Goal: Task Accomplishment & Management: Manage account settings

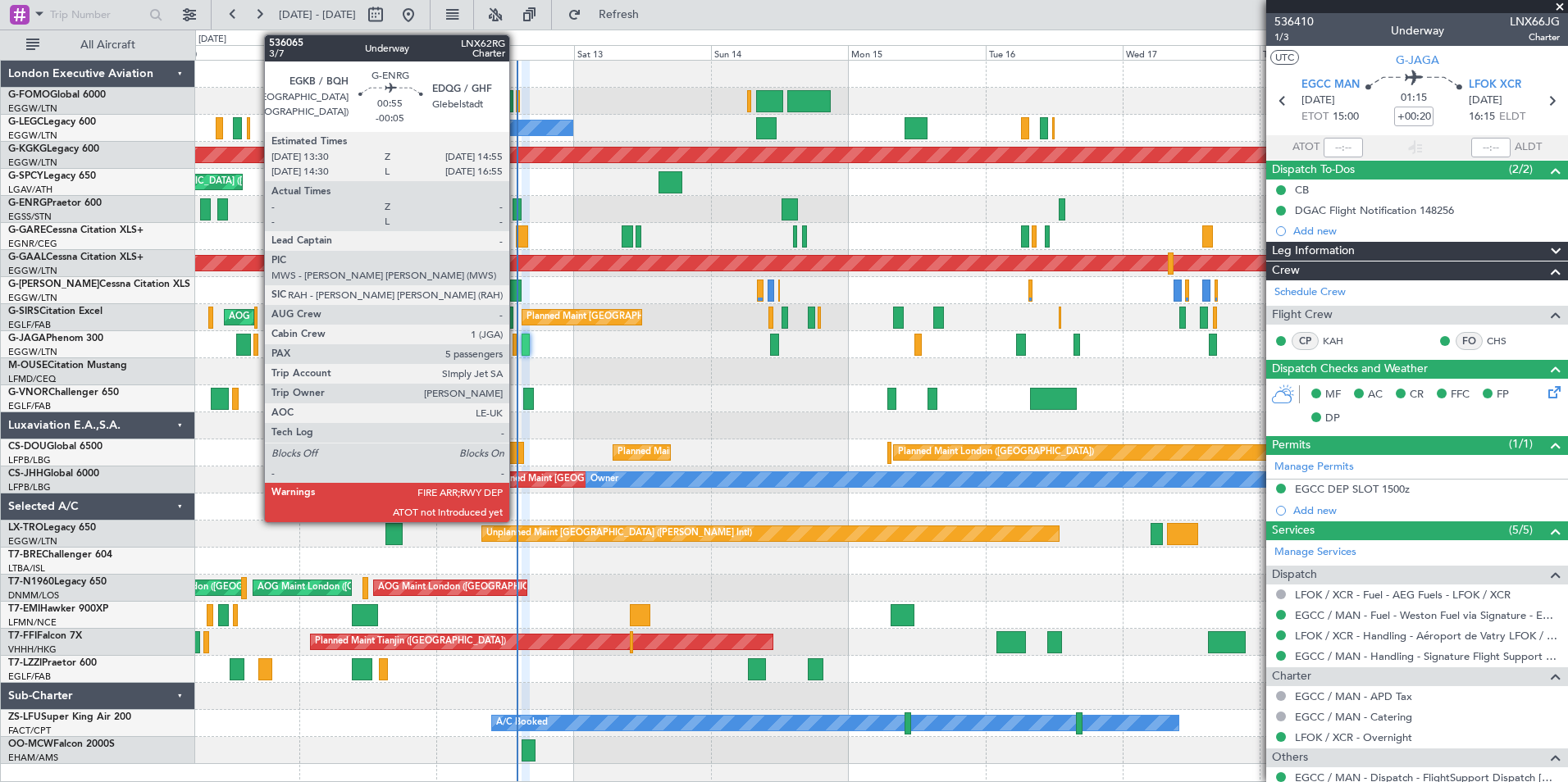
click at [516, 209] on div at bounding box center [516, 209] width 8 height 22
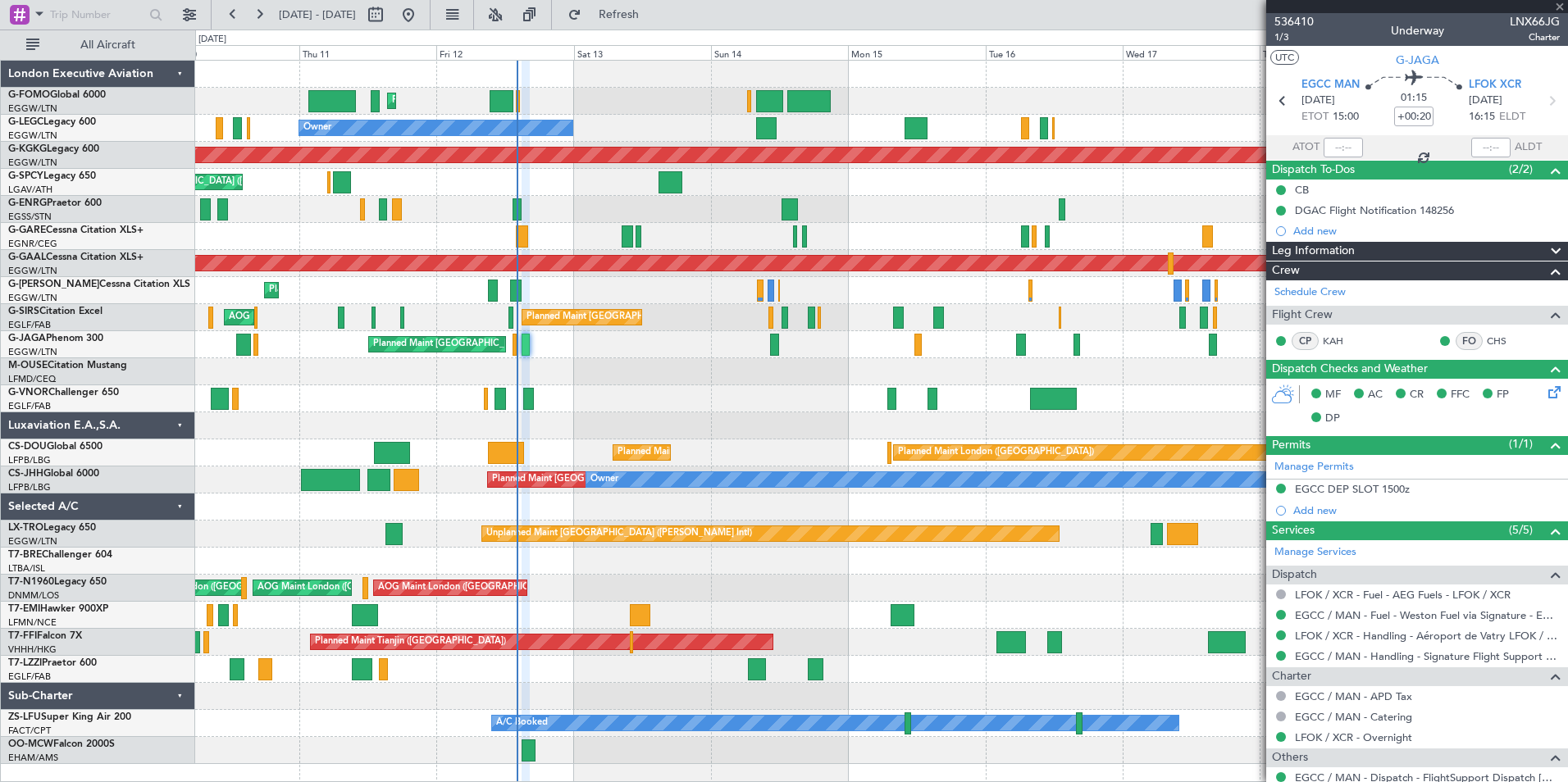
type input "-00:05"
type input "5"
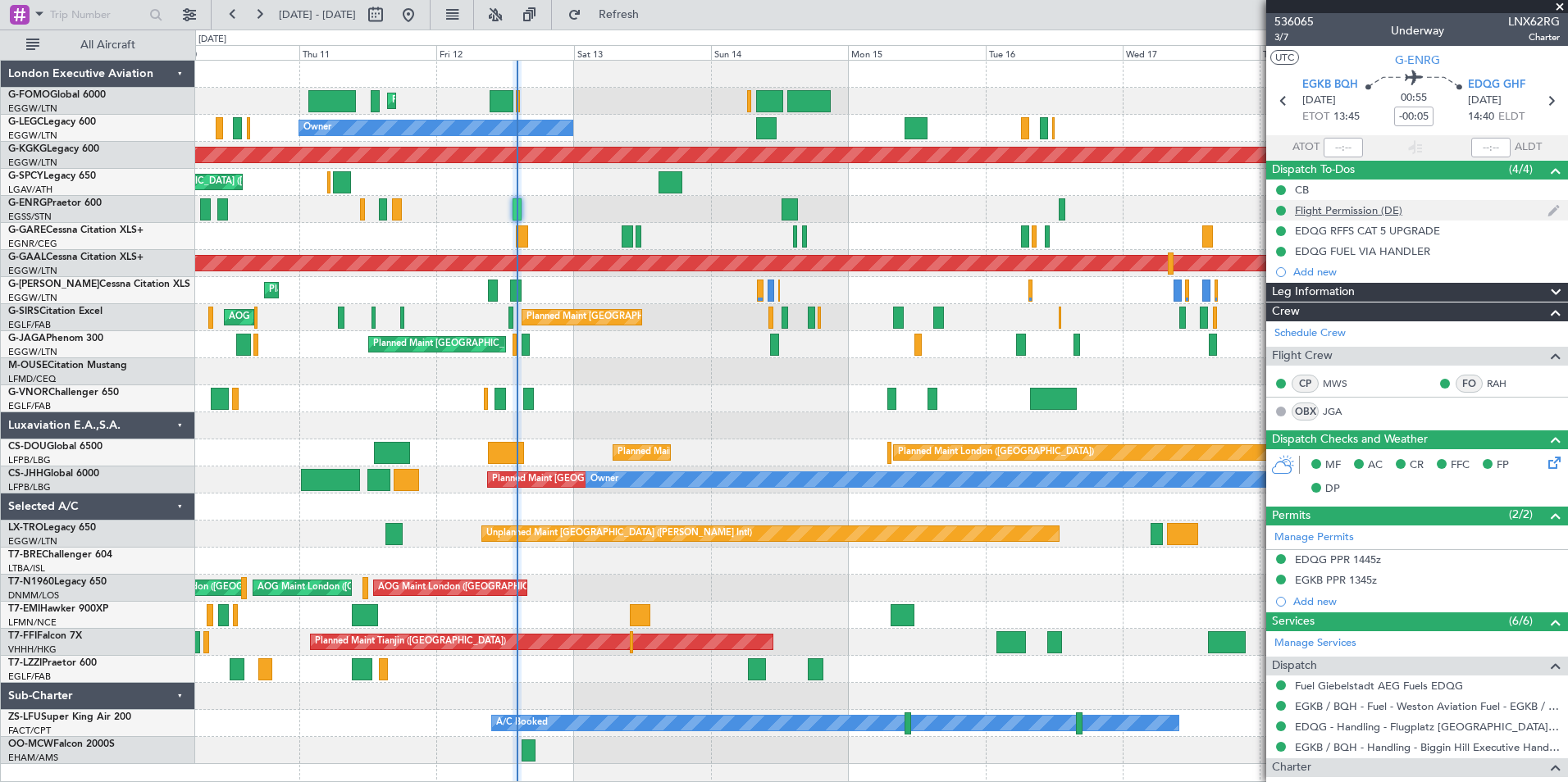
click at [1351, 214] on div "Flight Permission (DE)" at bounding box center [1348, 210] width 107 height 14
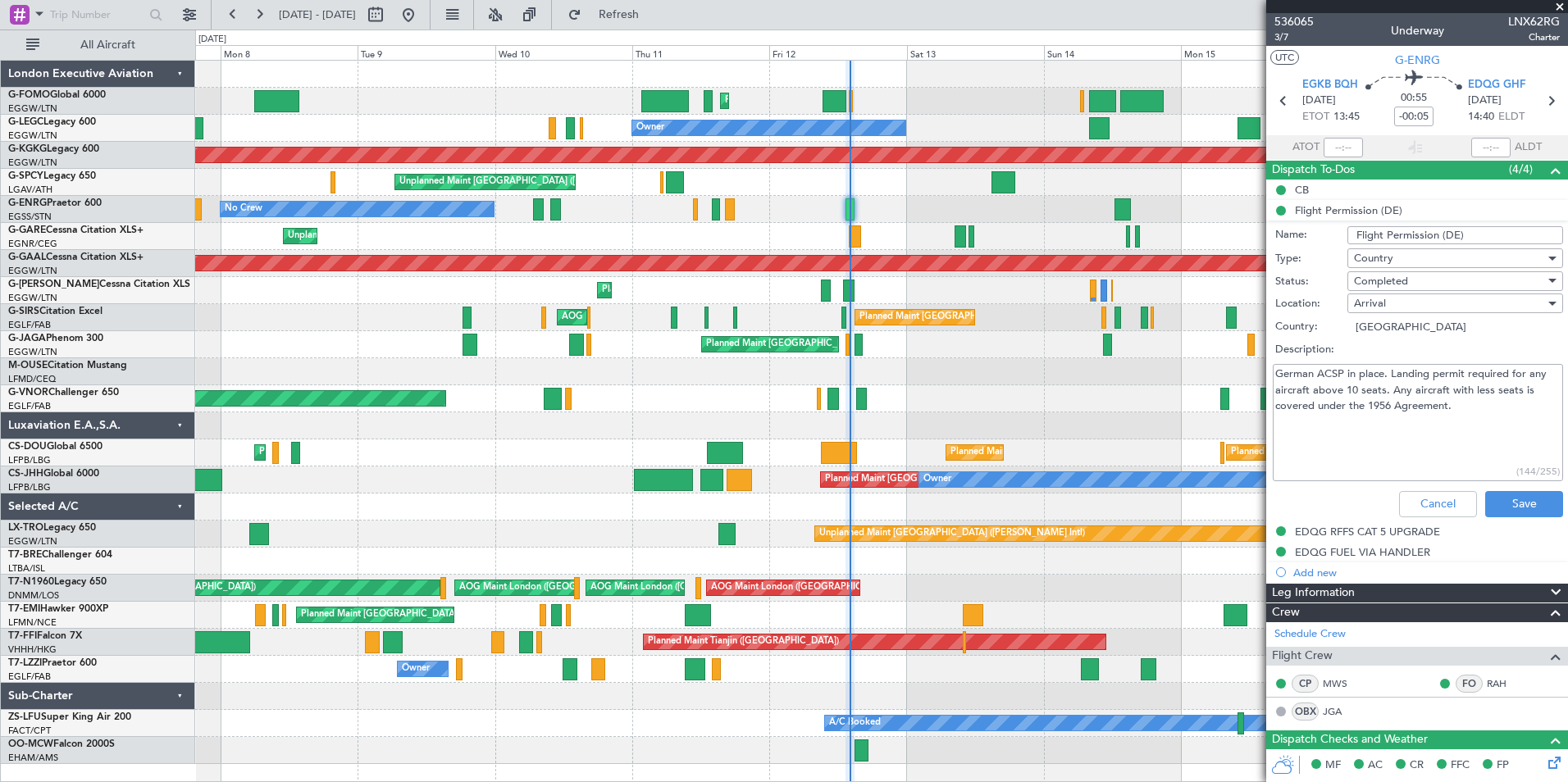
click at [773, 232] on div "Unplanned Maint [PERSON_NAME]" at bounding box center [881, 236] width 1372 height 27
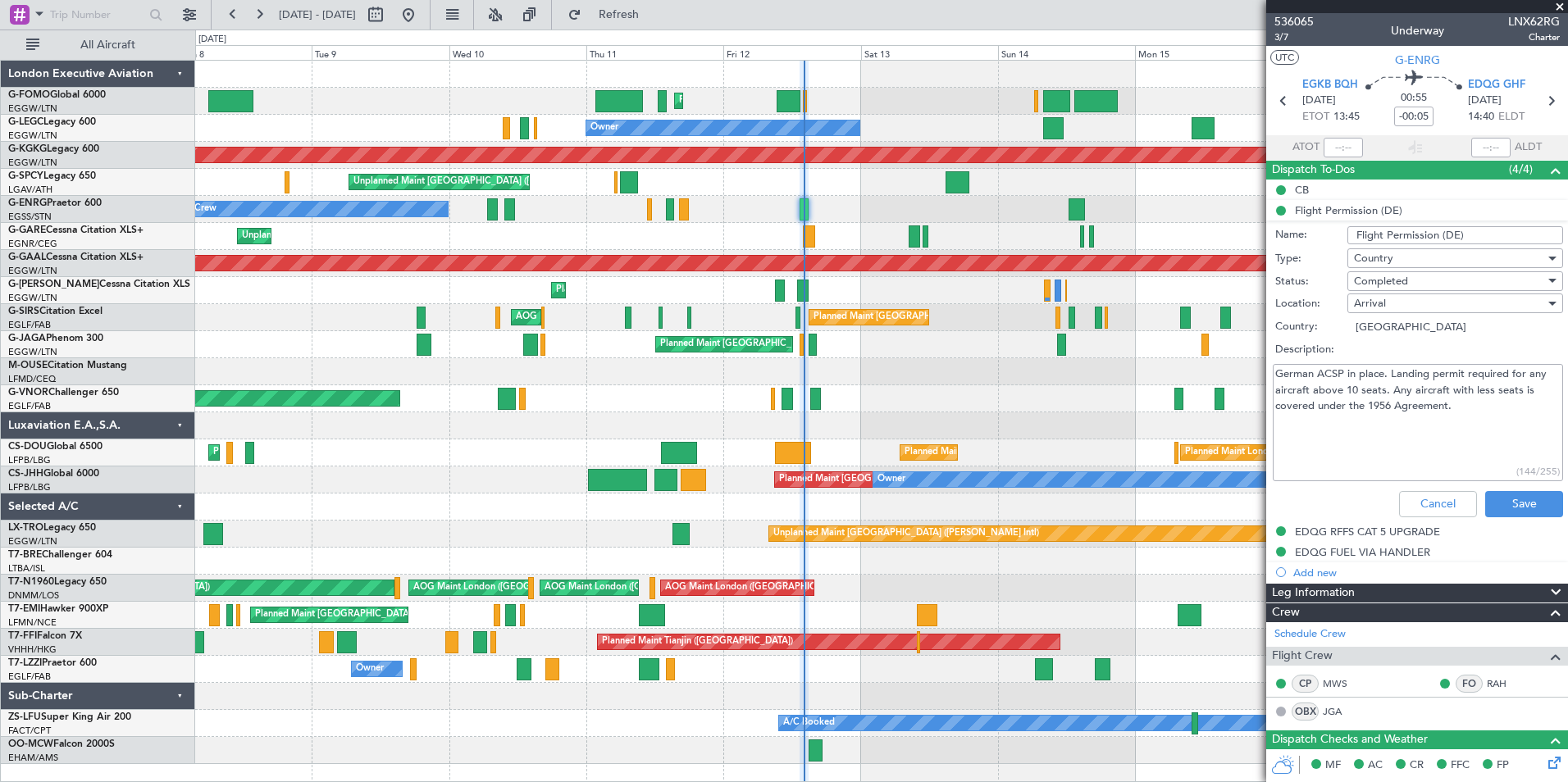
click at [823, 210] on div "Planned Maint London (Stansted) No Crew" at bounding box center [881, 209] width 1372 height 27
click at [1056, 399] on div "Planned Maint [GEOGRAPHIC_DATA] ([GEOGRAPHIC_DATA])" at bounding box center [881, 399] width 1372 height 27
click at [1546, 167] on span at bounding box center [1556, 170] width 20 height 20
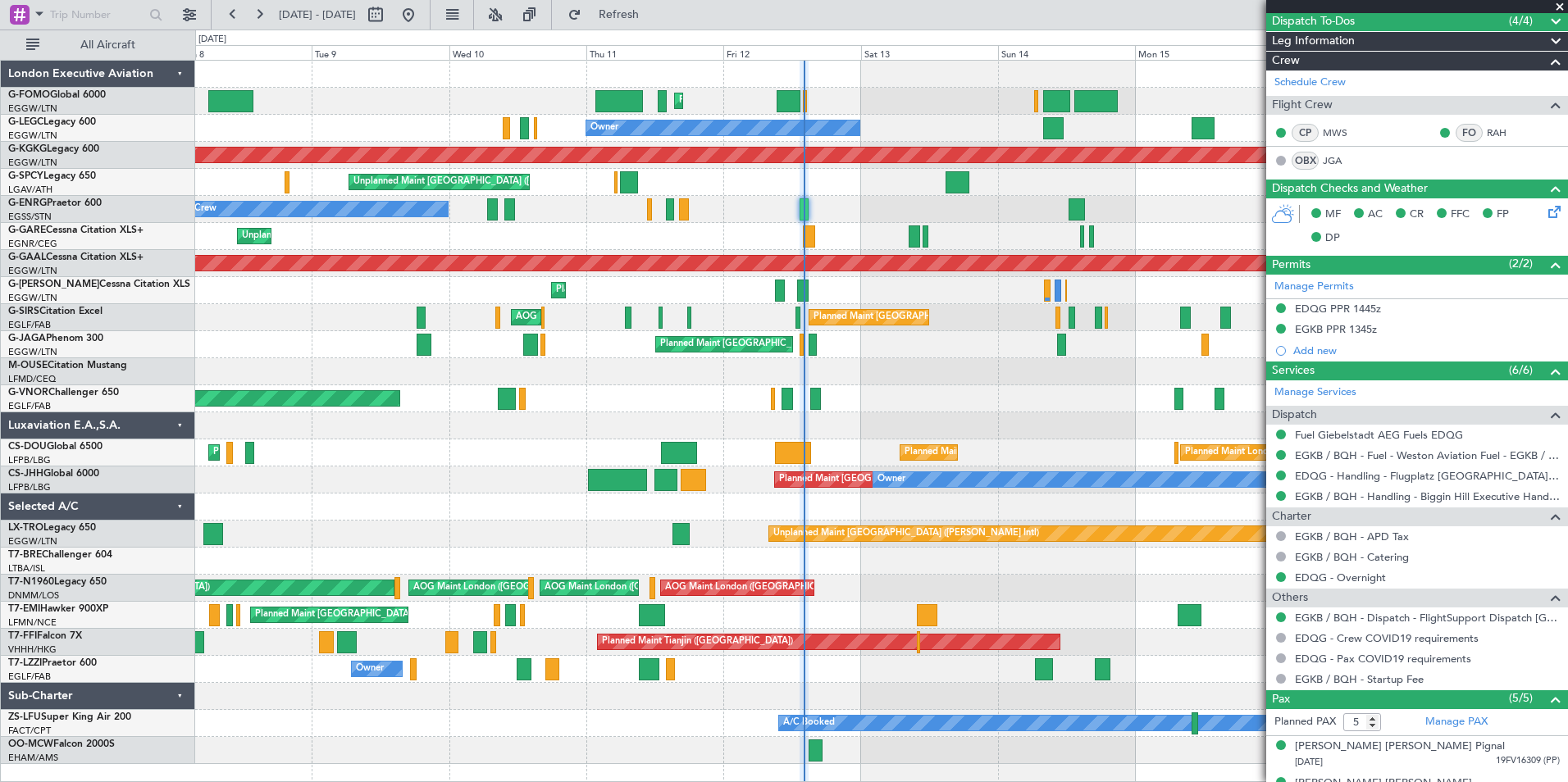
scroll to position [286, 0]
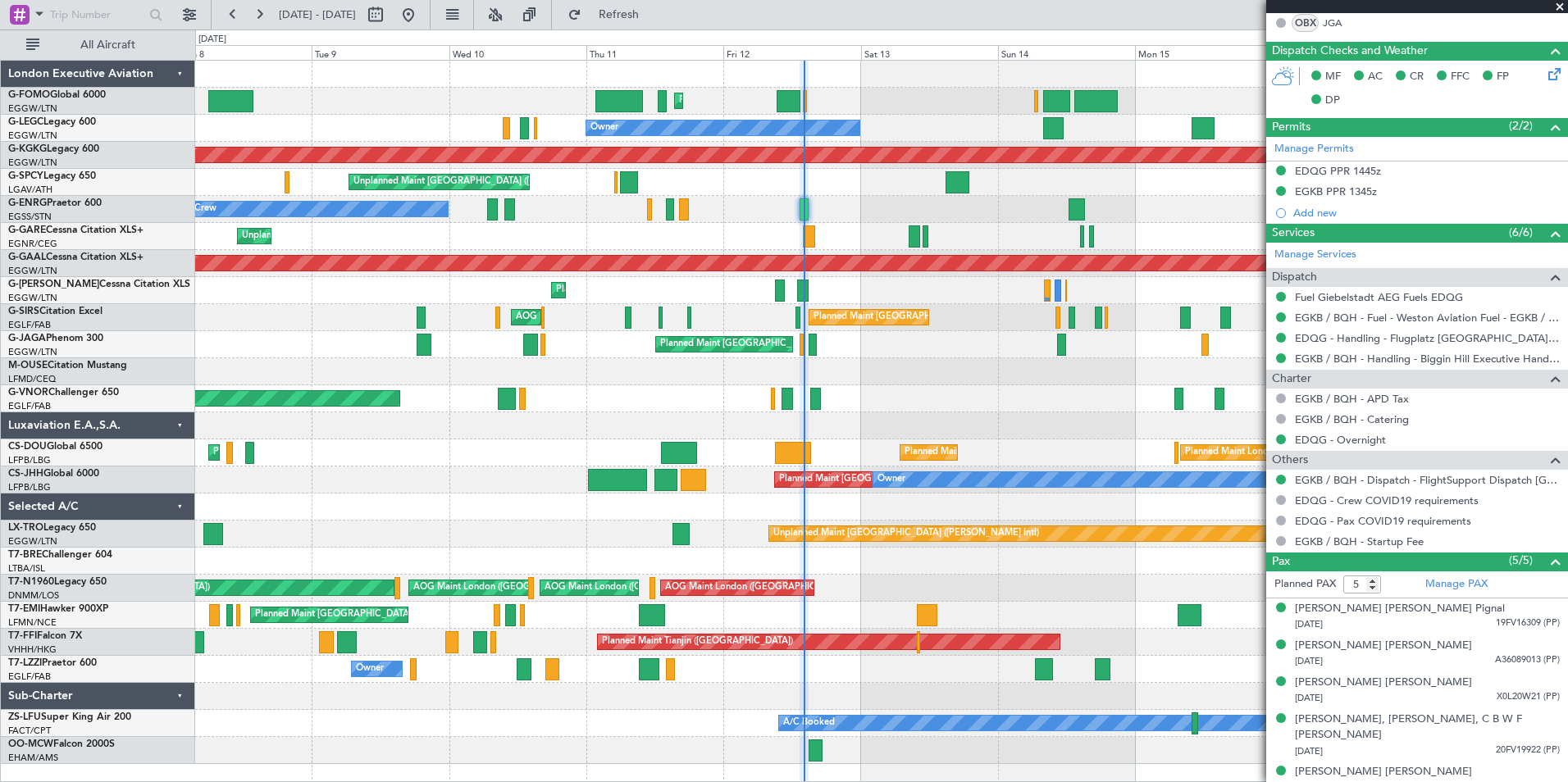
click at [949, 445] on div "Planned Maint London (Luton) Planned Maint London (Luton) Planned Maint London …" at bounding box center [881, 412] width 1372 height 704
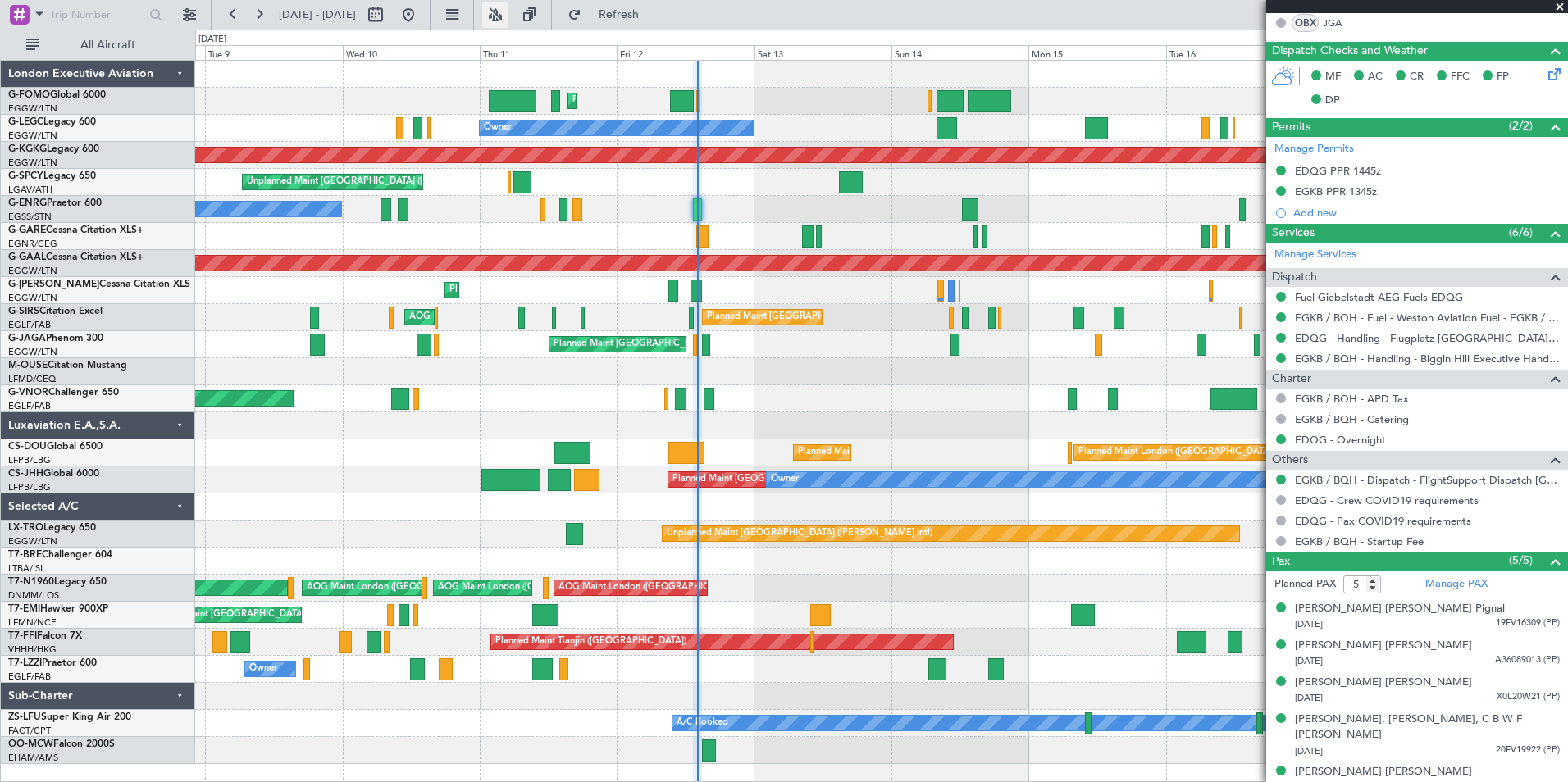
click at [508, 12] on button at bounding box center [495, 15] width 27 height 27
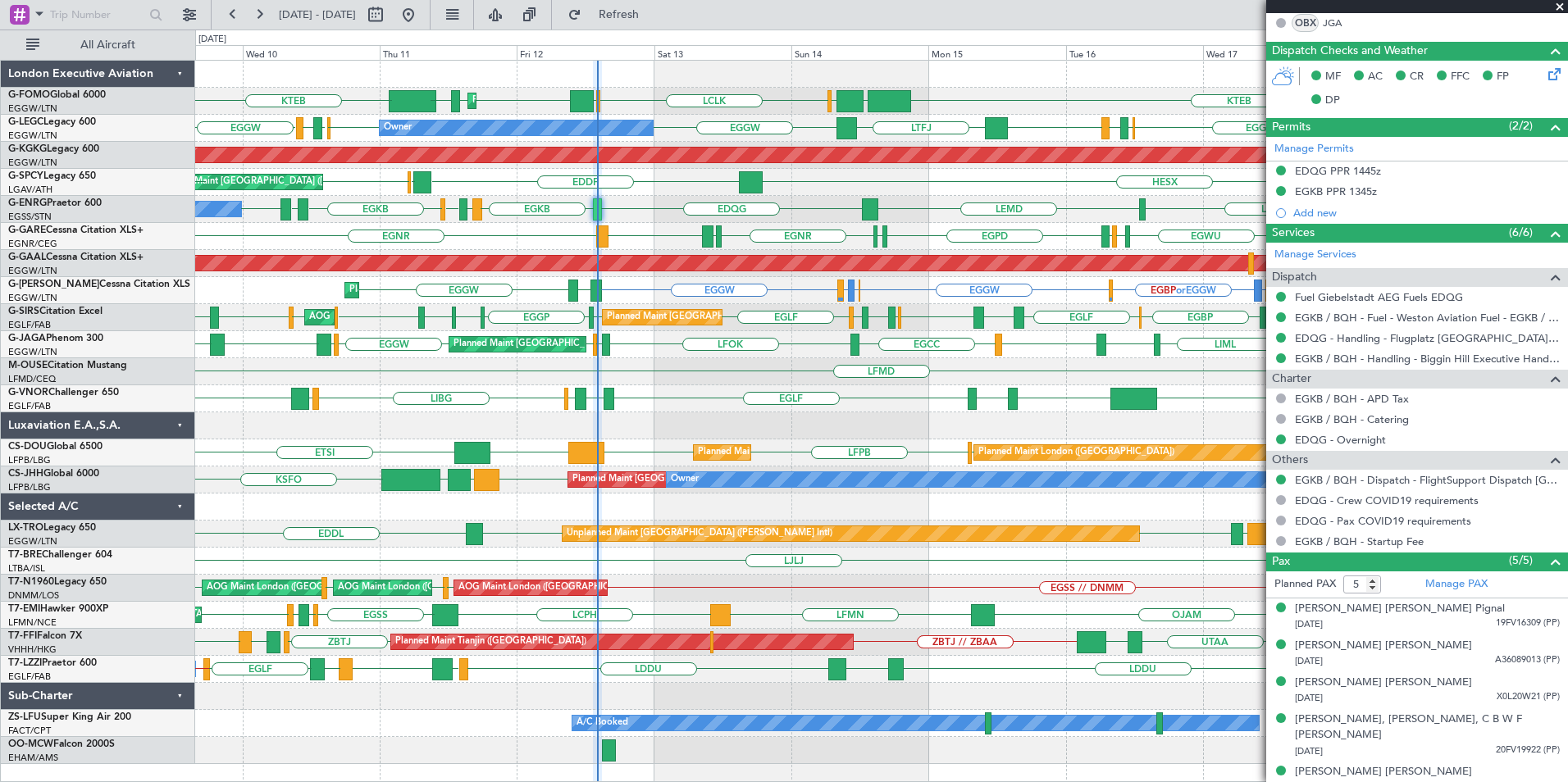
click at [685, 293] on div "Planned Maint London (Luton) EGGW OLBA LCLK OLBA EGGW EGGW EDDH KTEB KTEB Plann…" at bounding box center [881, 412] width 1372 height 704
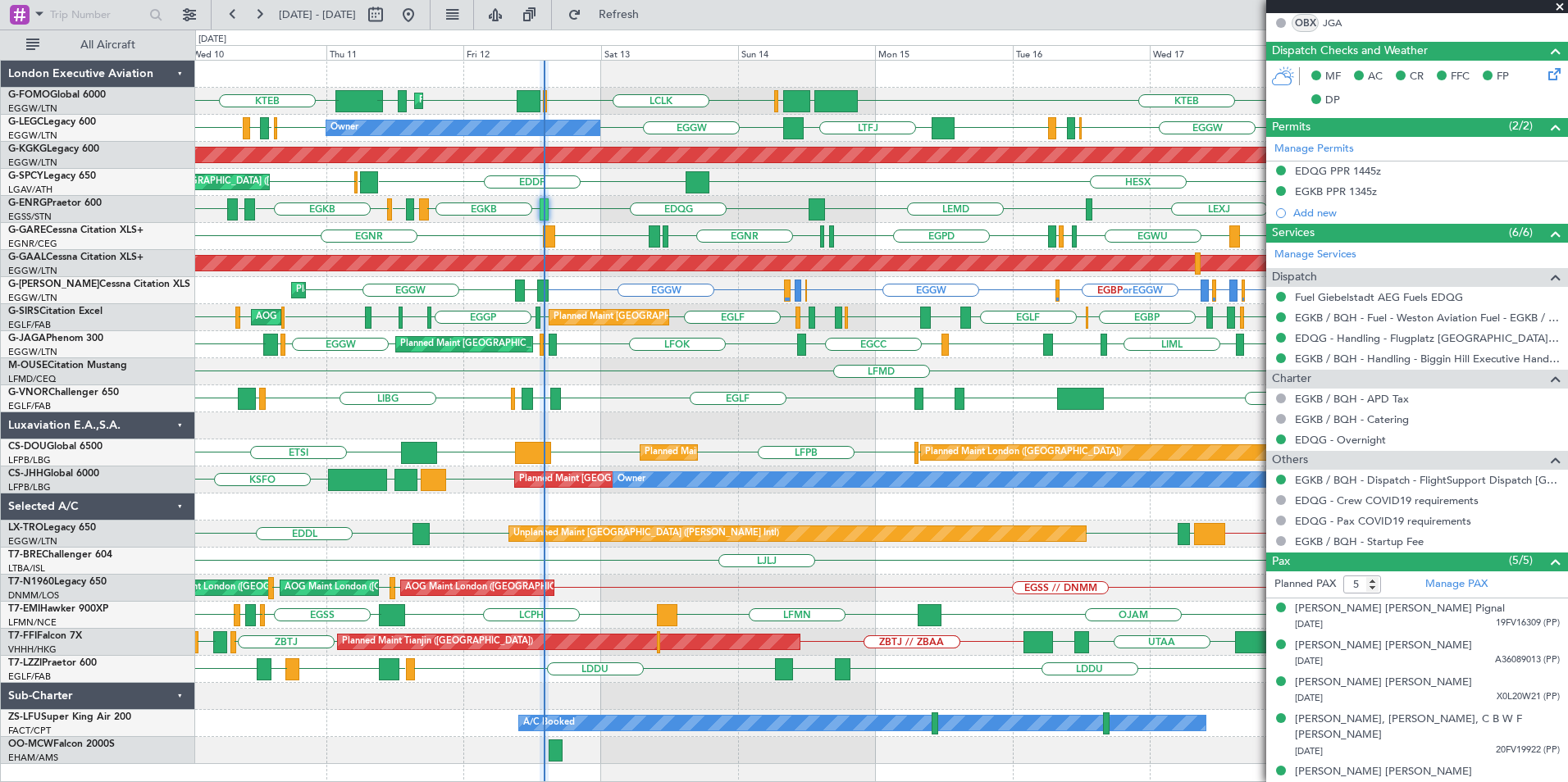
click at [657, 239] on div "Planned Maint London (Luton) EGGW OLBA LCLK OLBA EGGW EGGW EDDH KTEB KTEB KRFD …" at bounding box center [881, 412] width 1372 height 704
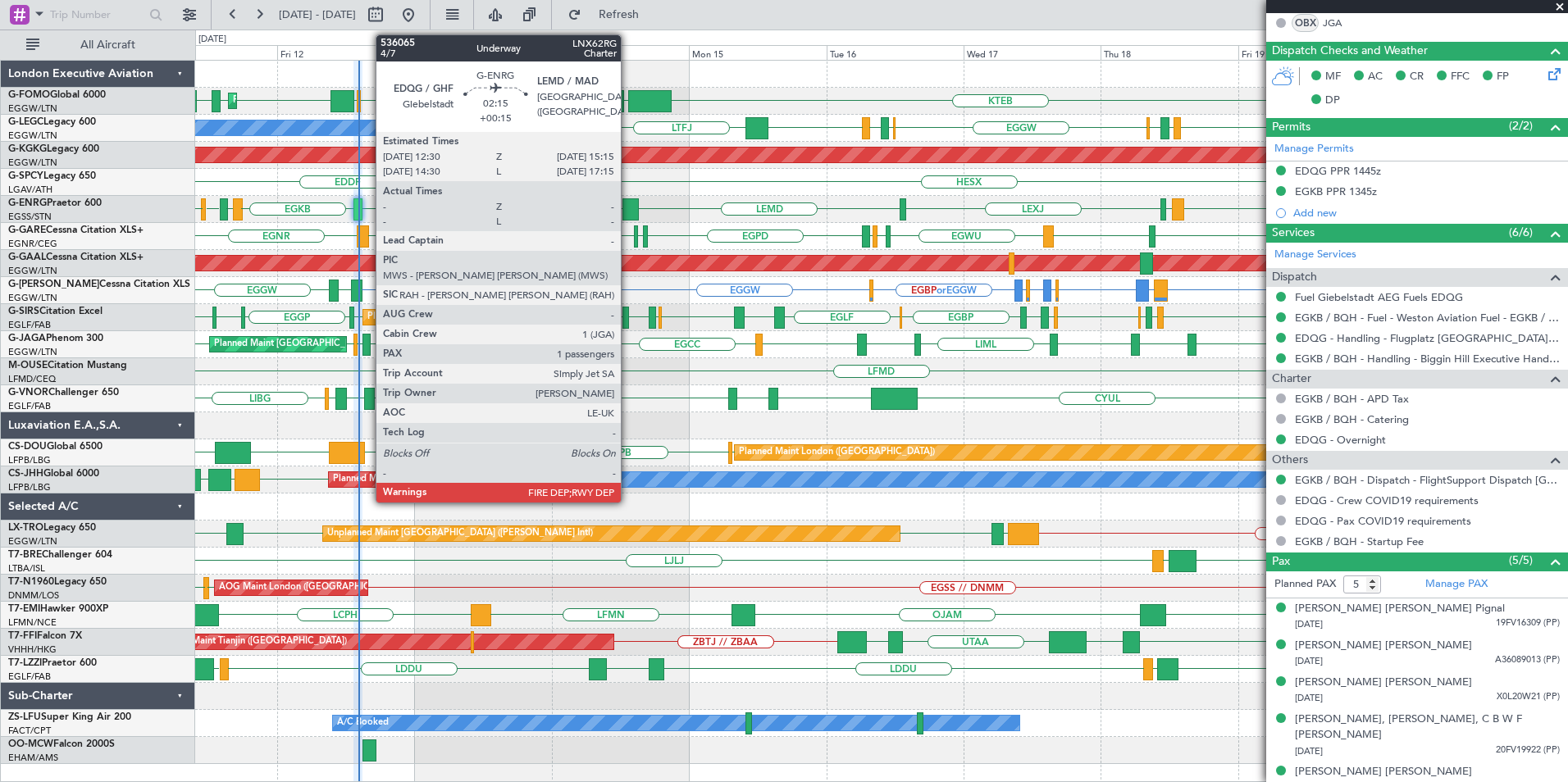
click at [628, 209] on div at bounding box center [630, 209] width 16 height 22
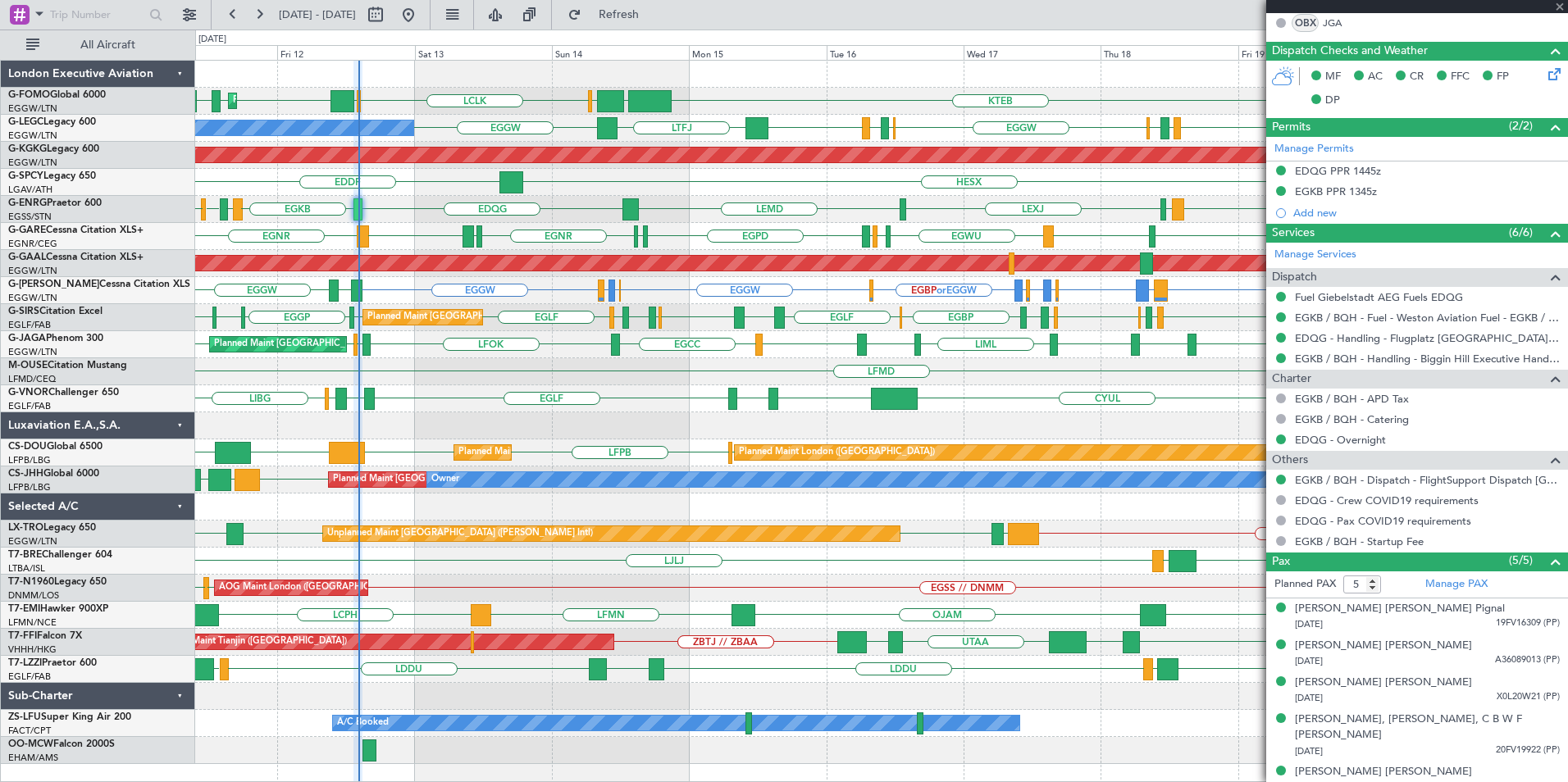
type input "+00:15"
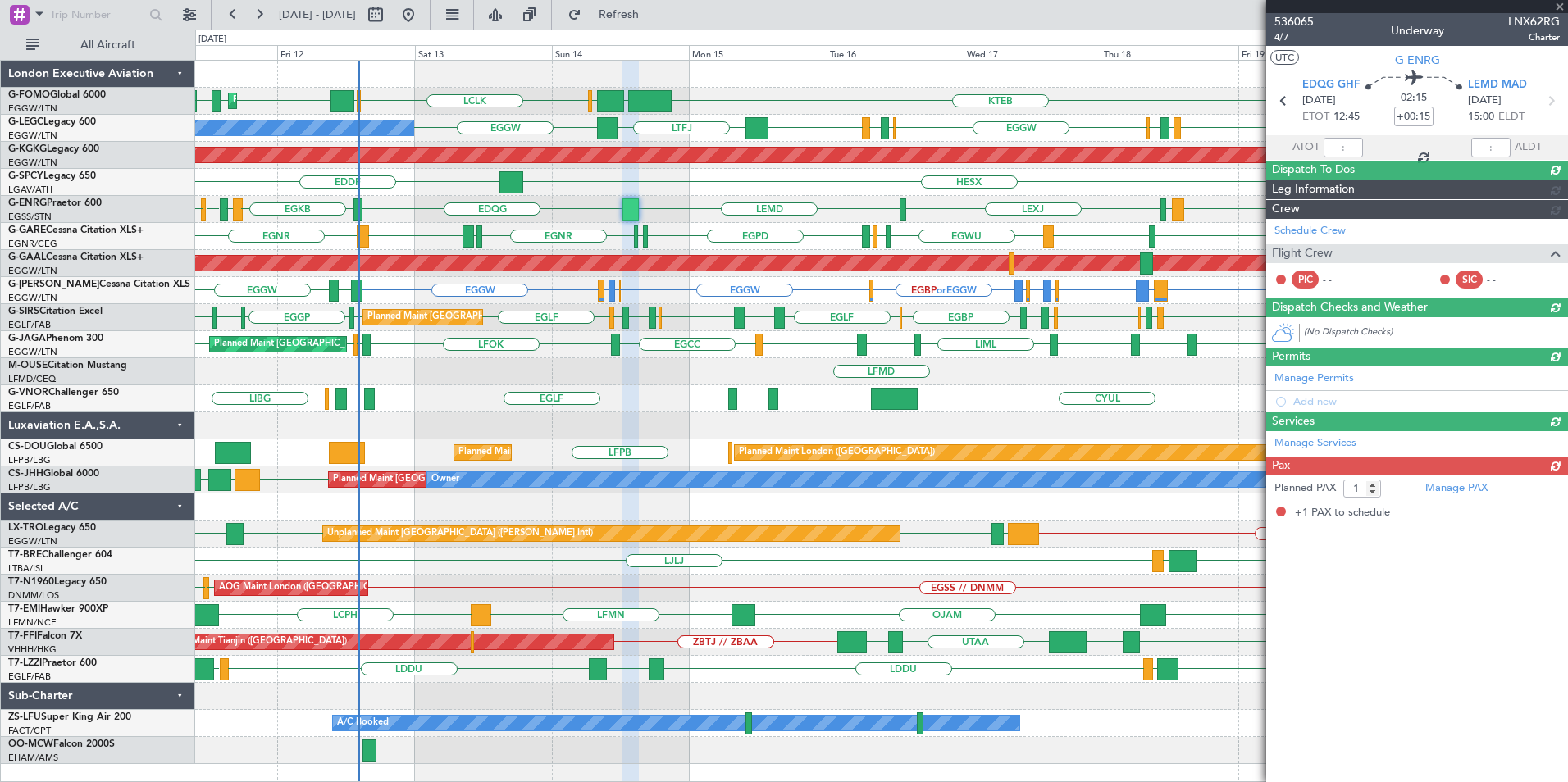
scroll to position [0, 0]
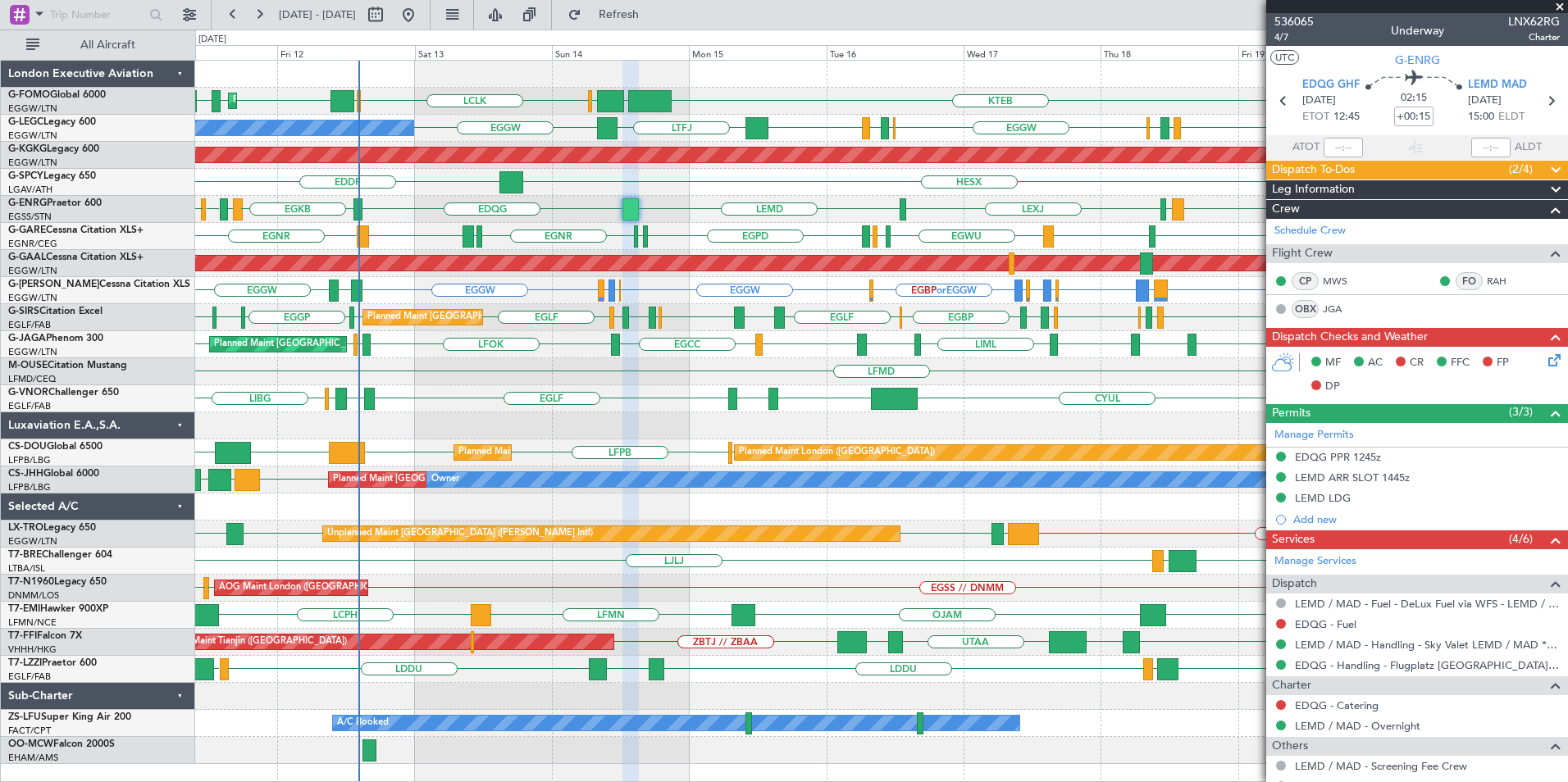
drag, startPoint x: 1558, startPoint y: 6, endPoint x: 1540, endPoint y: 12, distance: 19.0
click at [1558, 6] on span at bounding box center [1559, 7] width 16 height 15
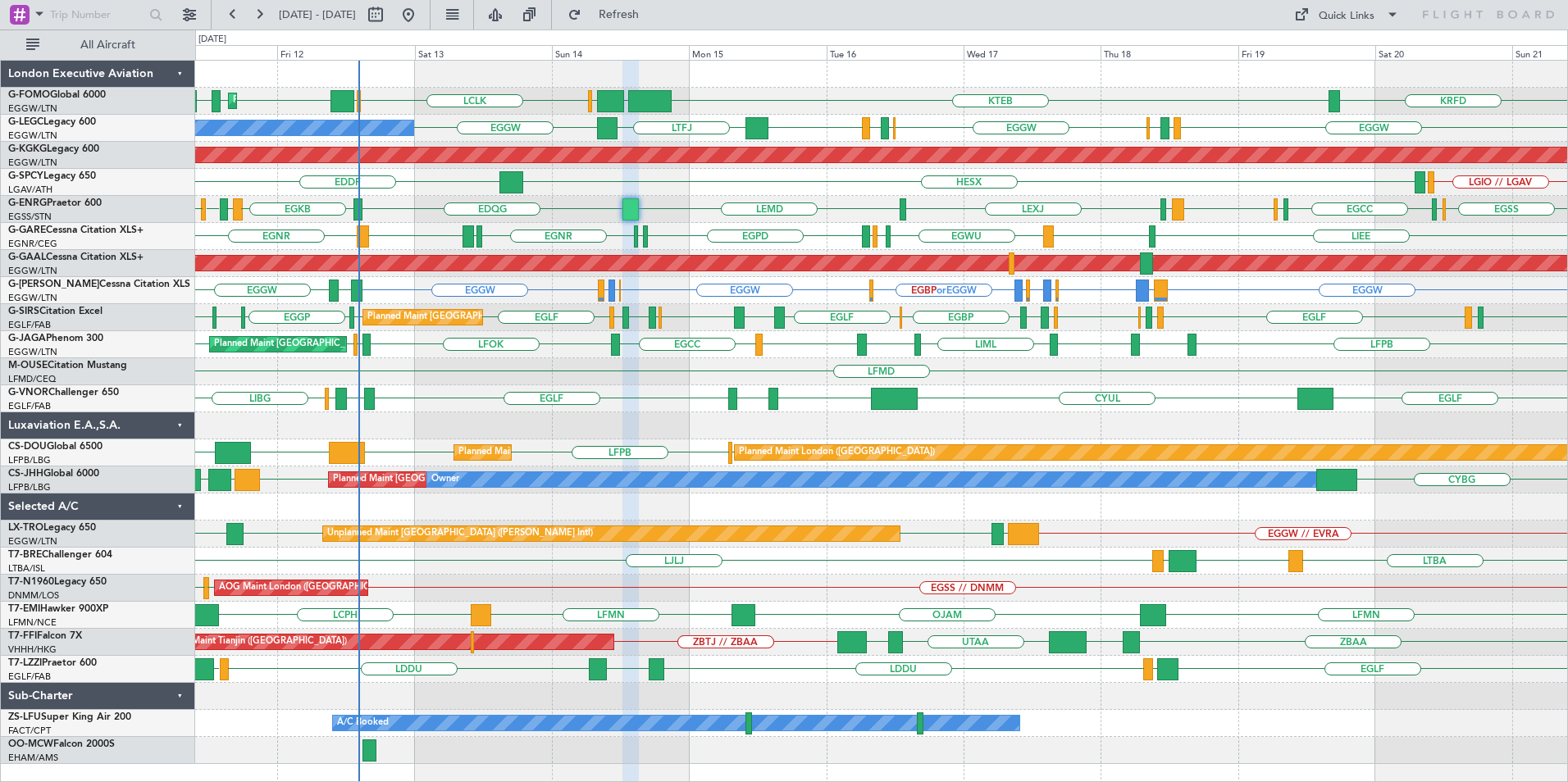
type input "0"
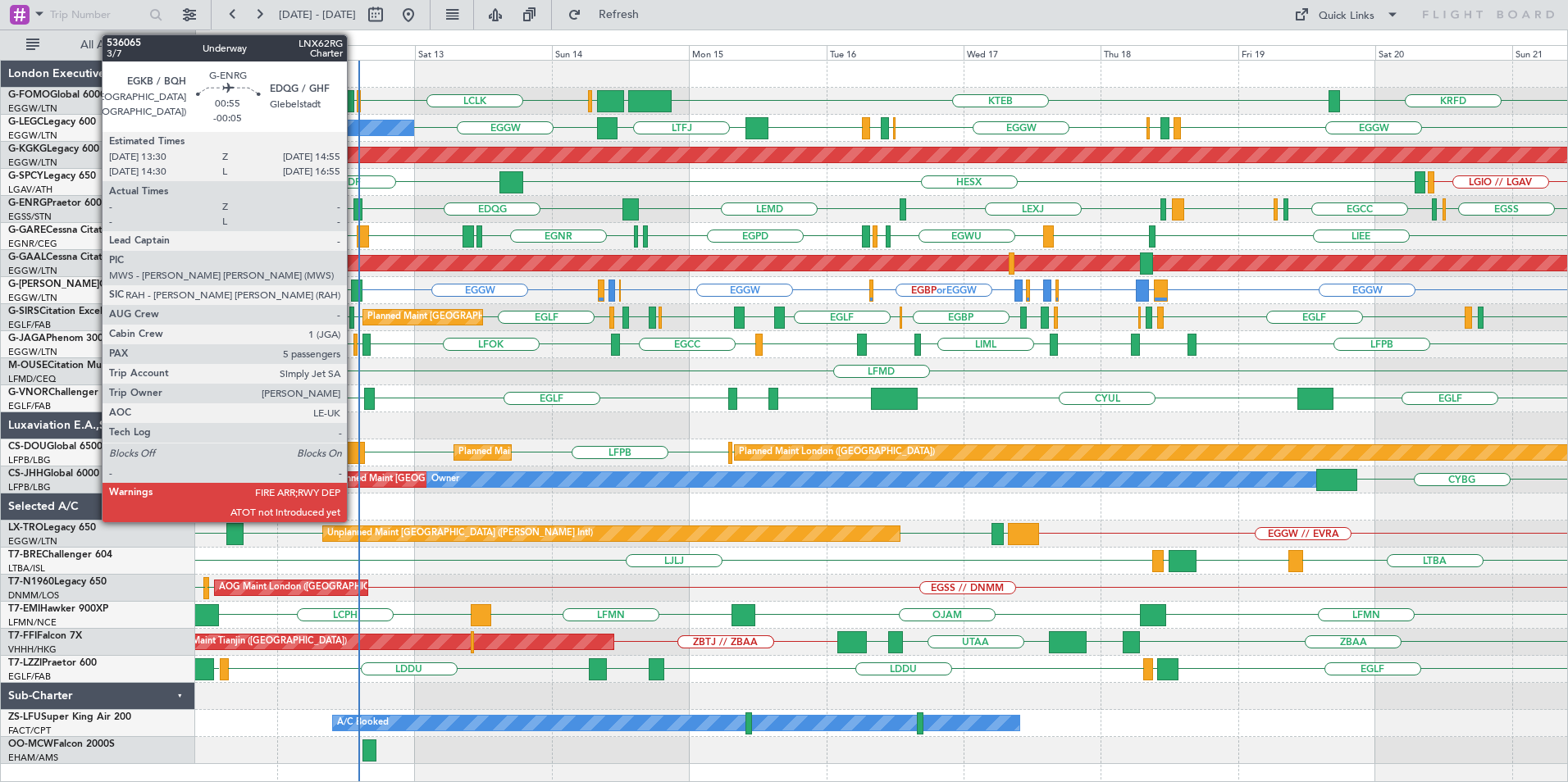
click at [354, 209] on div at bounding box center [357, 209] width 8 height 22
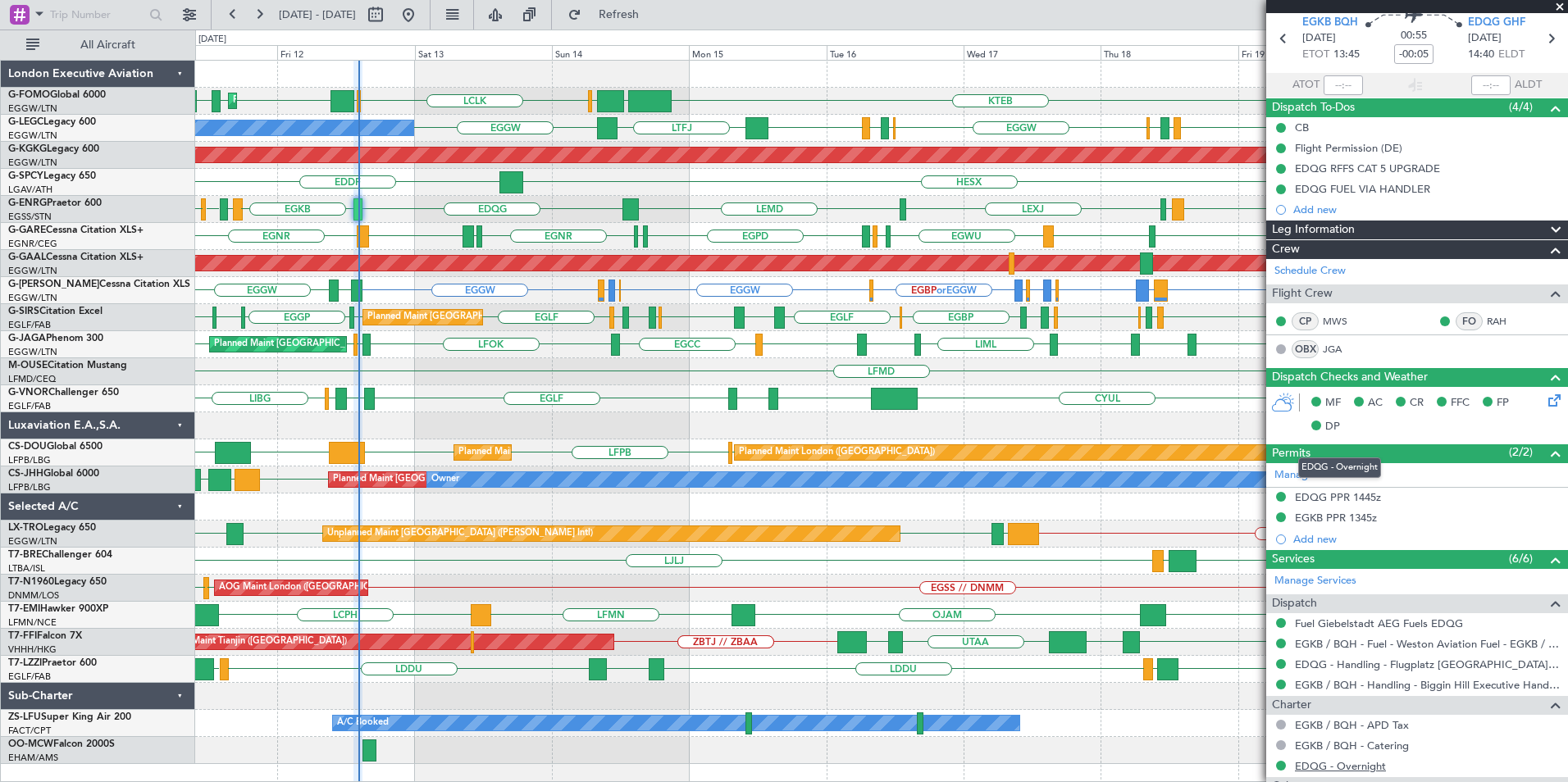
scroll to position [60, 0]
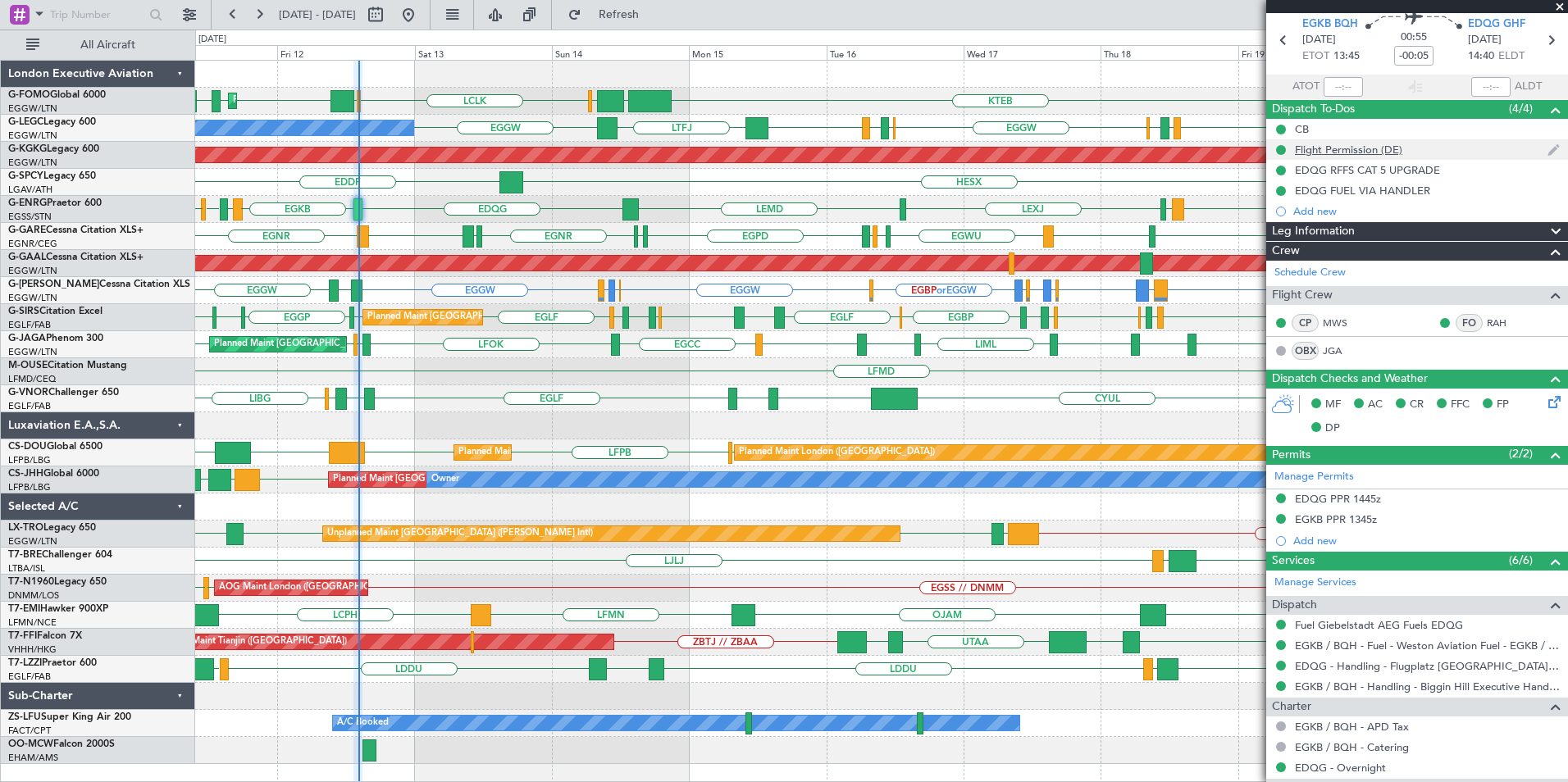
click at [1366, 145] on div "Flight Permission (DE)" at bounding box center [1348, 150] width 107 height 14
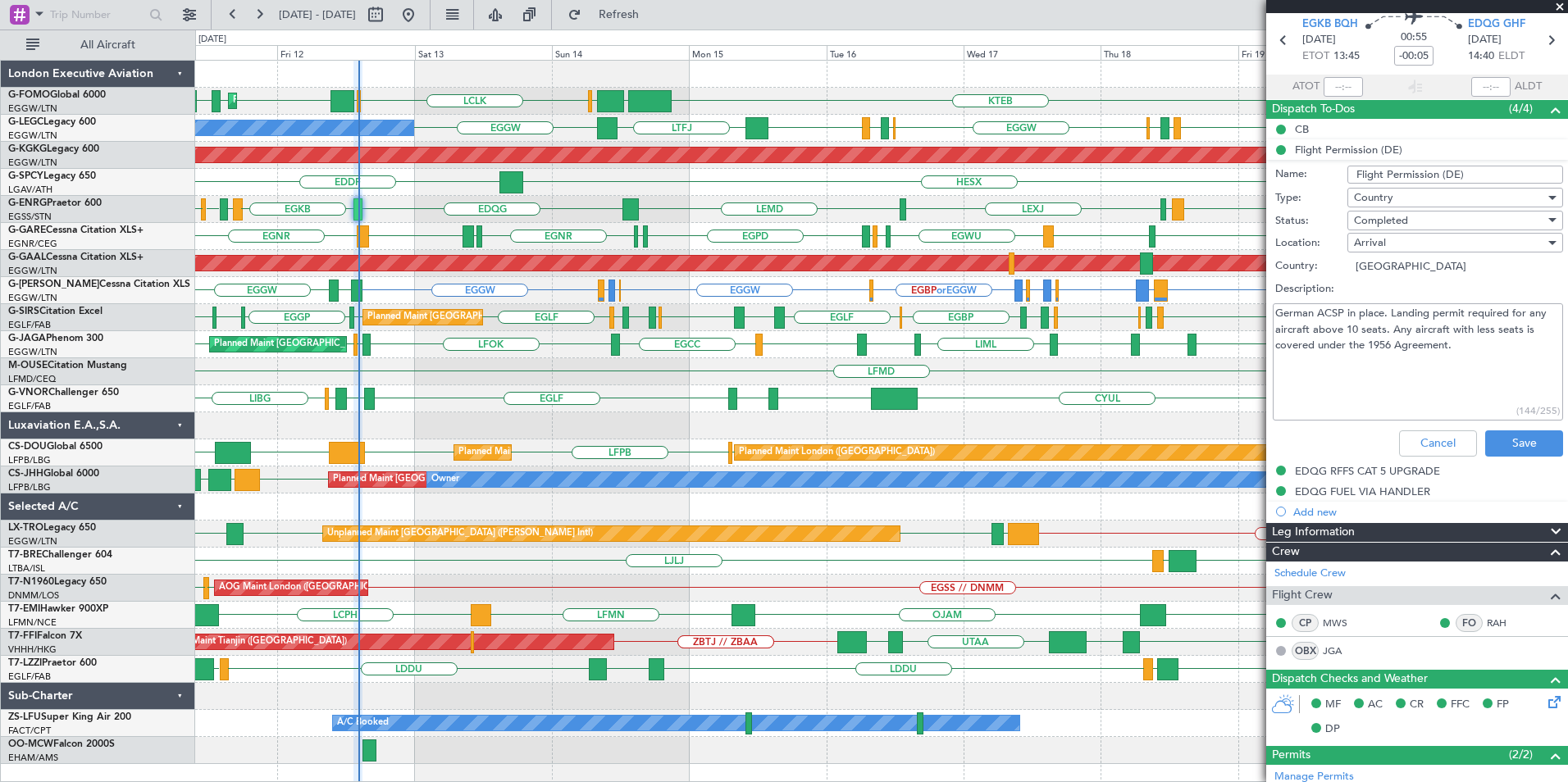
click at [1343, 154] on li "Flight Permission (DE) Name: Flight Permission (DE) Type: Country Status: Compl…" at bounding box center [1417, 301] width 302 height 324
click at [1343, 151] on li "Flight Permission (DE) Name: Flight Permission (DE) Type: Country Status: Compl…" at bounding box center [1417, 301] width 302 height 324
click at [1546, 106] on span at bounding box center [1556, 110] width 20 height 20
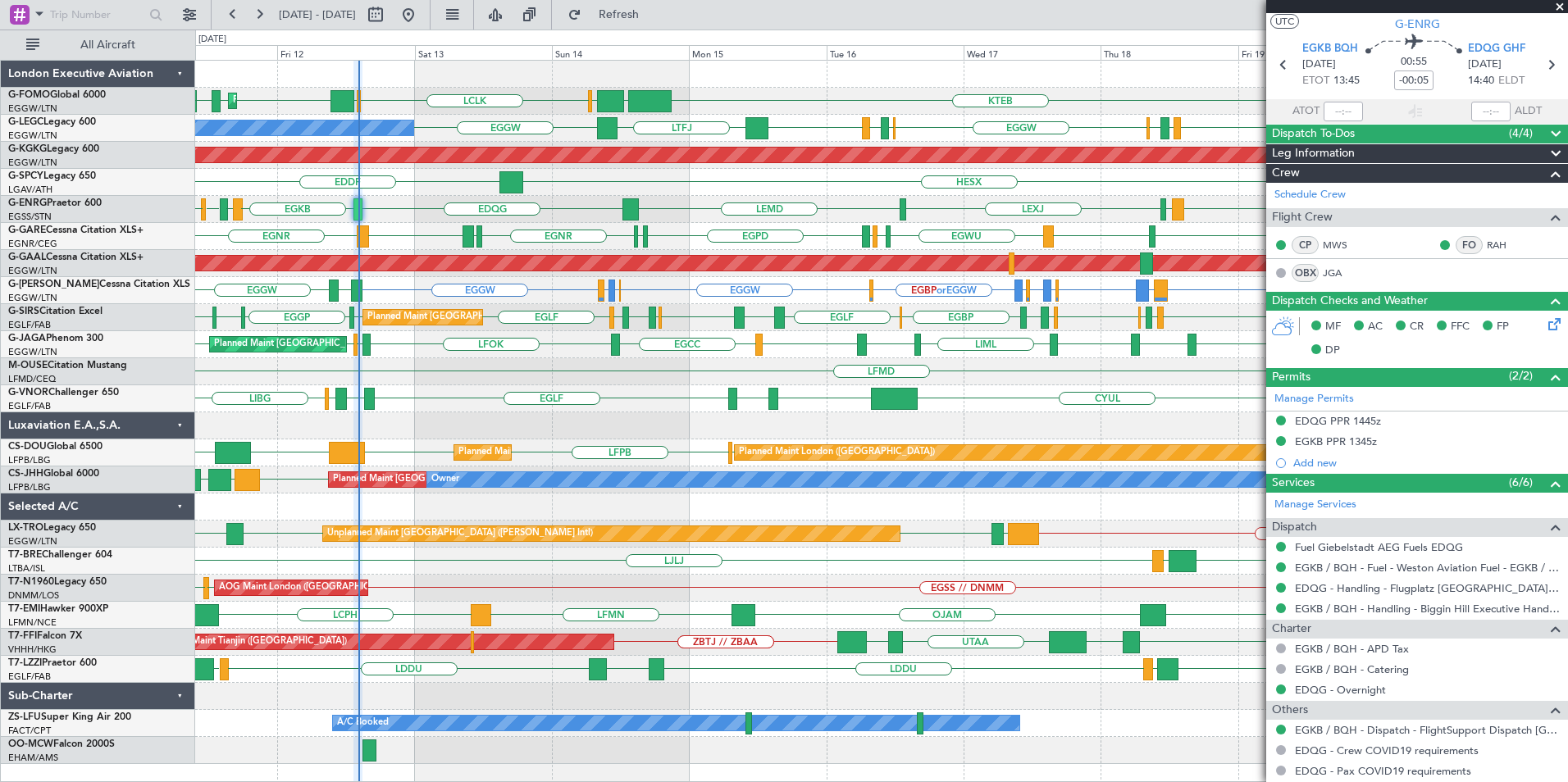
scroll to position [0, 0]
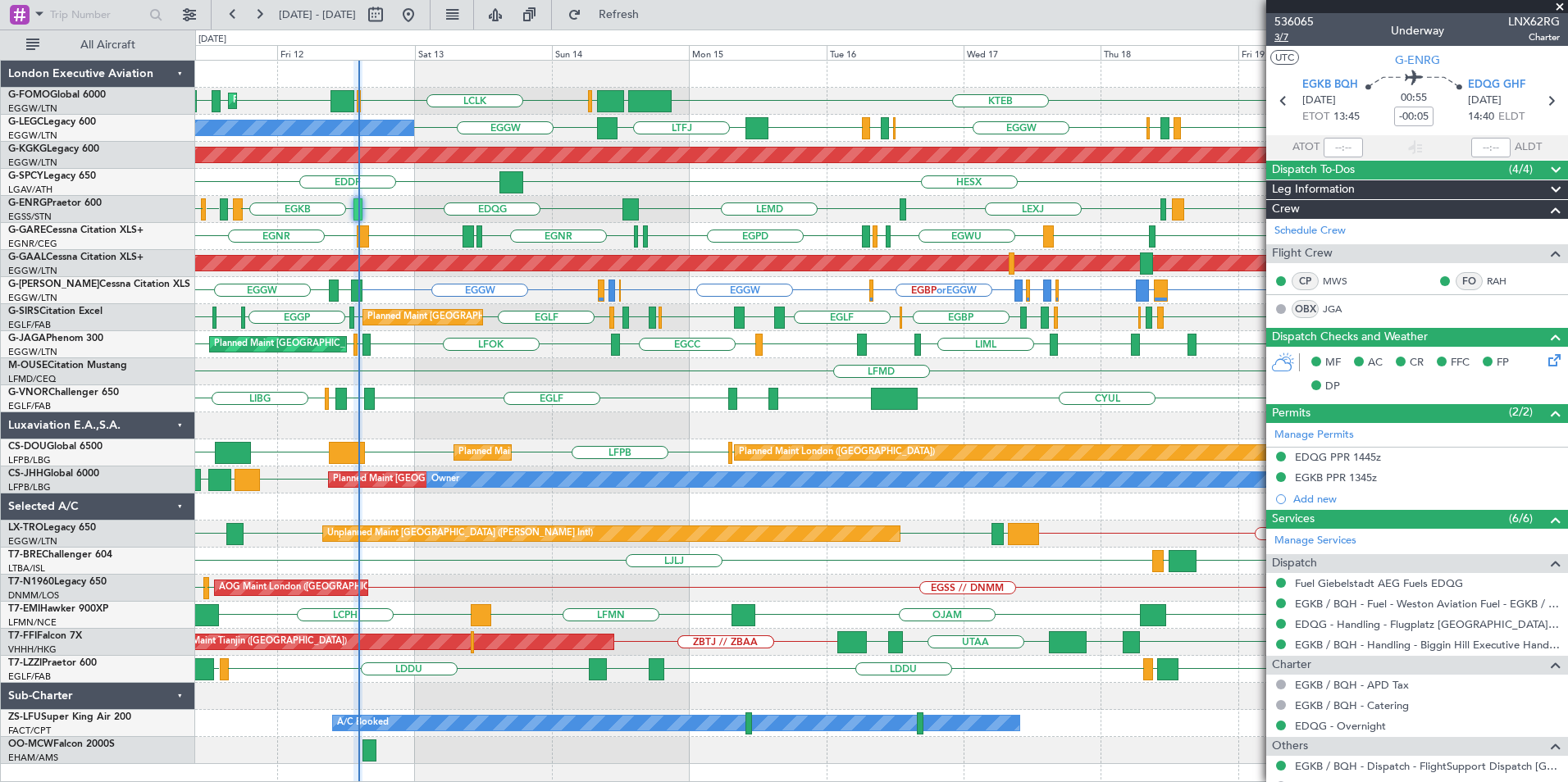
click at [1283, 38] on span "3/7" at bounding box center [1294, 37] width 39 height 14
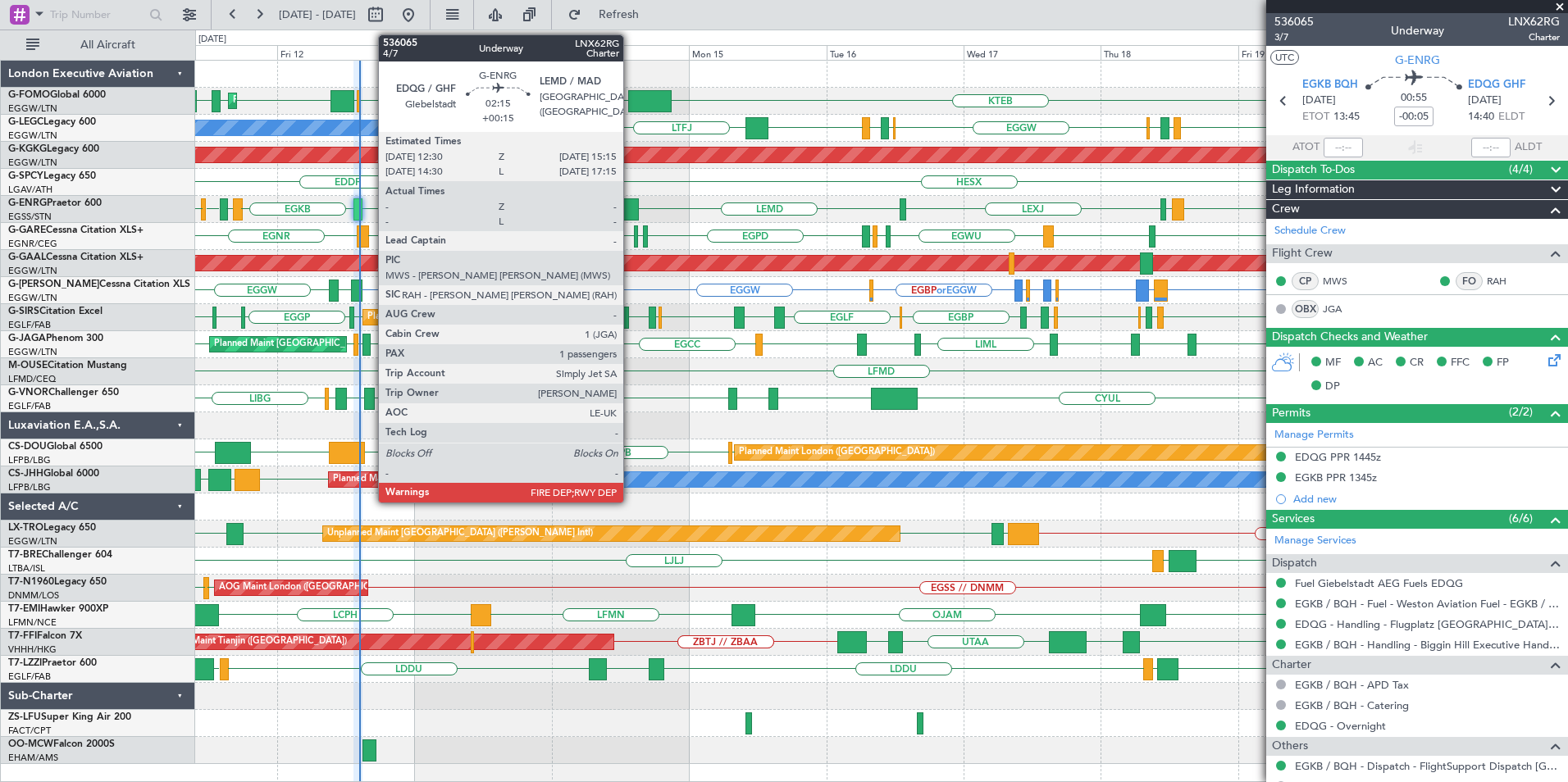
click at [631, 210] on div at bounding box center [630, 209] width 16 height 22
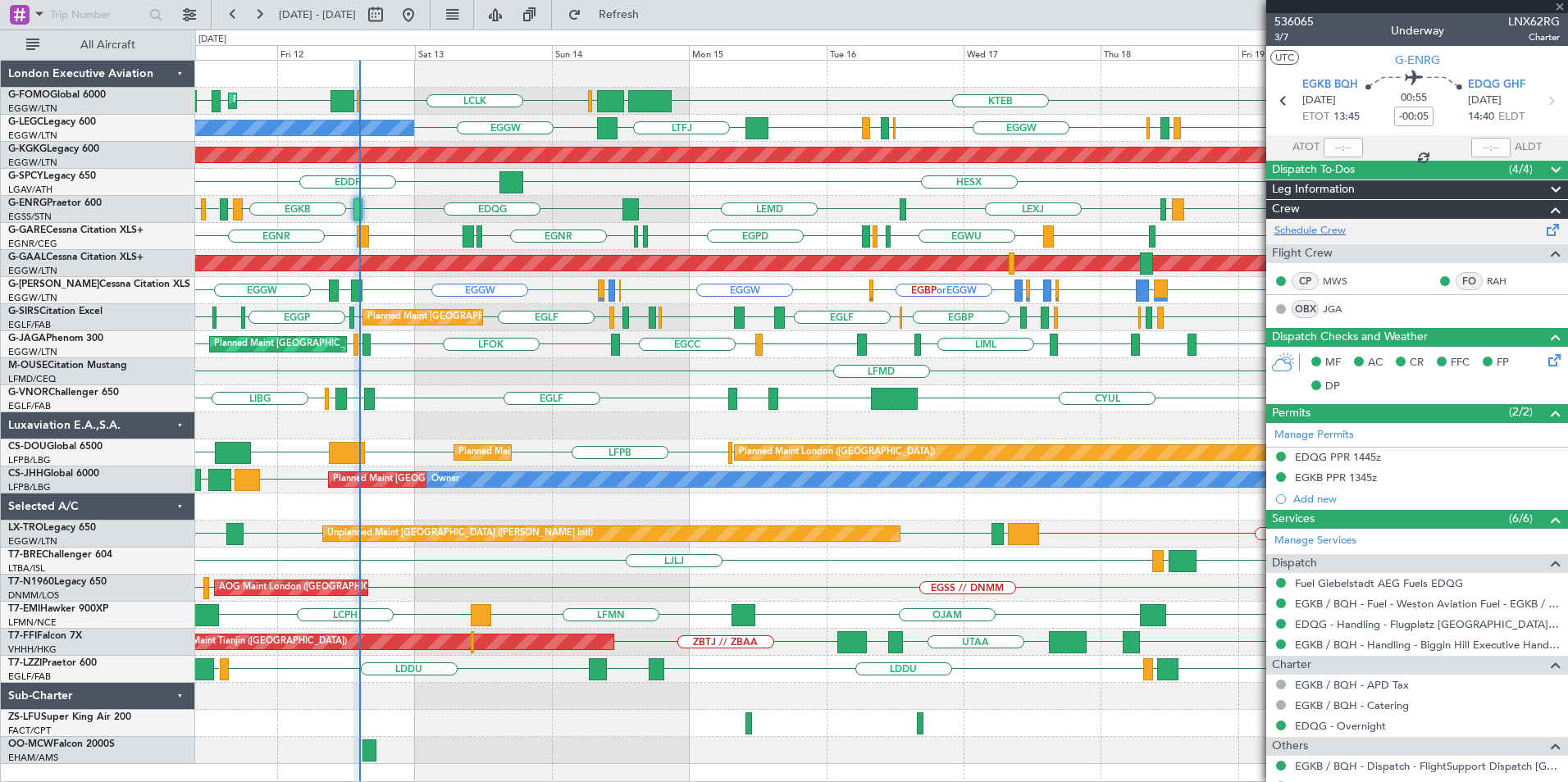
type input "+00:15"
type input "1"
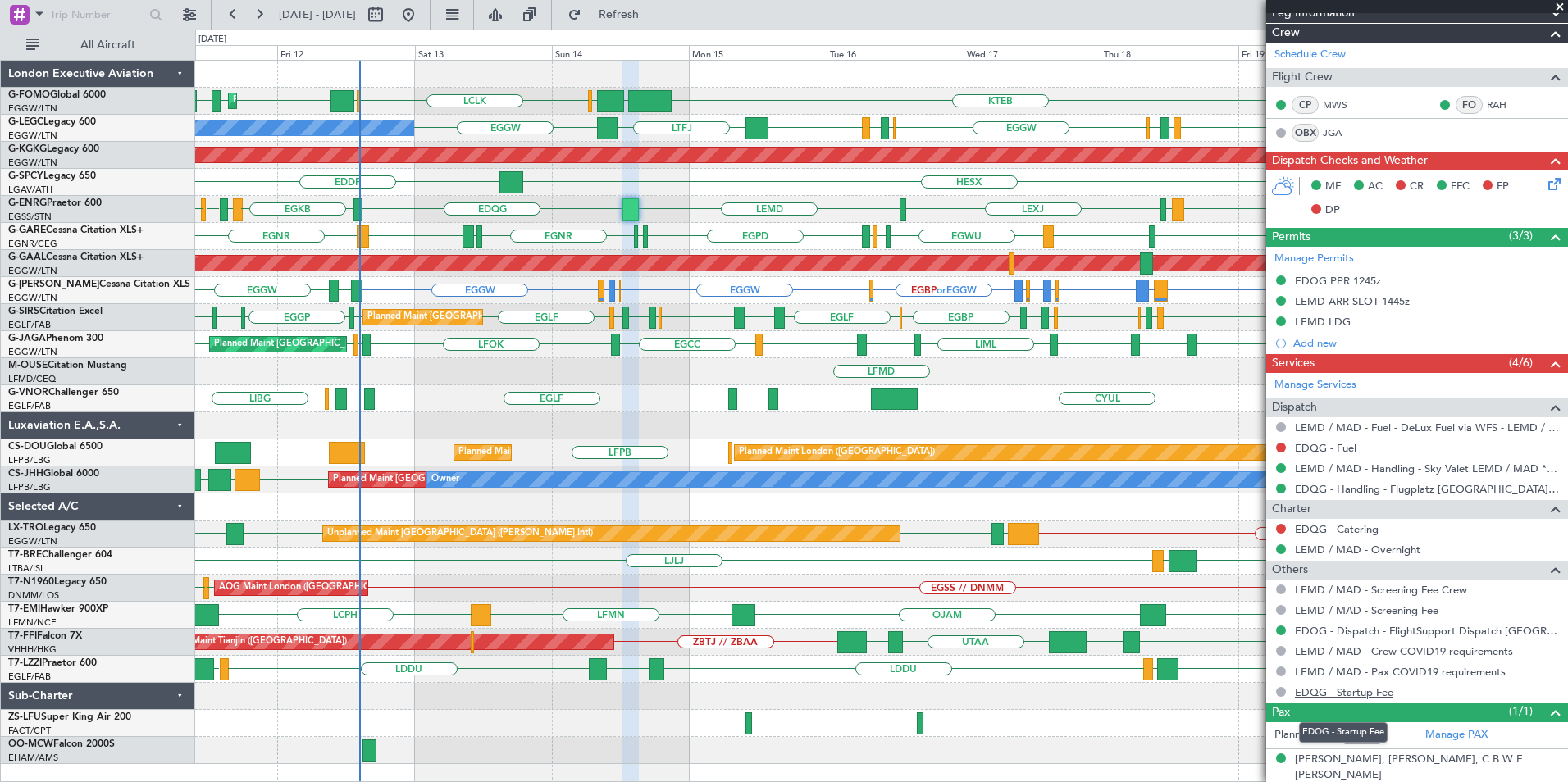
scroll to position [179, 0]
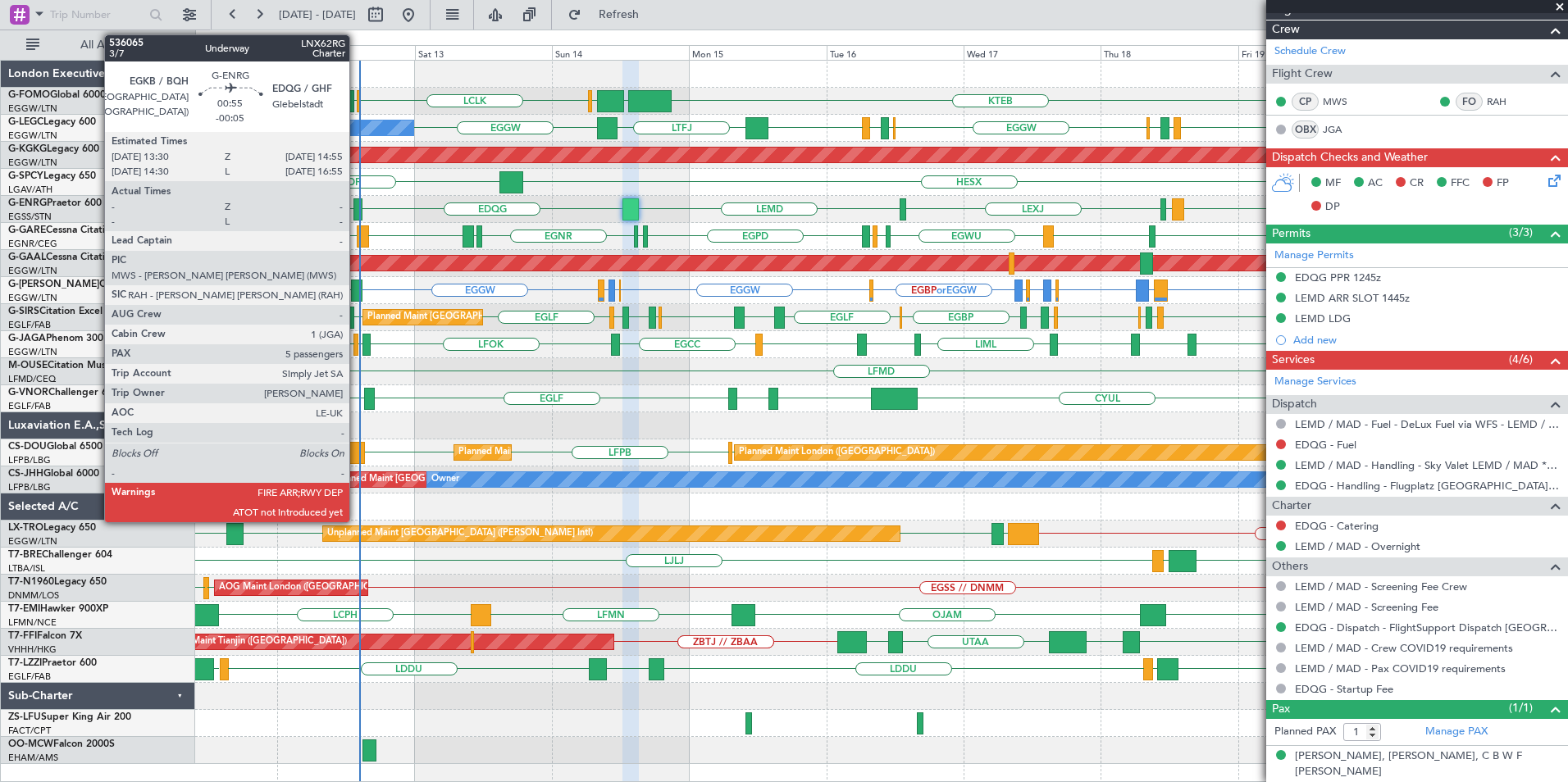
click at [357, 210] on div at bounding box center [357, 209] width 8 height 22
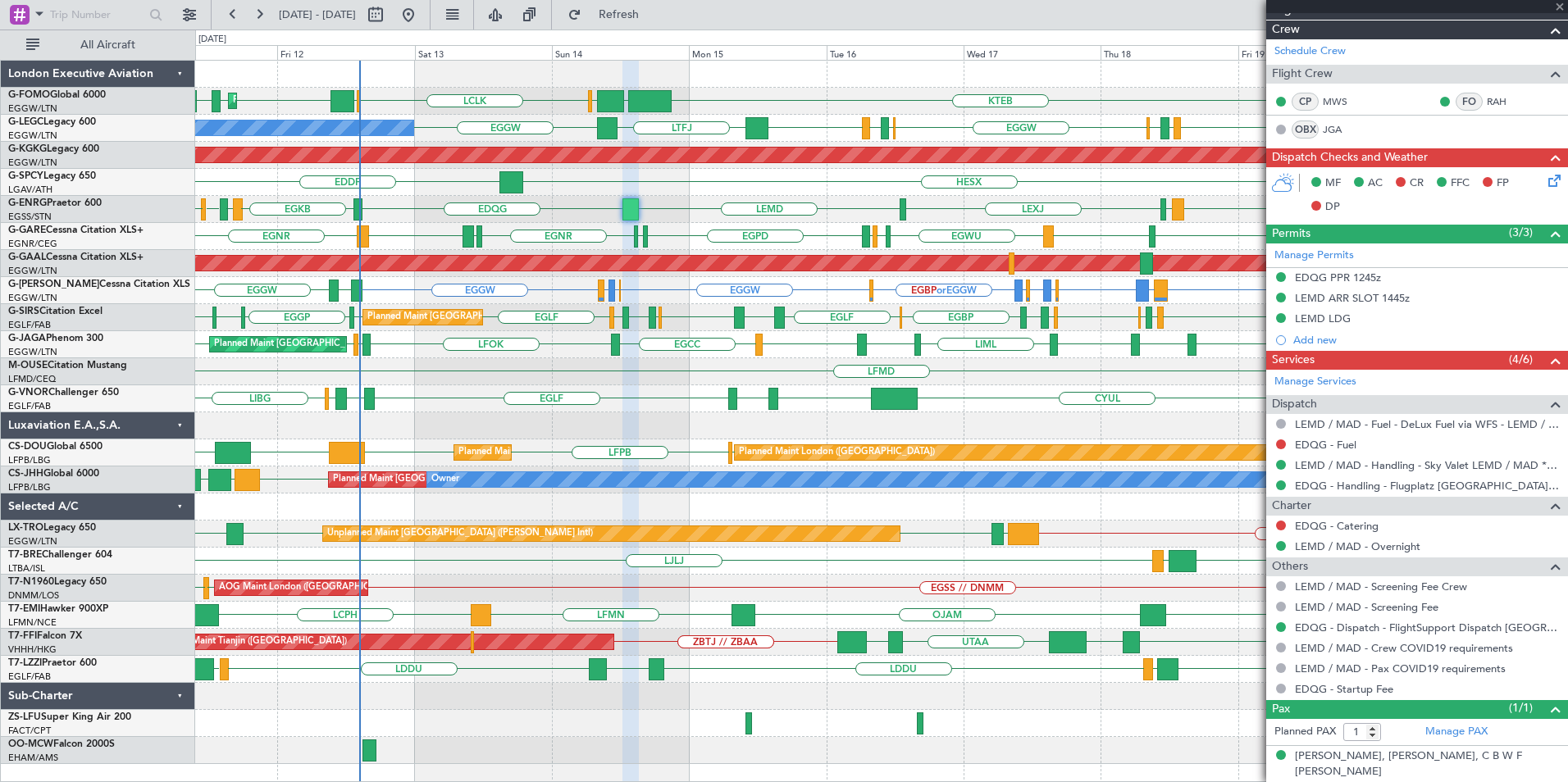
type input "-00:05"
type input "5"
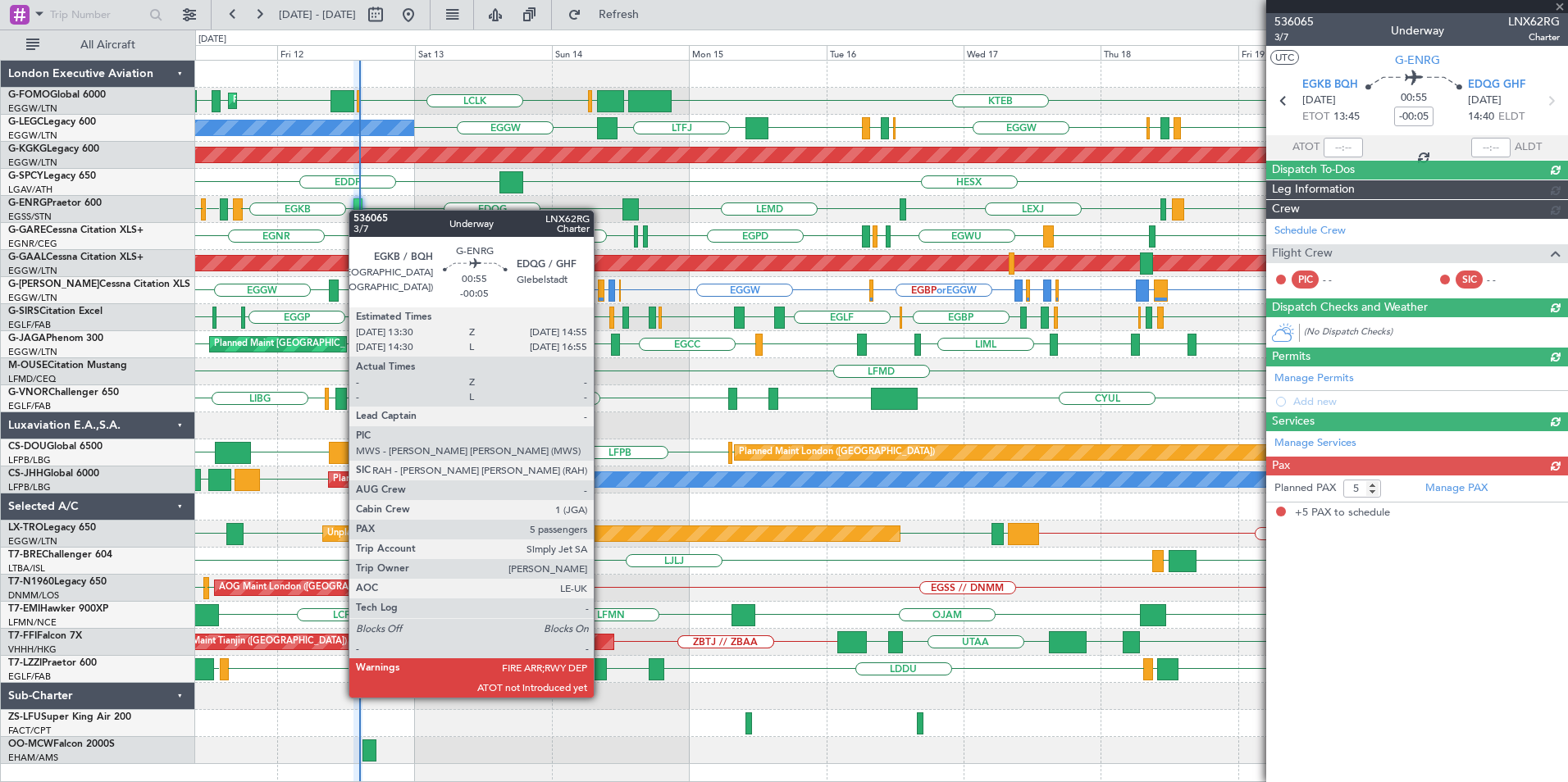
scroll to position [0, 0]
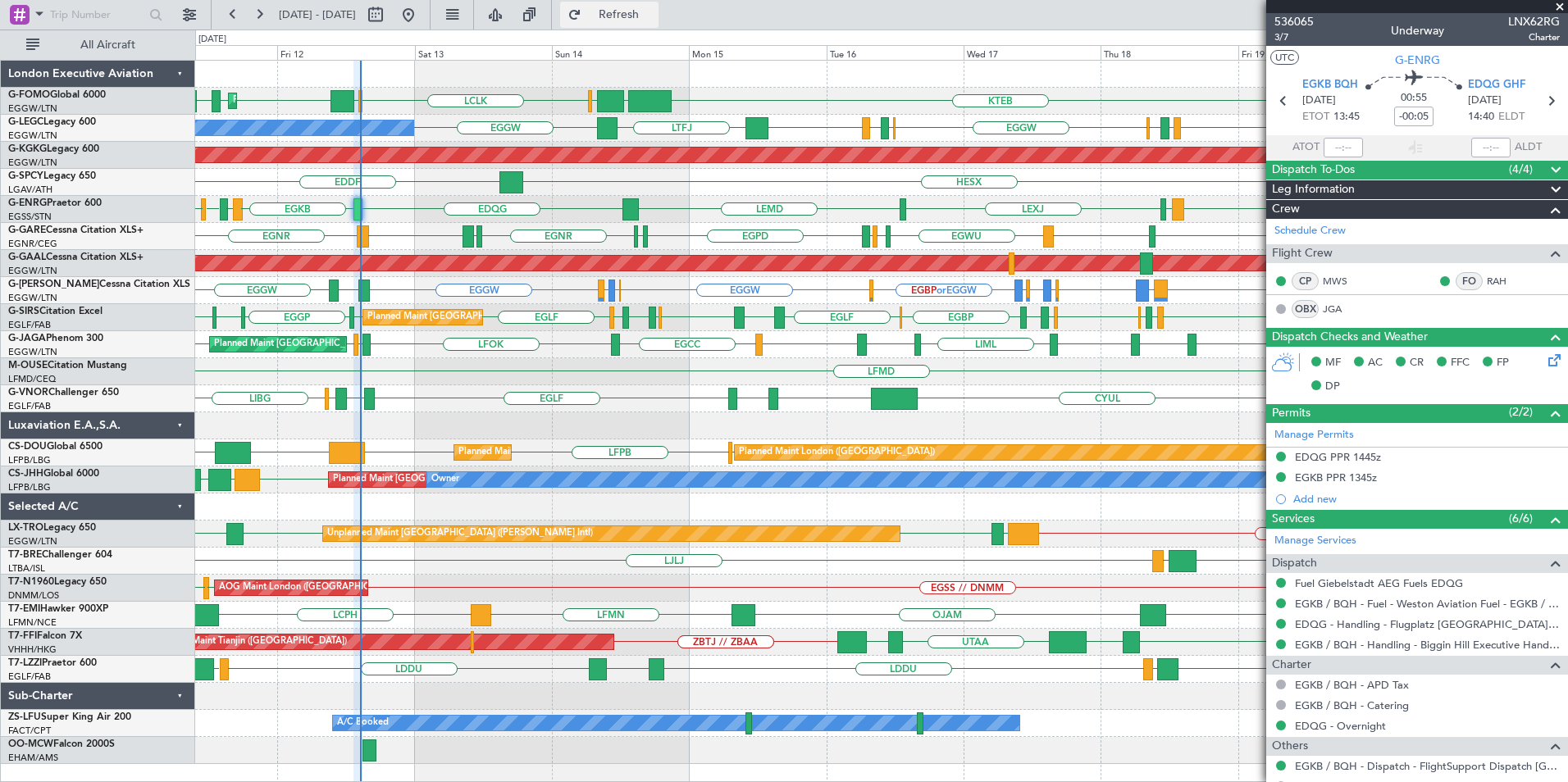
click at [637, 5] on button "Refresh" at bounding box center [609, 15] width 98 height 27
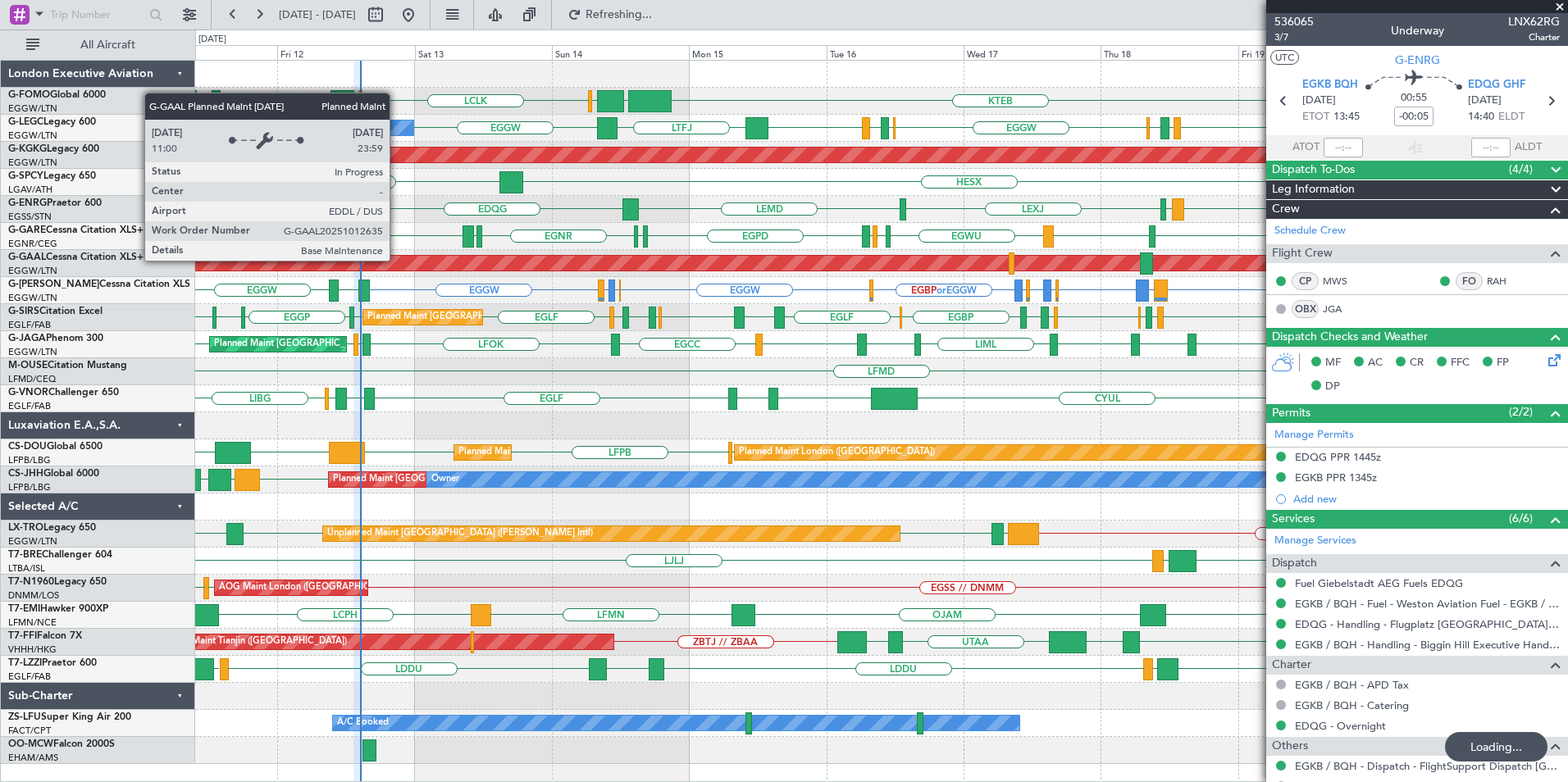
click at [519, 293] on div "EGGW OLBA LCLK OLBA EGGW EGGW EDDH KTEB KRFD Planned Maint London (Luton) LTFJ …" at bounding box center [881, 412] width 1372 height 704
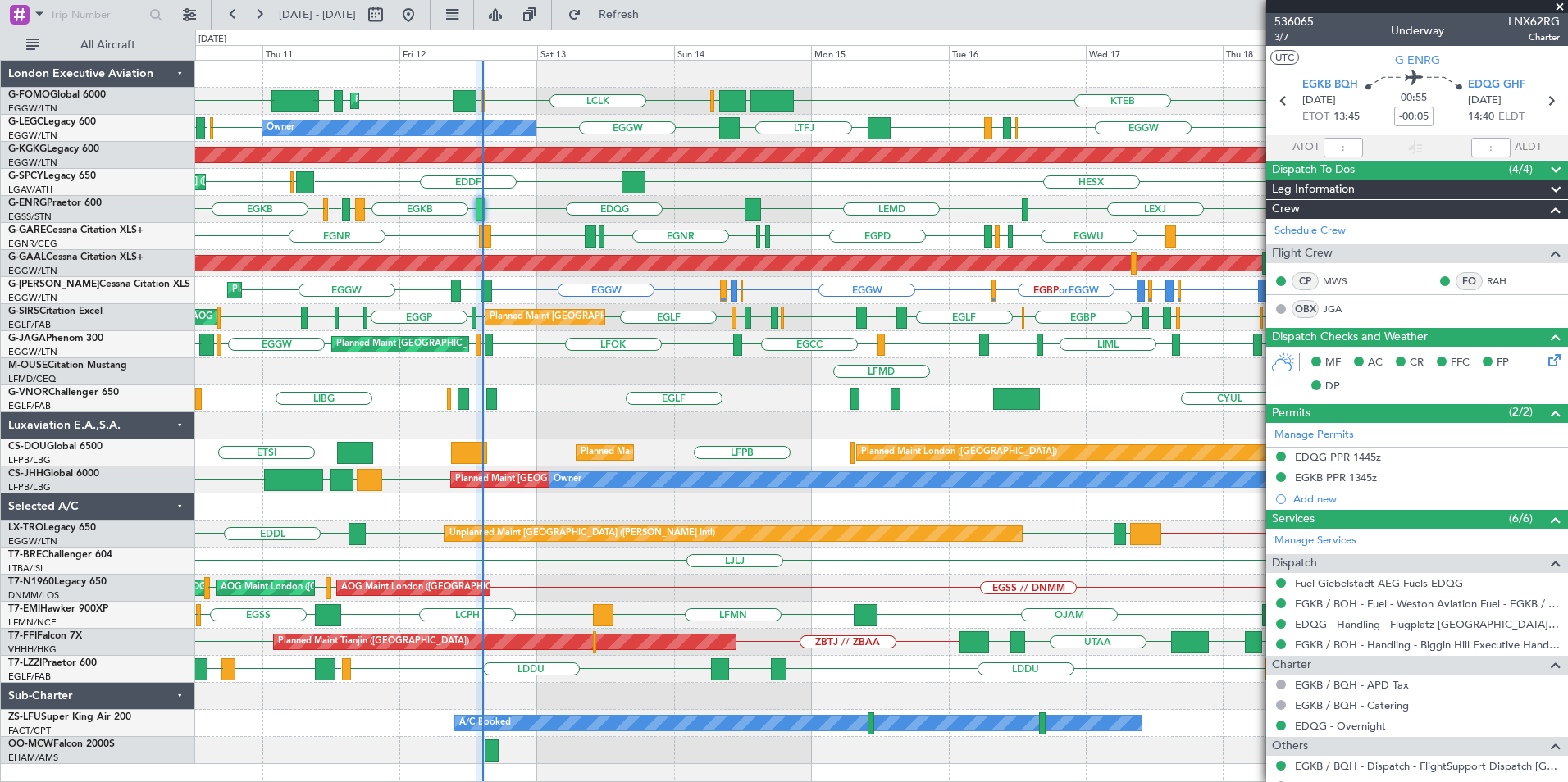
click at [726, 225] on div "KTEB EGGW OLBA LCLK OLBA EGGW EGGW EDDH KTEB KRFD Planned Maint London (Luton) …" at bounding box center [881, 412] width 1372 height 704
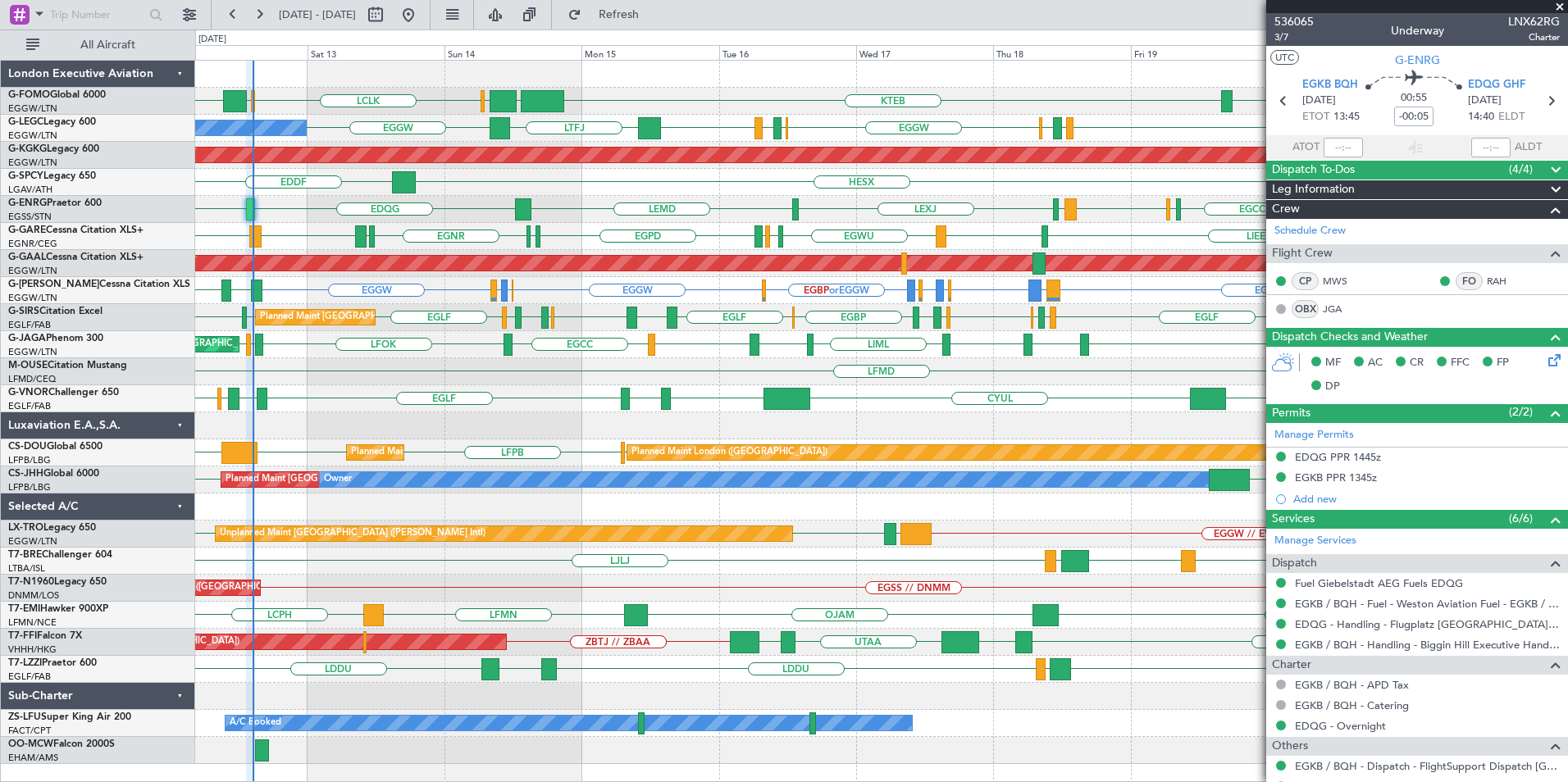
click at [654, 230] on div "KTEB EGGW OLBA LCLK OLBA EGGW KRFD Planned Maint London (Luton) Planned Maint L…" at bounding box center [881, 412] width 1372 height 704
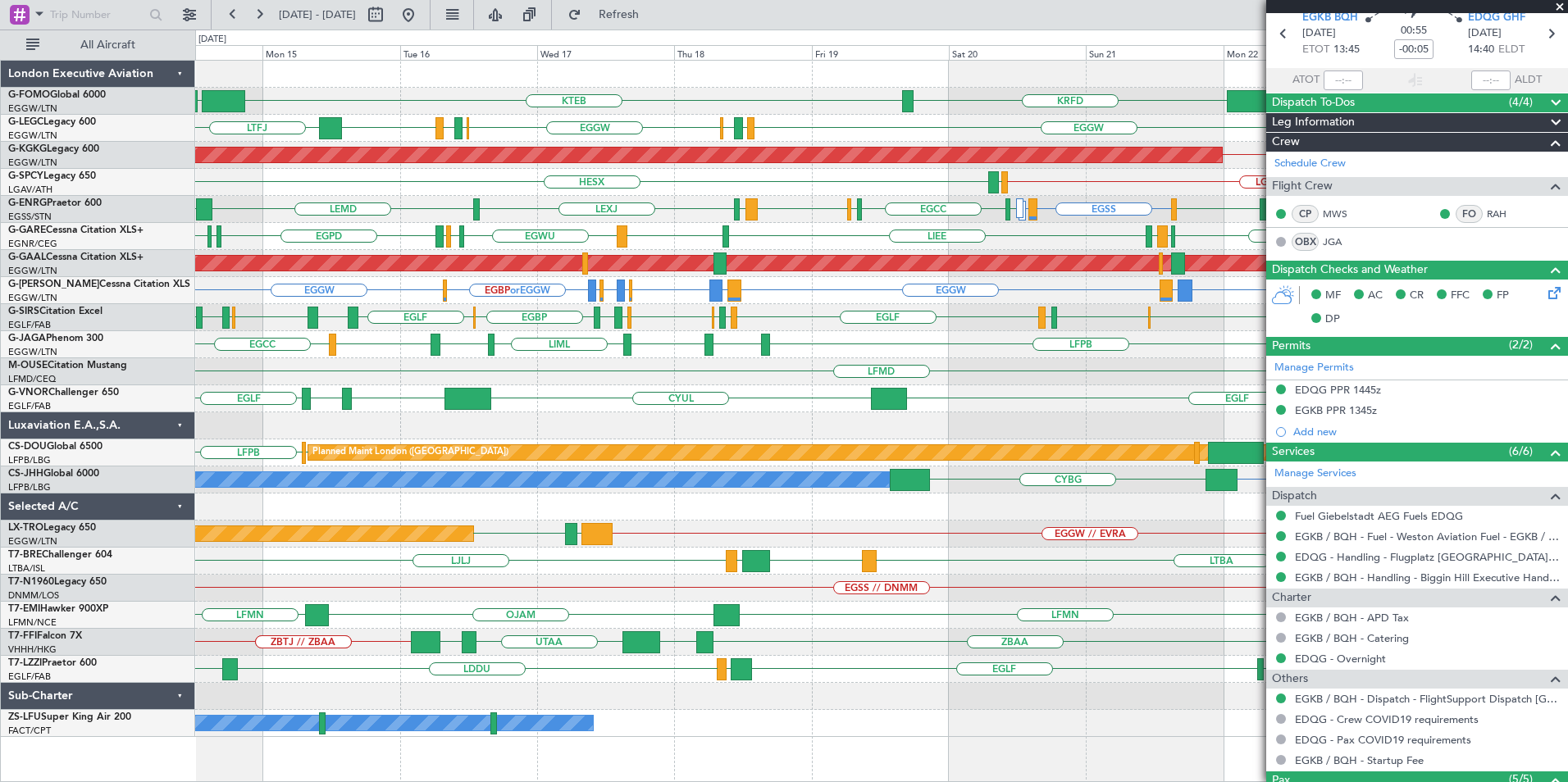
scroll to position [82, 0]
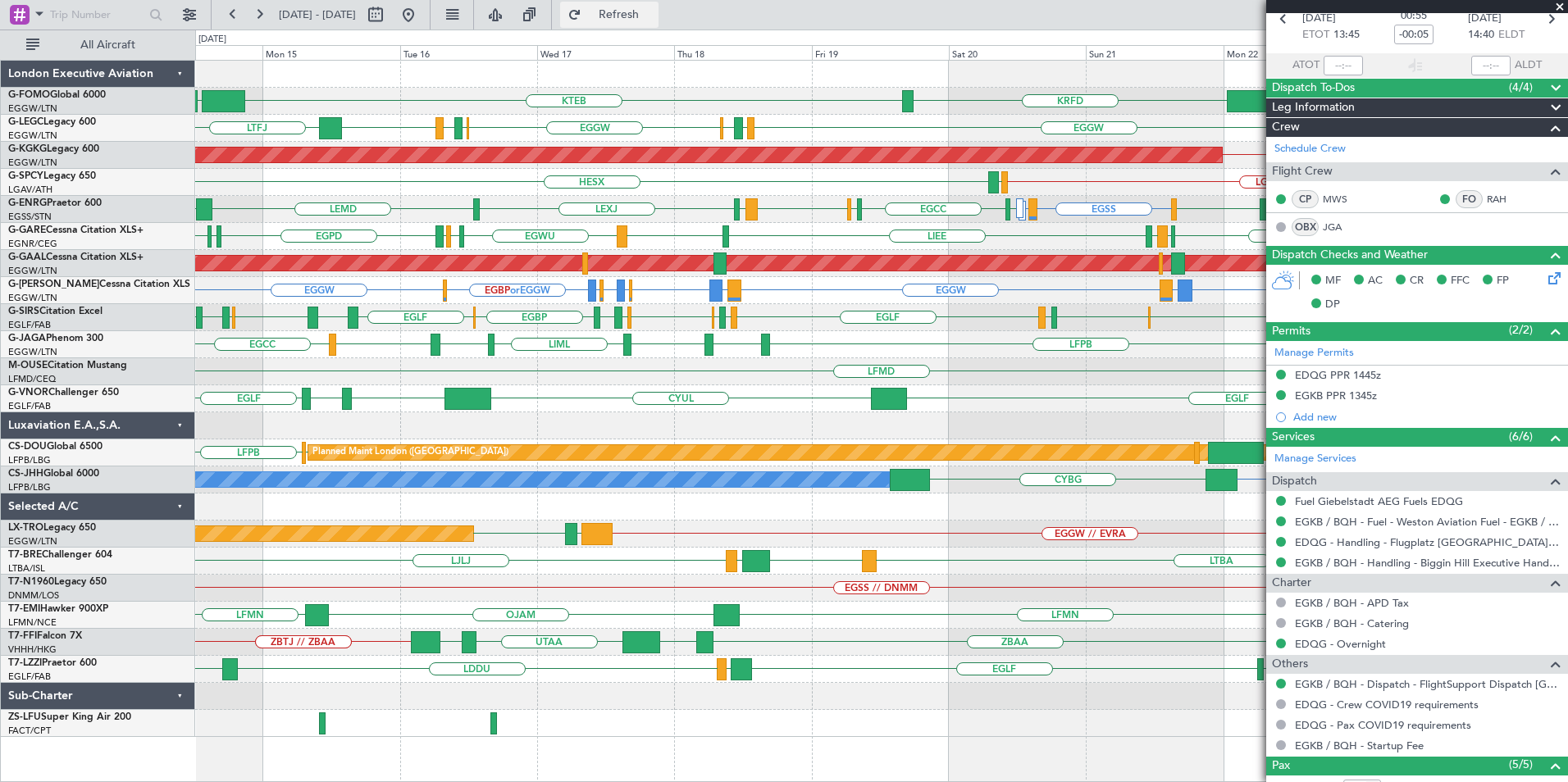
click at [653, 10] on span "Refresh" at bounding box center [619, 14] width 69 height 12
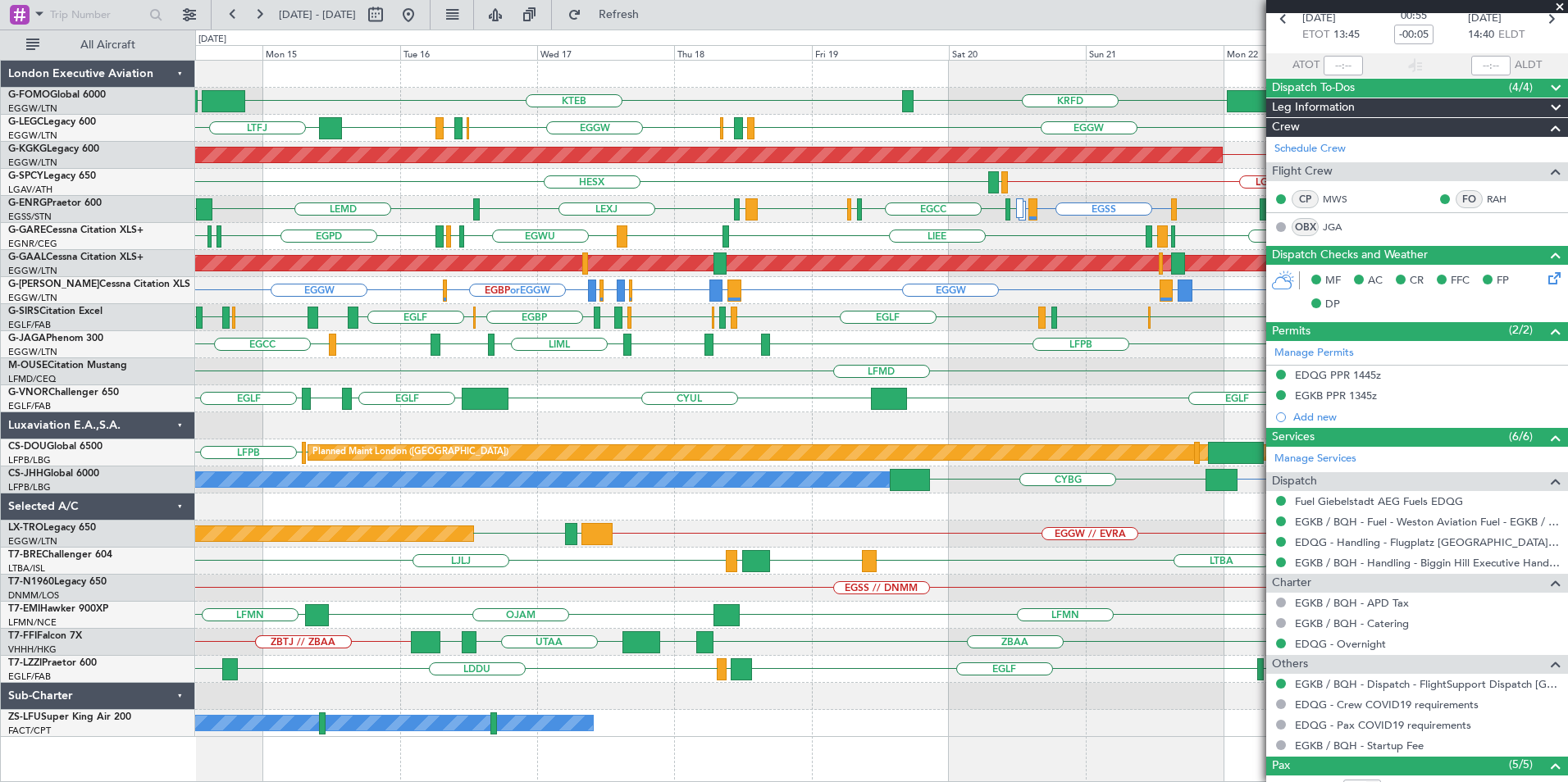
click at [713, 182] on div "KTEB EGGW EGGW KRFD EGGW EGPD EGLF EGGW EGWU EGPD EGGW LTFJ A/C Unavailable Lon…" at bounding box center [881, 399] width 1372 height 676
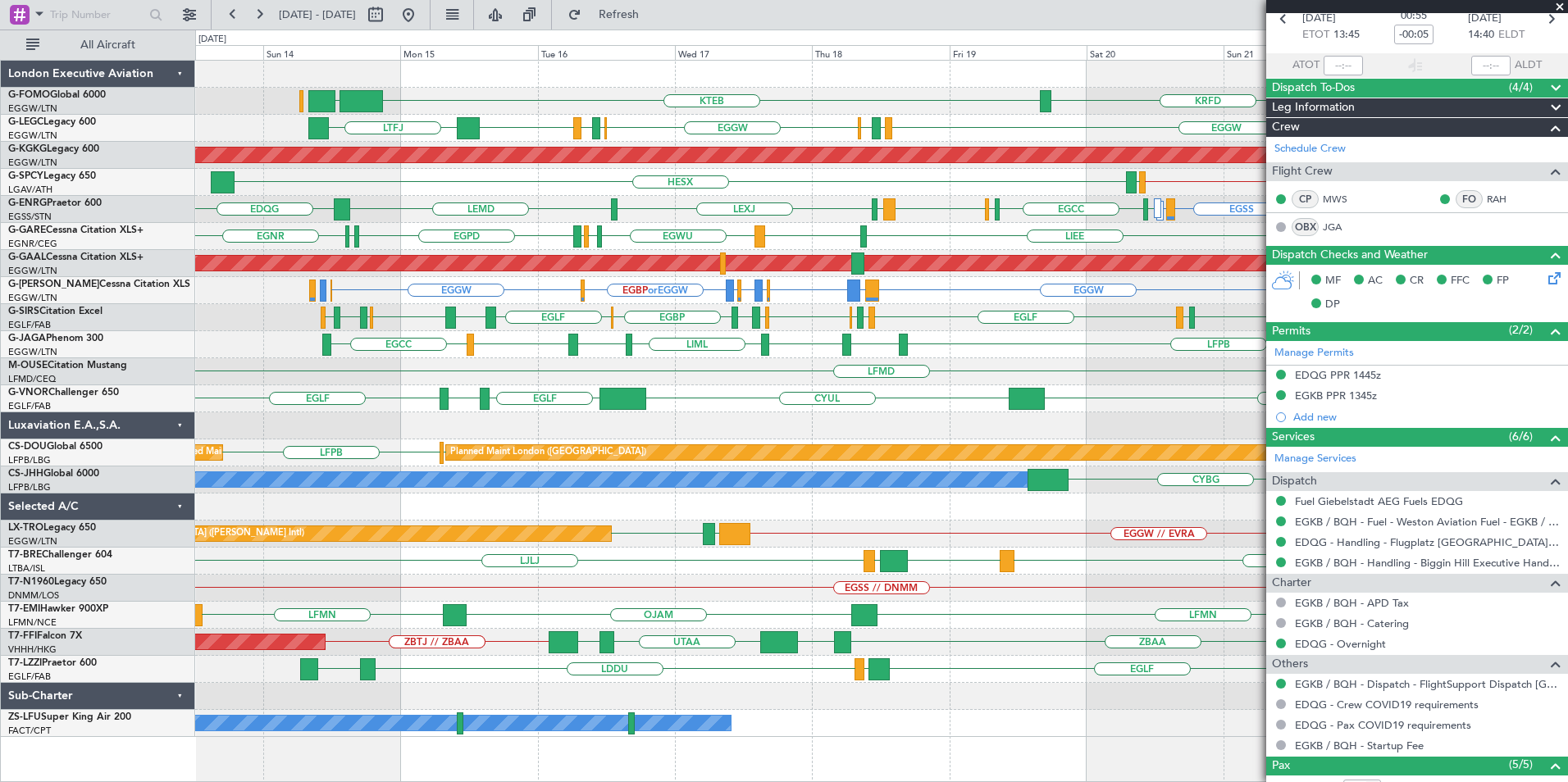
click at [743, 216] on div "KTEB EGGW EGGW KRFD Planned Maint London (Luton) EGGW EGPD EGLF EGGW EGWU EGPD …" at bounding box center [881, 399] width 1372 height 676
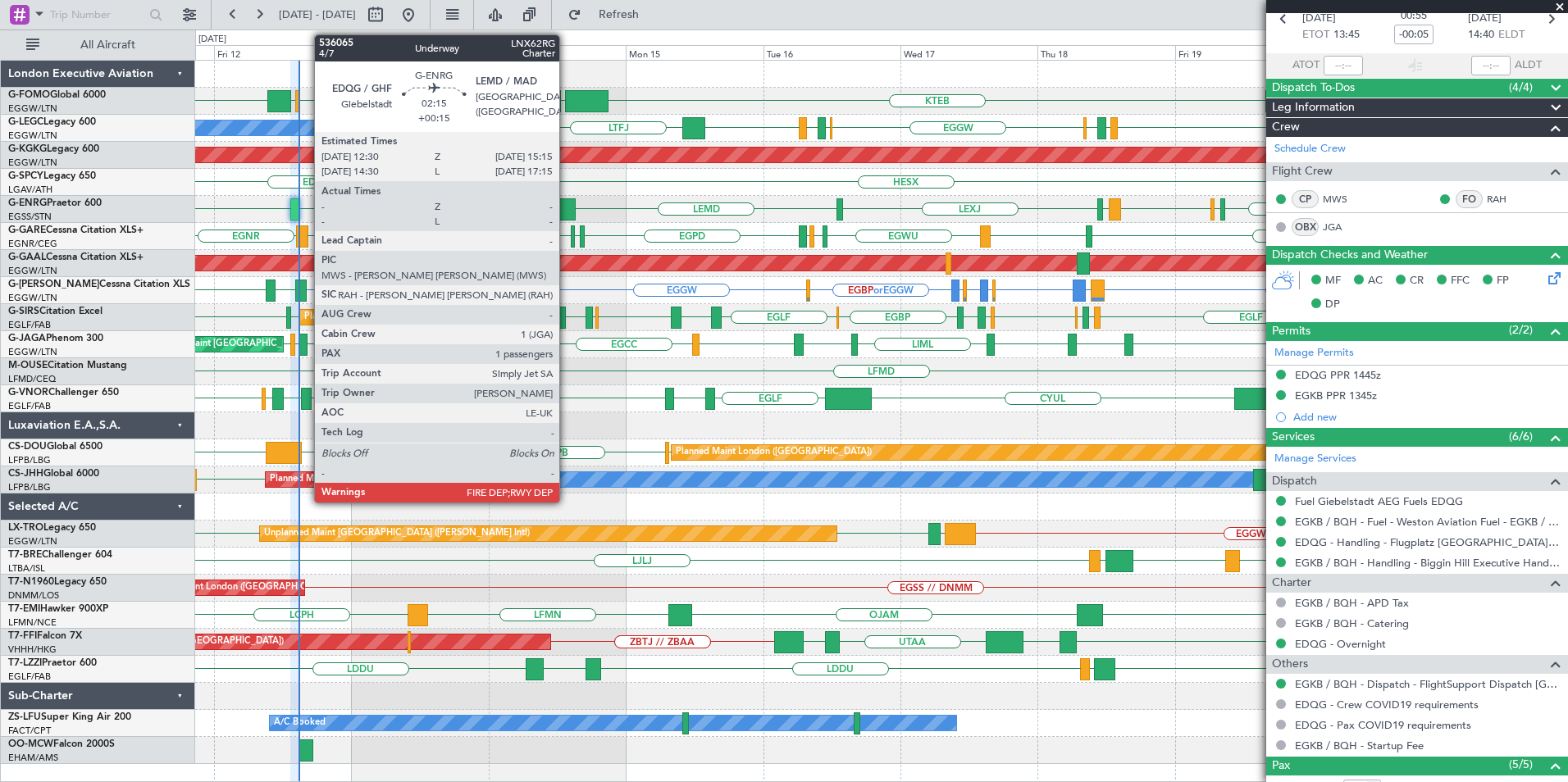
click at [566, 209] on div at bounding box center [567, 209] width 16 height 22
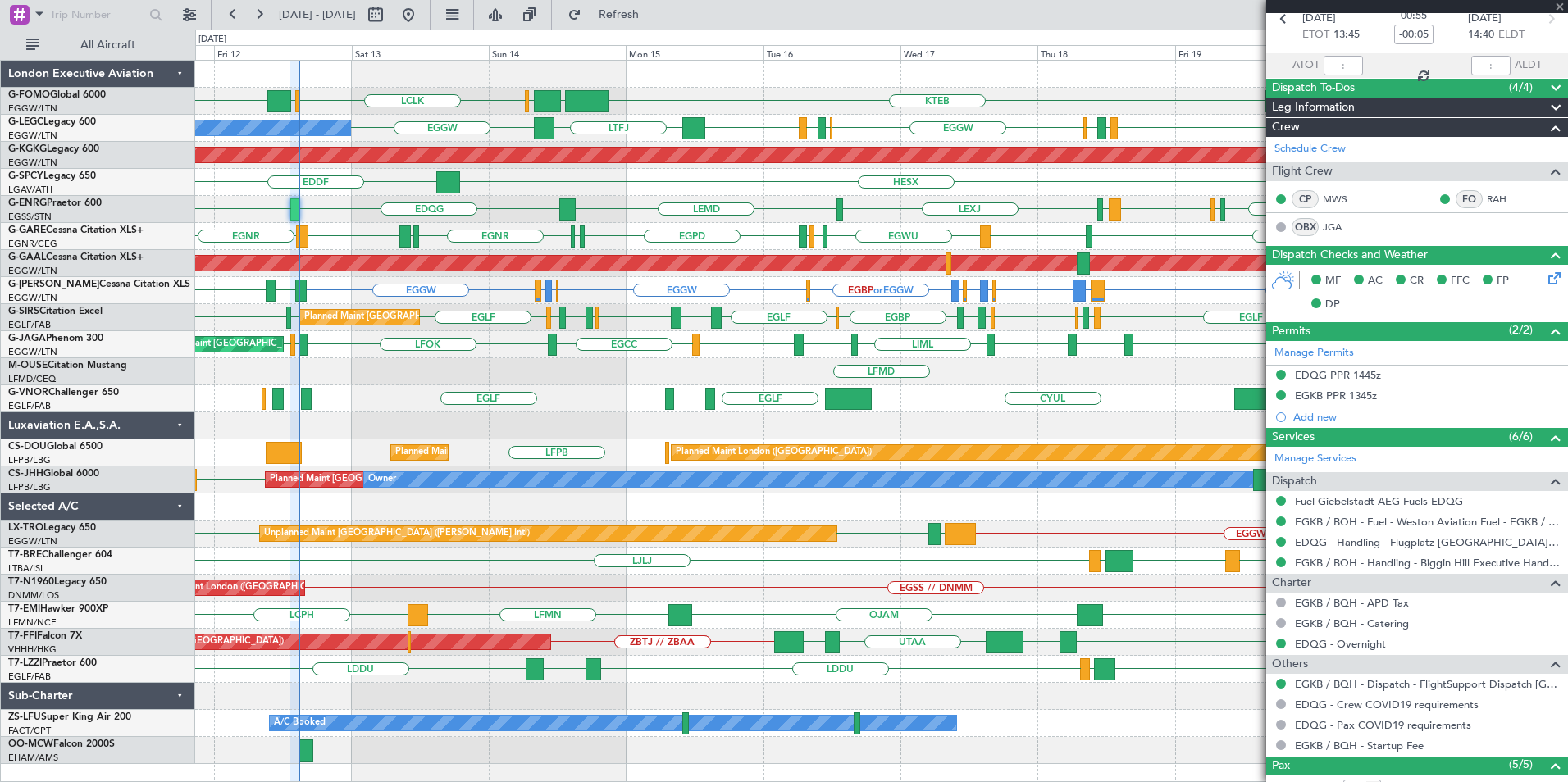
type input "+00:15"
type input "1"
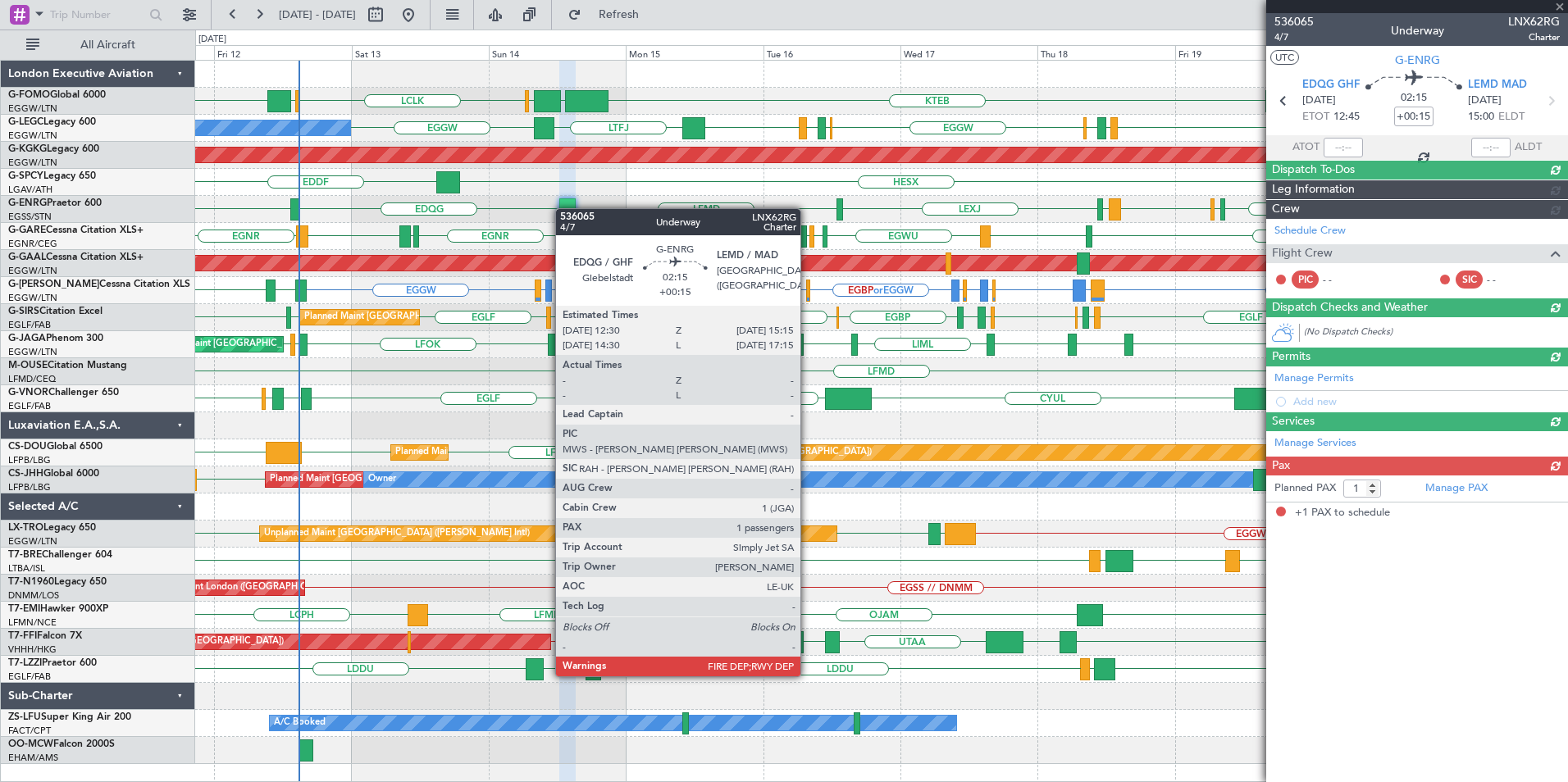
scroll to position [0, 0]
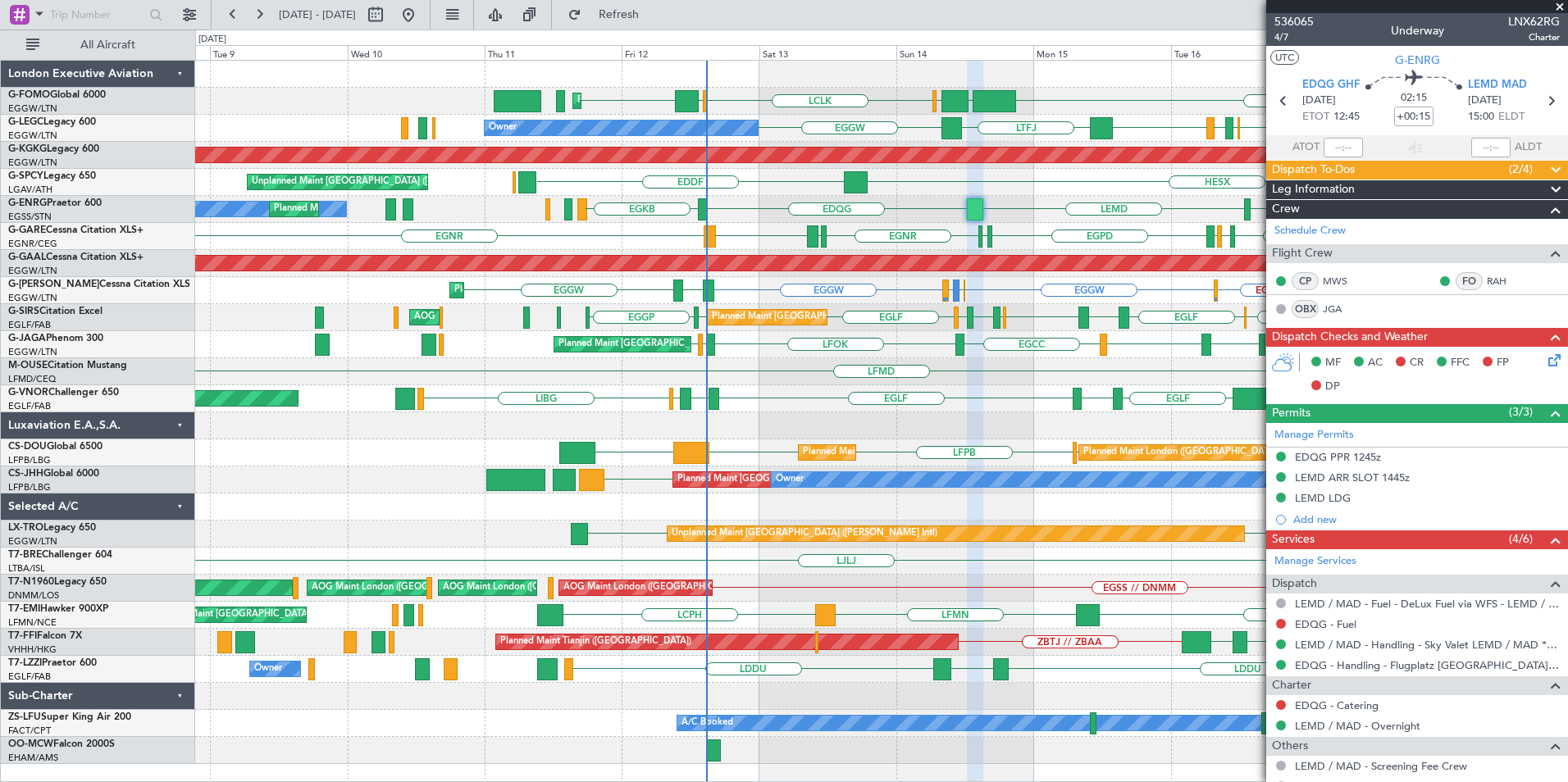
click at [760, 239] on div "LIEE LIMJ EGWU EGNR EGWU EGPD EGNX EGNR EGLF LIMJ EGNR Unplanned Maint Chester" at bounding box center [881, 236] width 1372 height 27
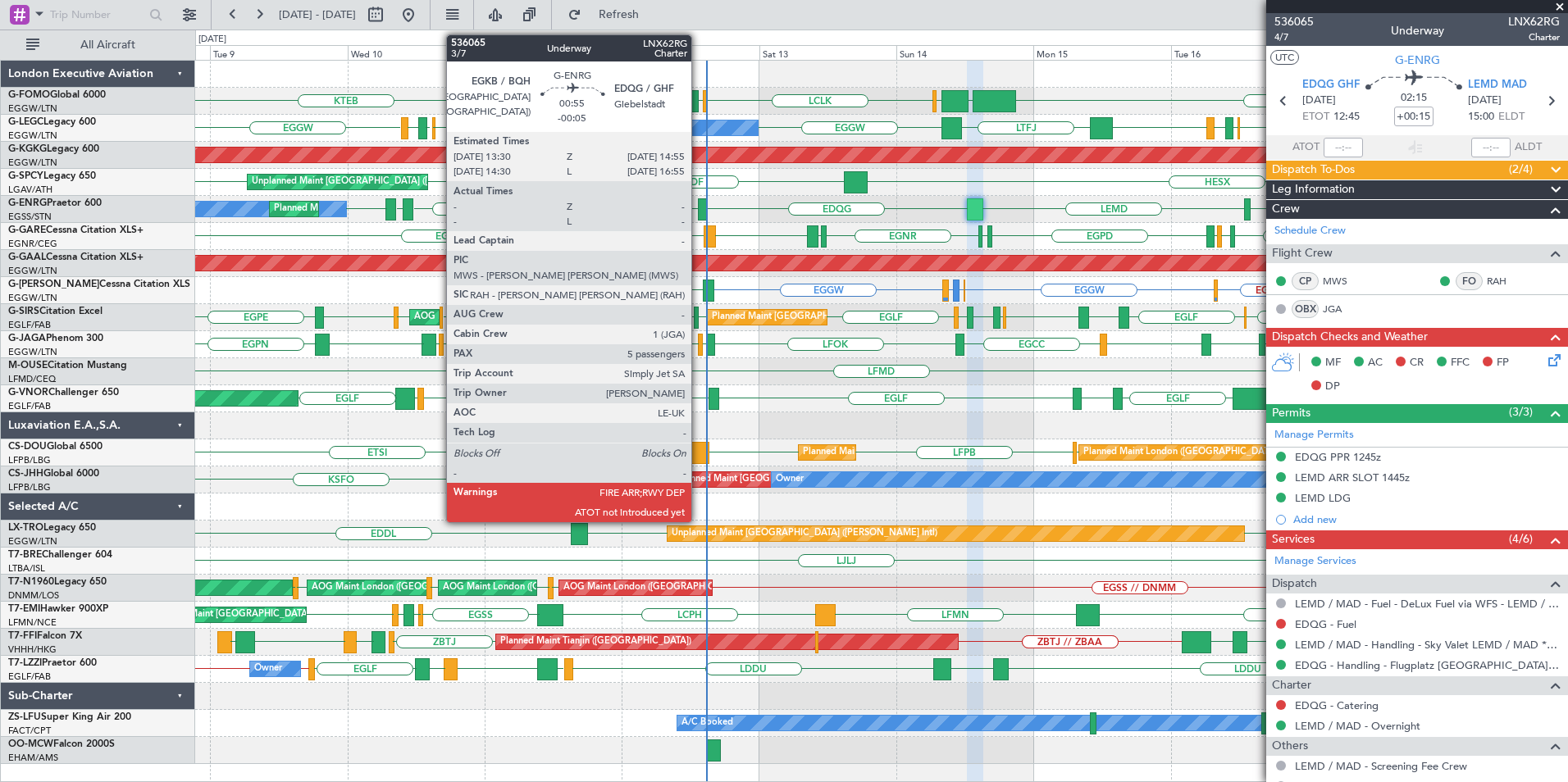
click at [698, 202] on div at bounding box center [701, 209] width 8 height 22
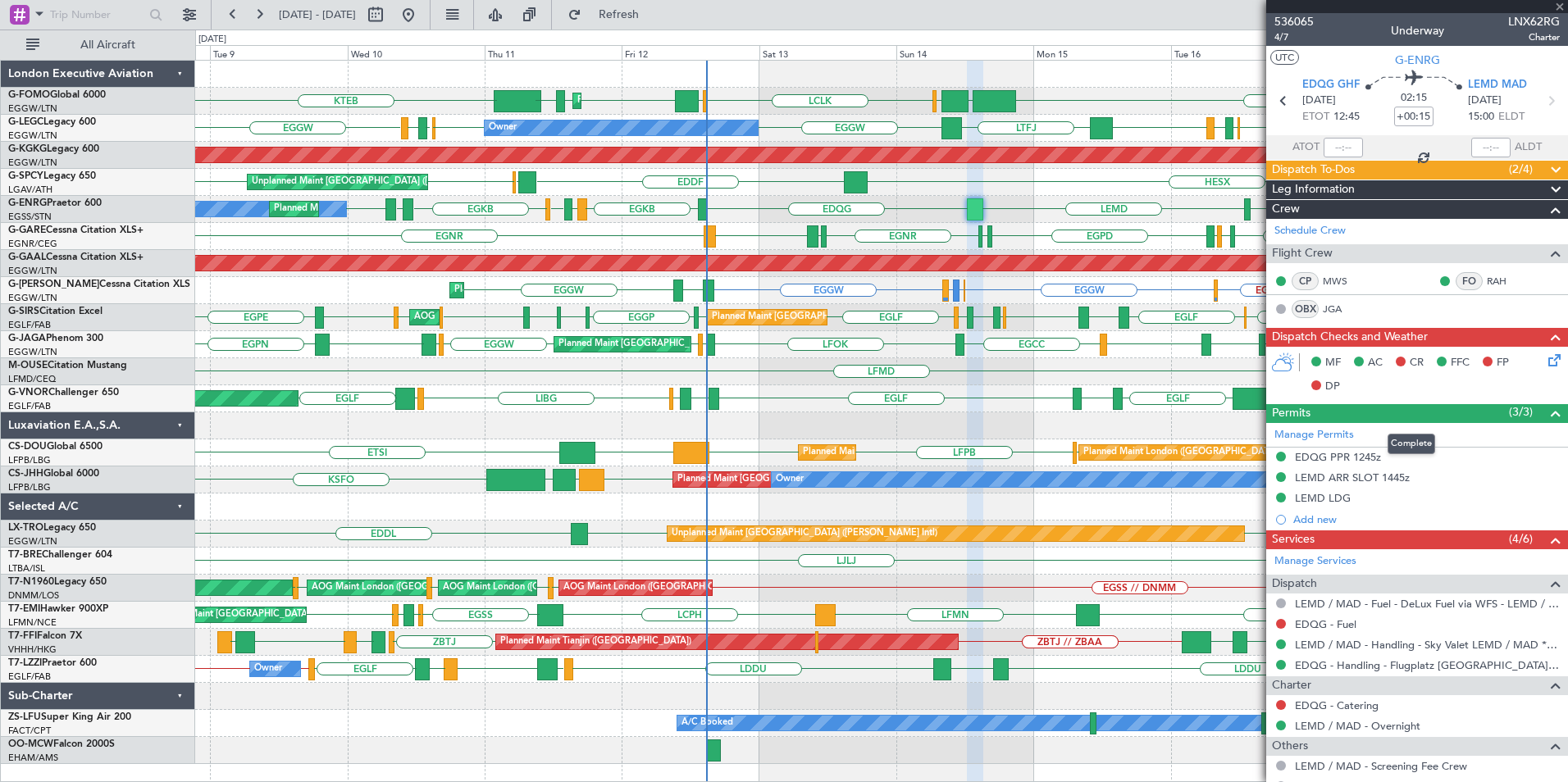
type input "-00:05"
type input "5"
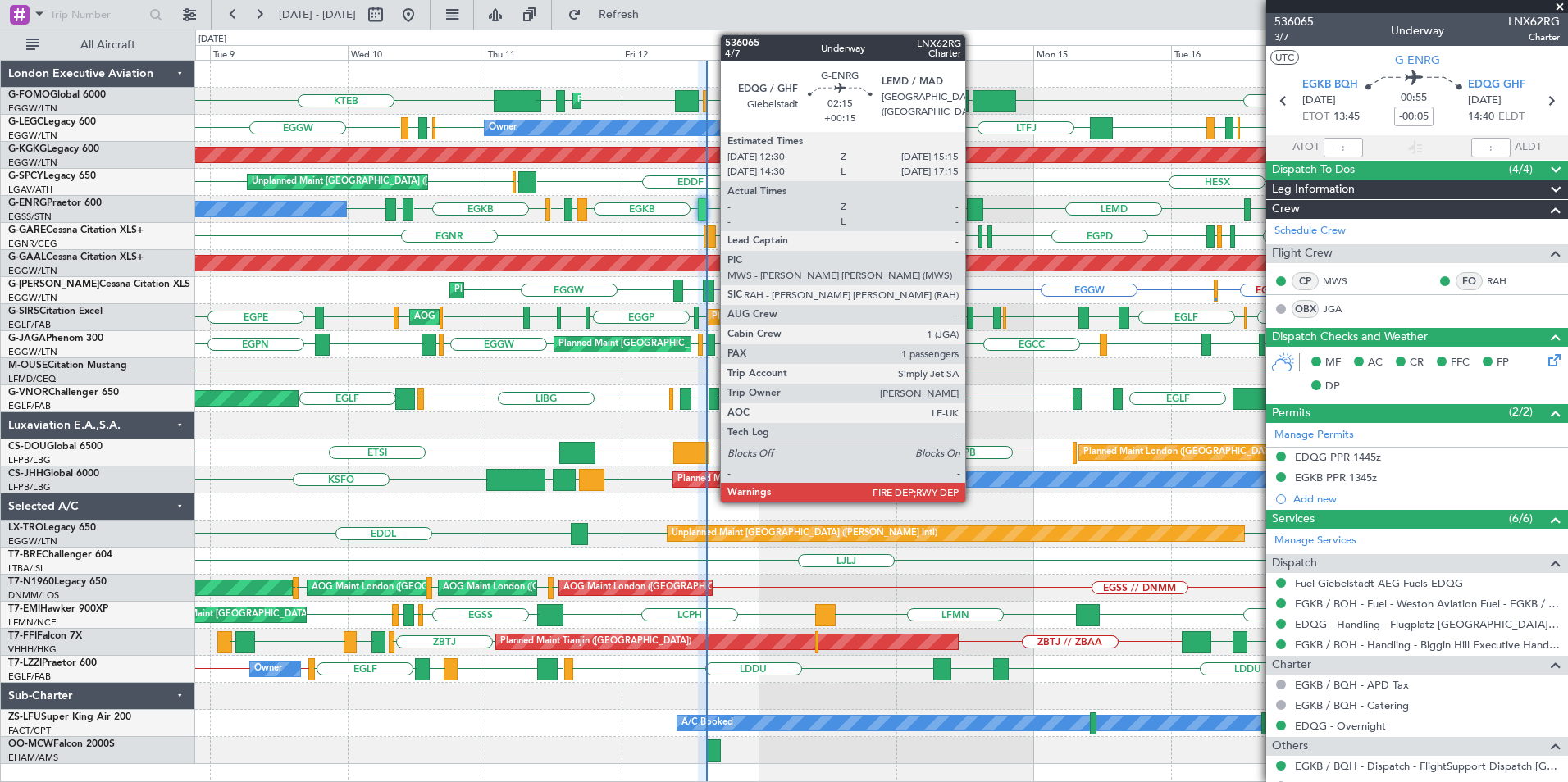
click at [971, 207] on div at bounding box center [974, 209] width 16 height 22
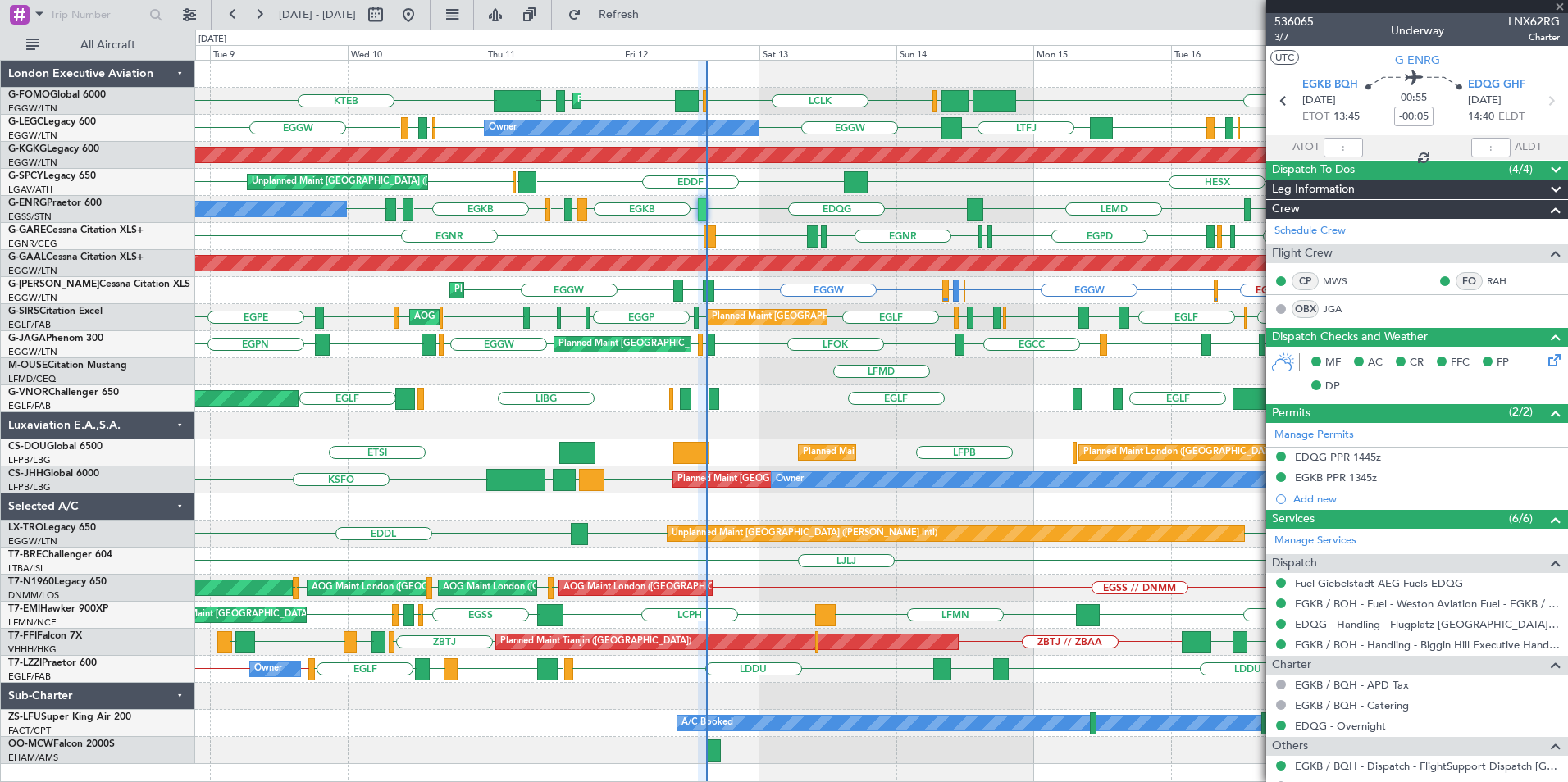
type input "+00:15"
type input "1"
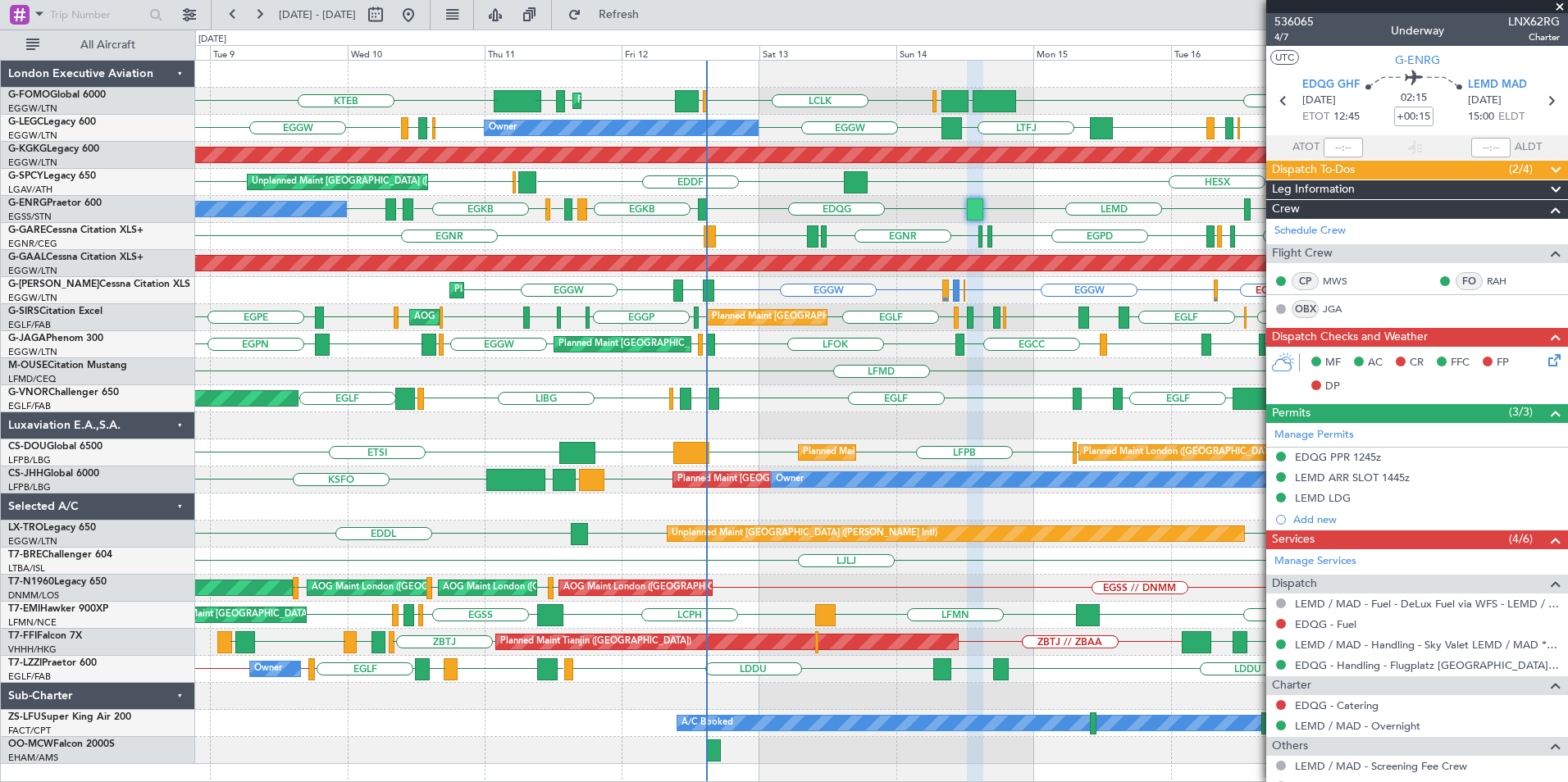
scroll to position [179, 0]
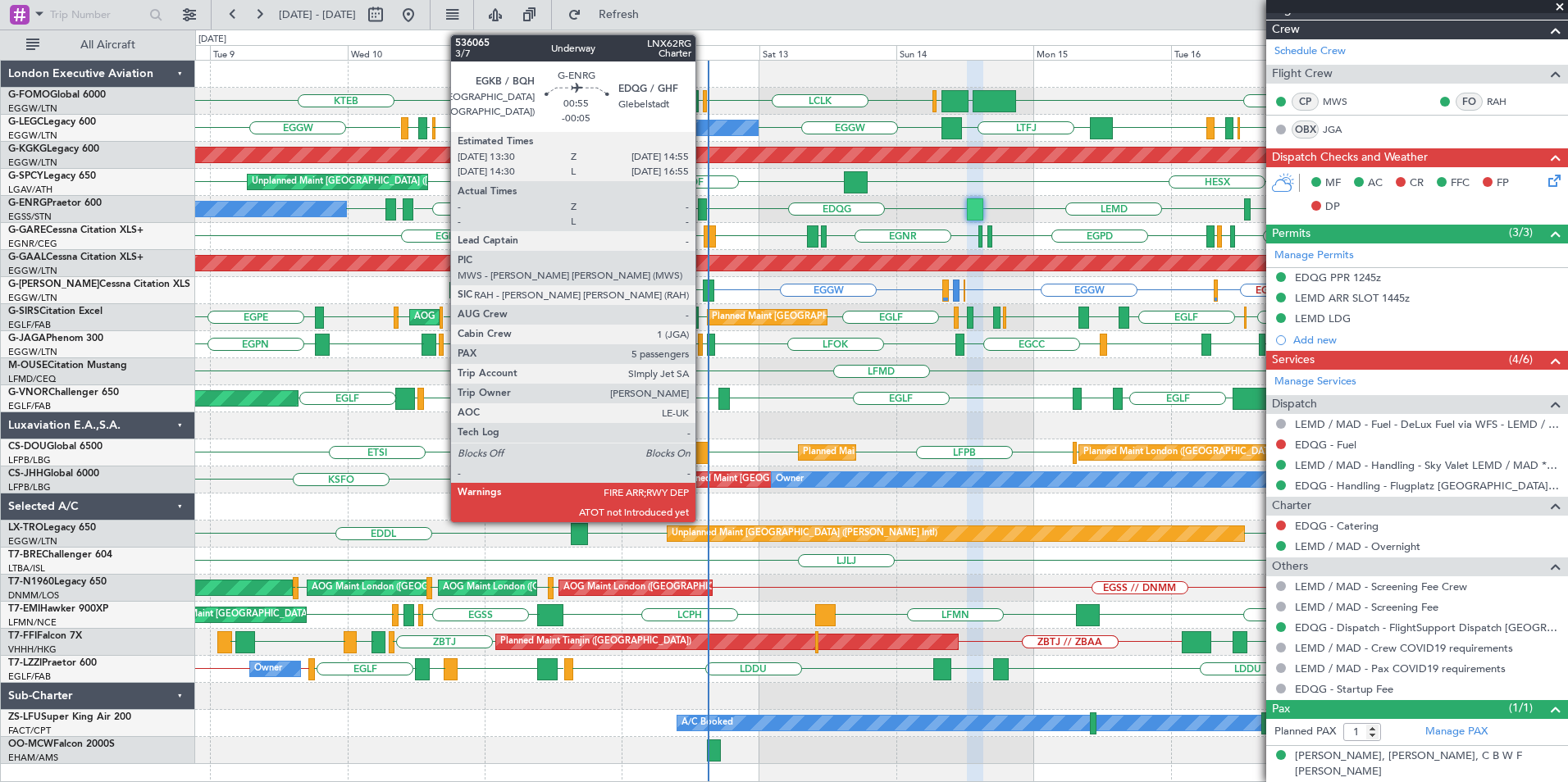
click at [703, 206] on div at bounding box center [701, 209] width 8 height 22
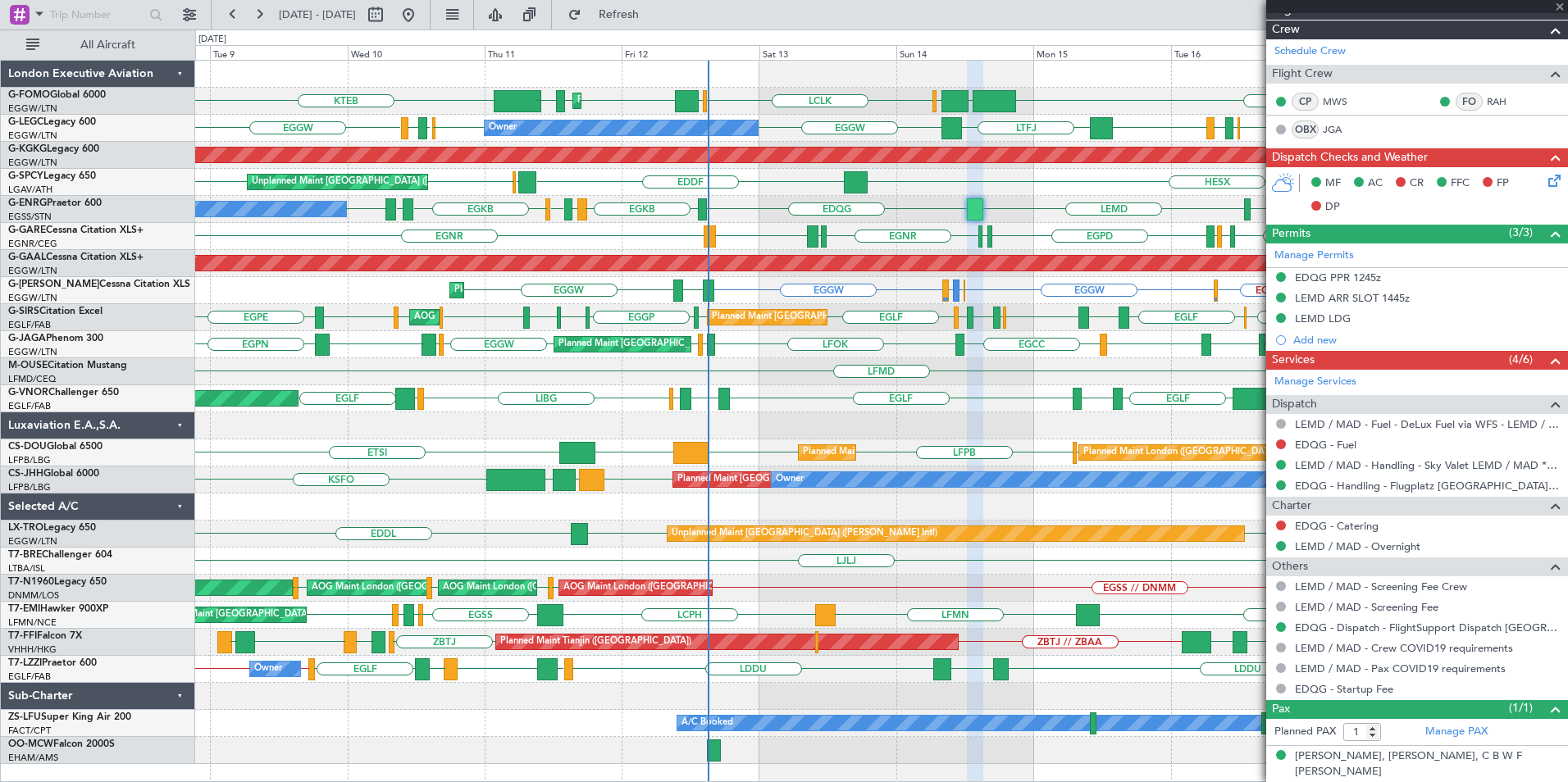
type input "-00:05"
type input "5"
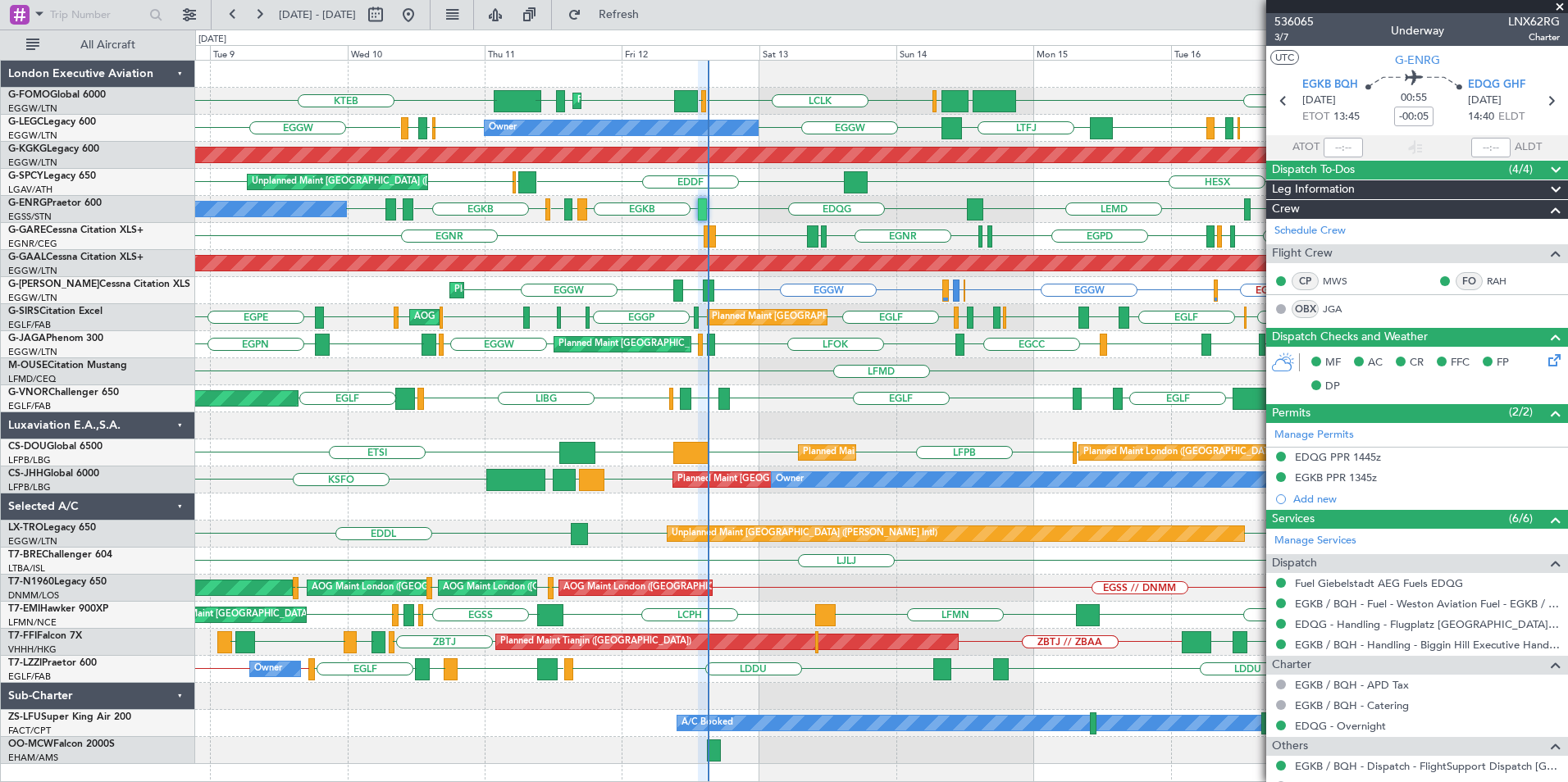
scroll to position [286, 0]
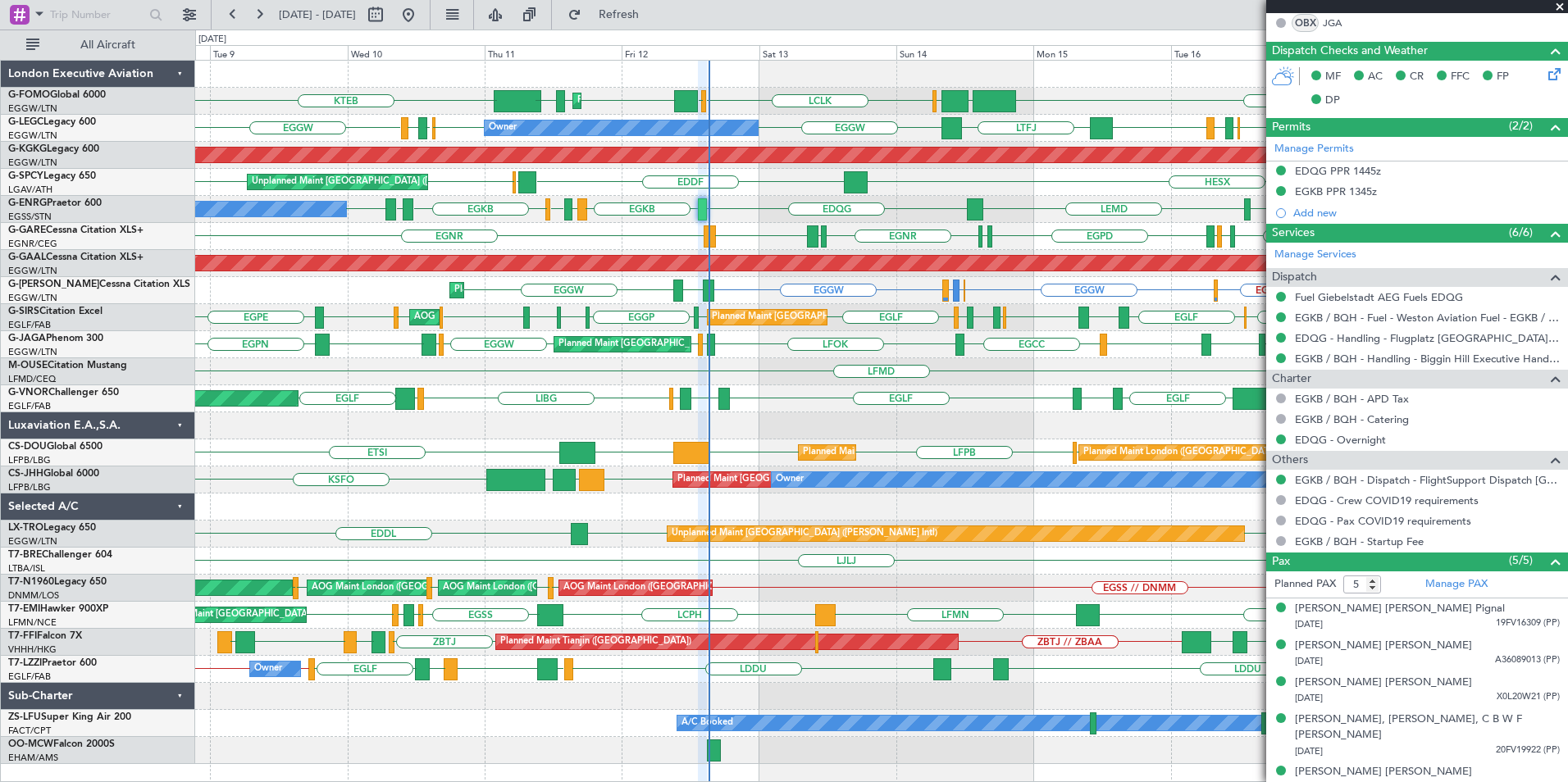
click at [769, 593] on div "KTEB KTEB EGGW OLBA LCLK OLBA EGGW EGGW EDDH Planned Maint London (Luton) Plann…" at bounding box center [881, 412] width 1372 height 704
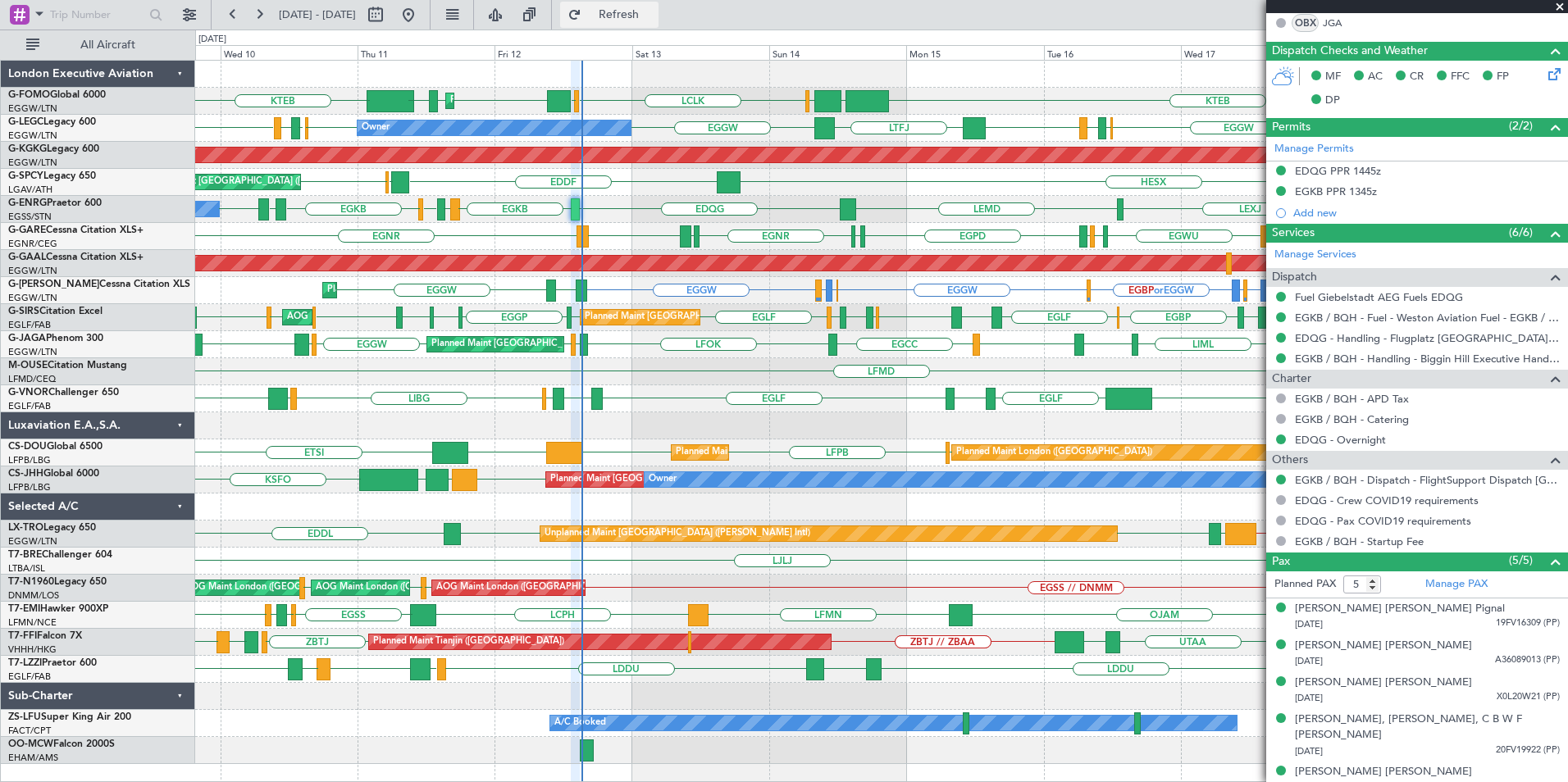
click at [653, 18] on span "Refresh" at bounding box center [619, 14] width 69 height 12
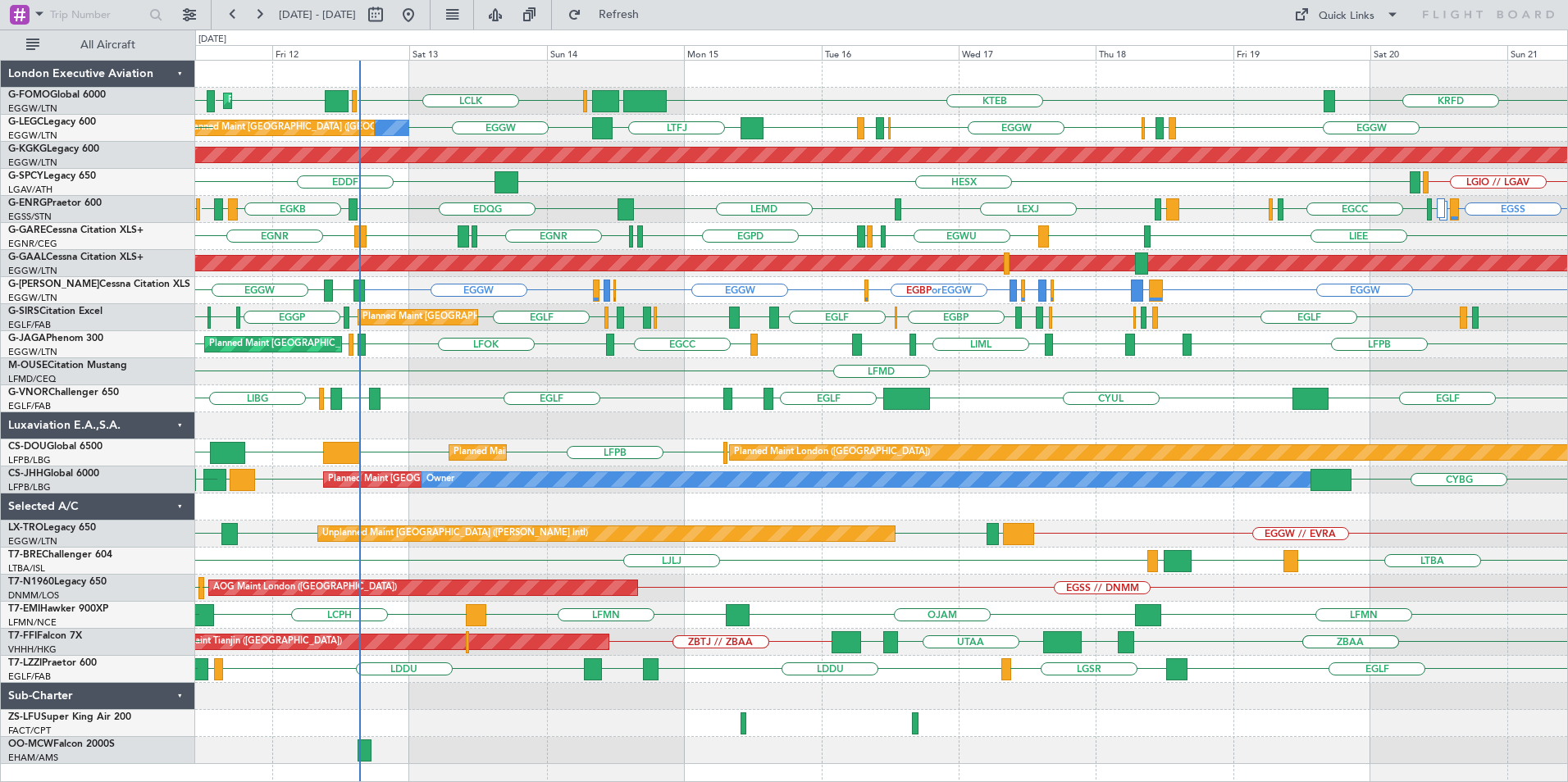
click at [784, 215] on div "OLBA LCLK KTEB EGGW KRFD EGGW [GEOGRAPHIC_DATA] Planned Maint [GEOGRAPHIC_DATA]…" at bounding box center [881, 412] width 1372 height 704
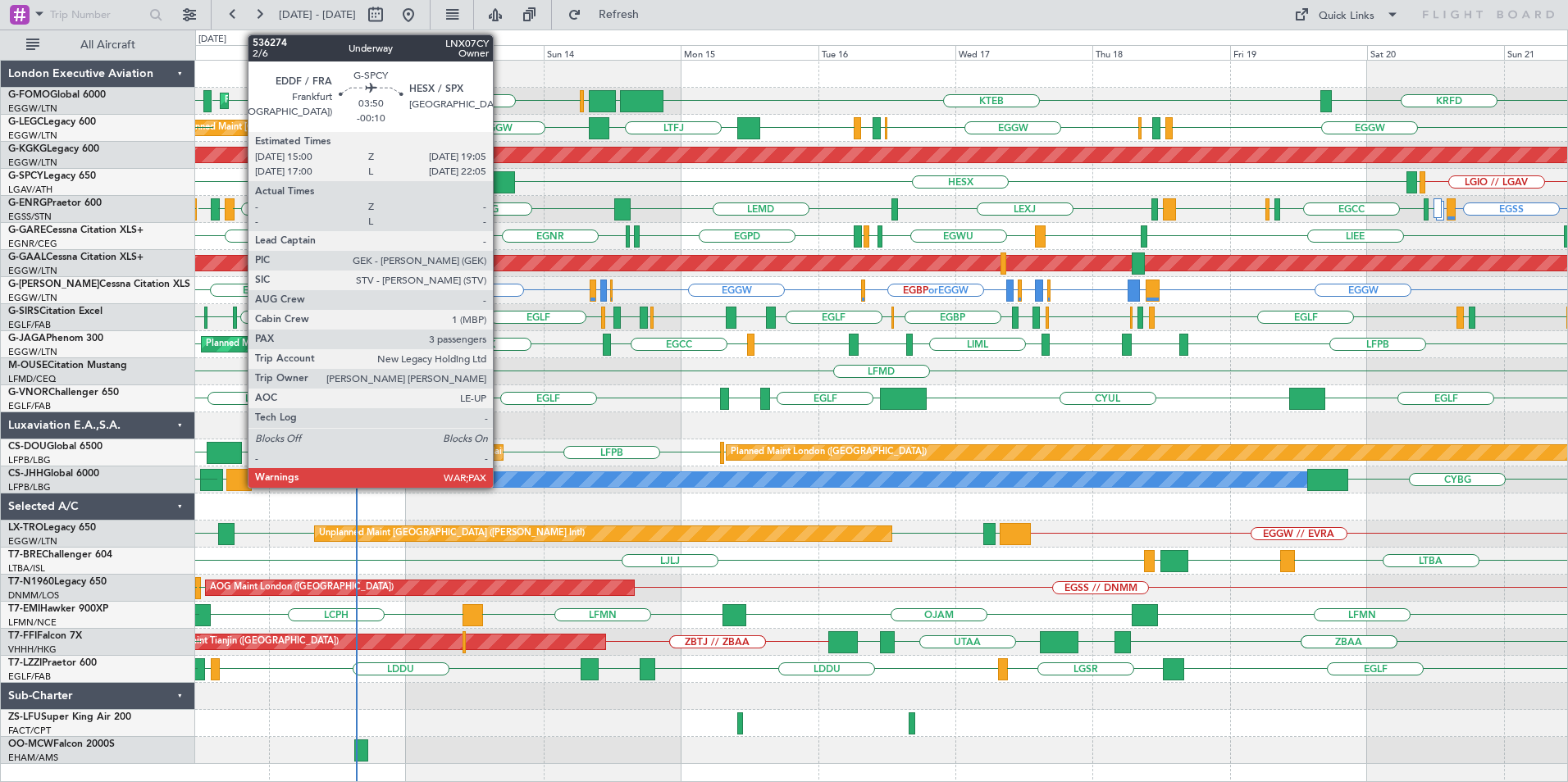
click at [500, 181] on div at bounding box center [502, 182] width 24 height 22
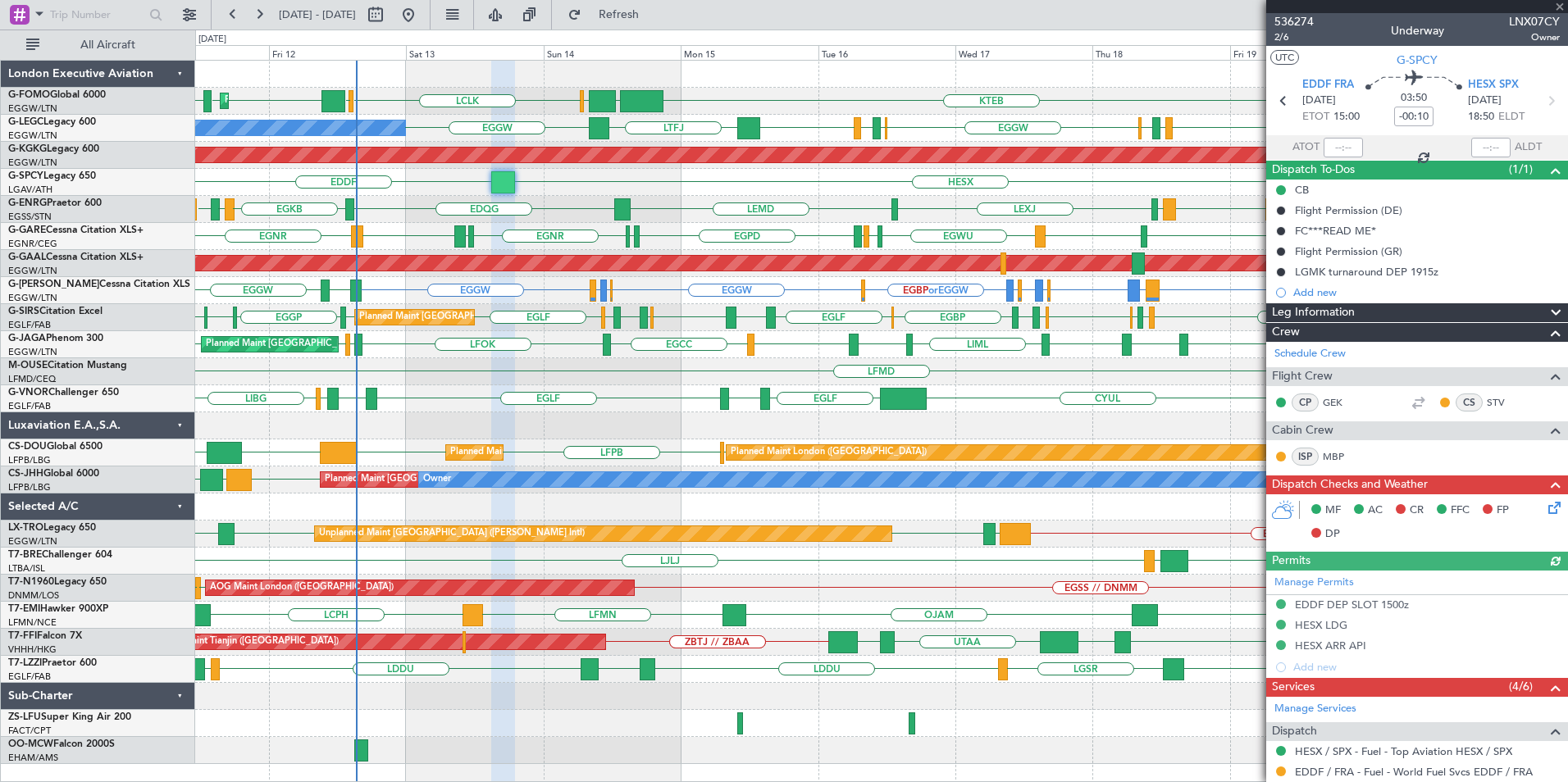
click at [527, 249] on div "OLBA LCLK [GEOGRAPHIC_DATA] EGGW EGGW [GEOGRAPHIC_DATA] KTEB EGGW KRFD Planned …" at bounding box center [881, 412] width 1372 height 704
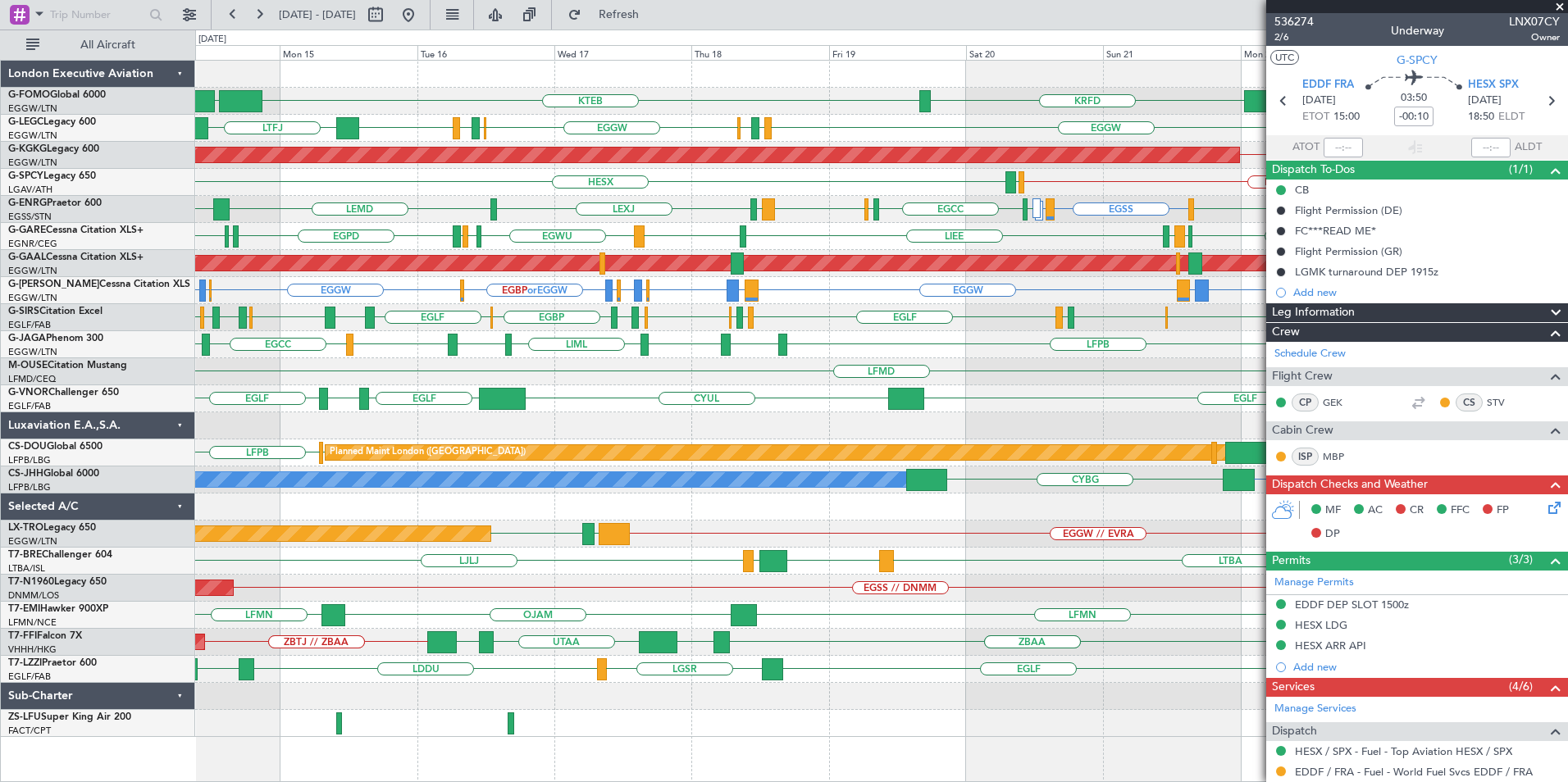
click at [977, 230] on div "KTEB EGGW EGGW KRFD A/C Unavailable [GEOGRAPHIC_DATA] ([GEOGRAPHIC_DATA]) EGGW …" at bounding box center [881, 399] width 1372 height 676
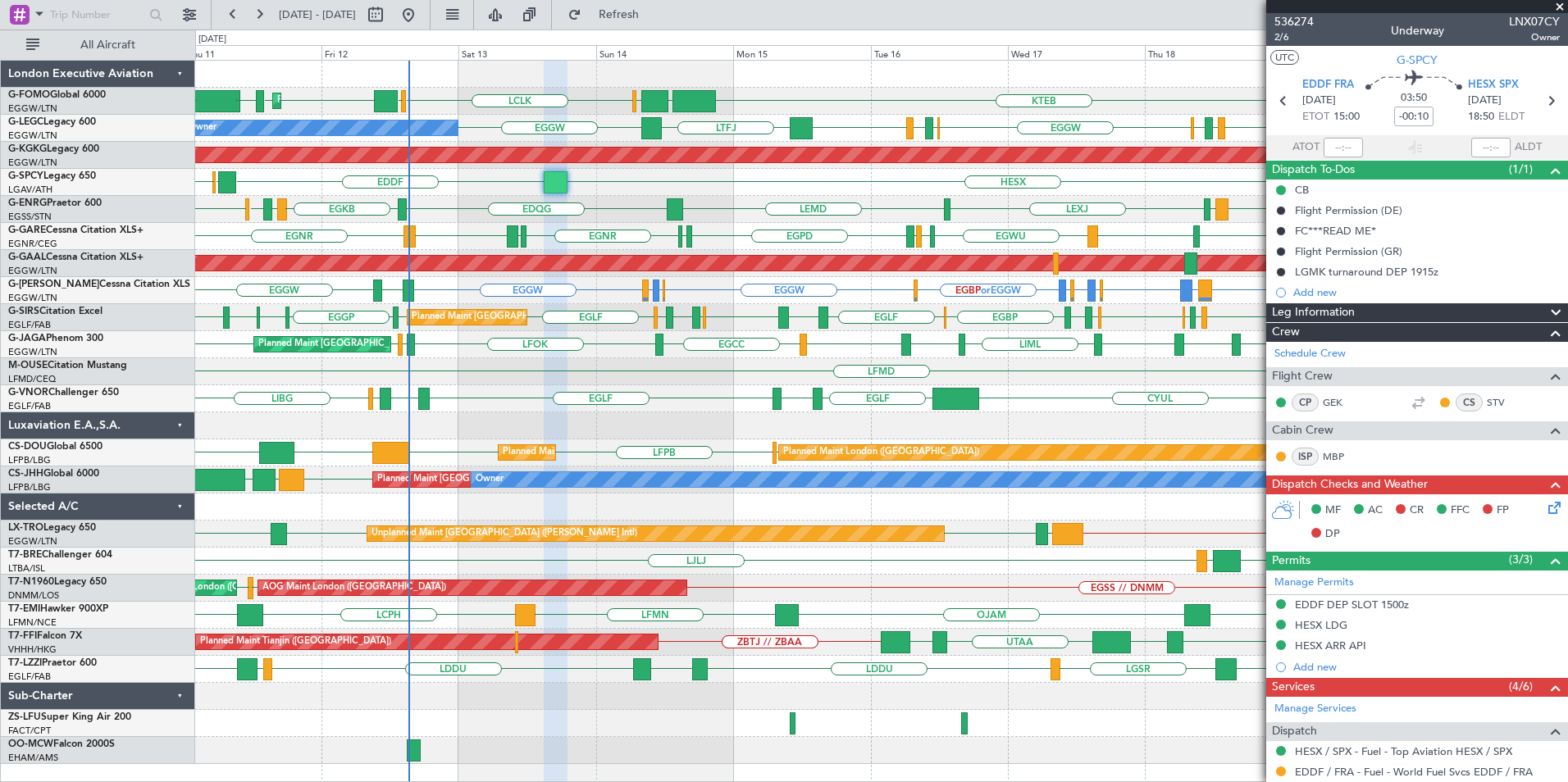
drag, startPoint x: 1563, startPoint y: 8, endPoint x: 1537, endPoint y: 7, distance: 26.0
click at [1563, 8] on span at bounding box center [1559, 7] width 16 height 15
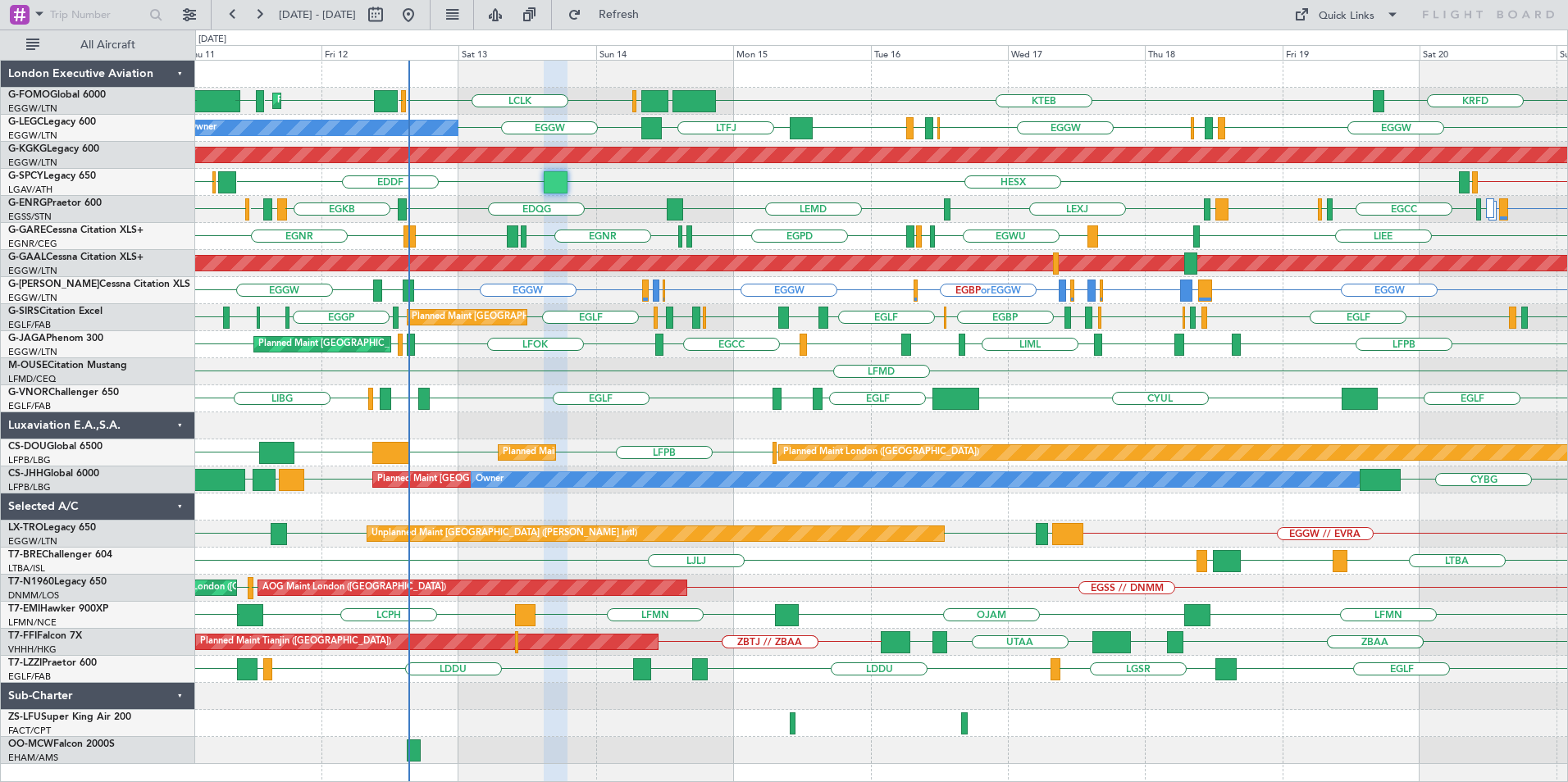
type input "0"
click at [829, 372] on div "LFMD" at bounding box center [881, 372] width 1372 height 27
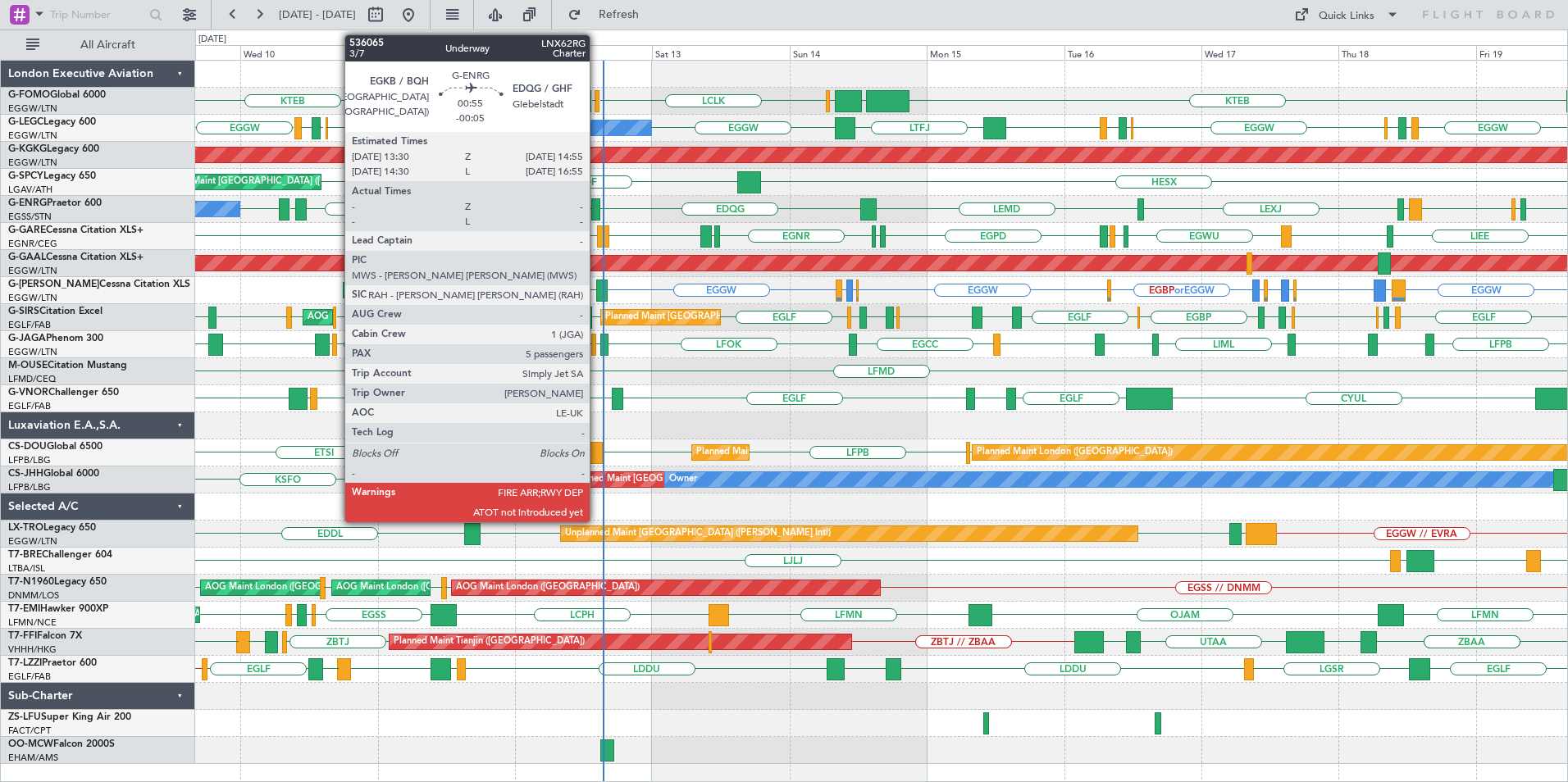
click at [597, 211] on div at bounding box center [595, 209] width 8 height 22
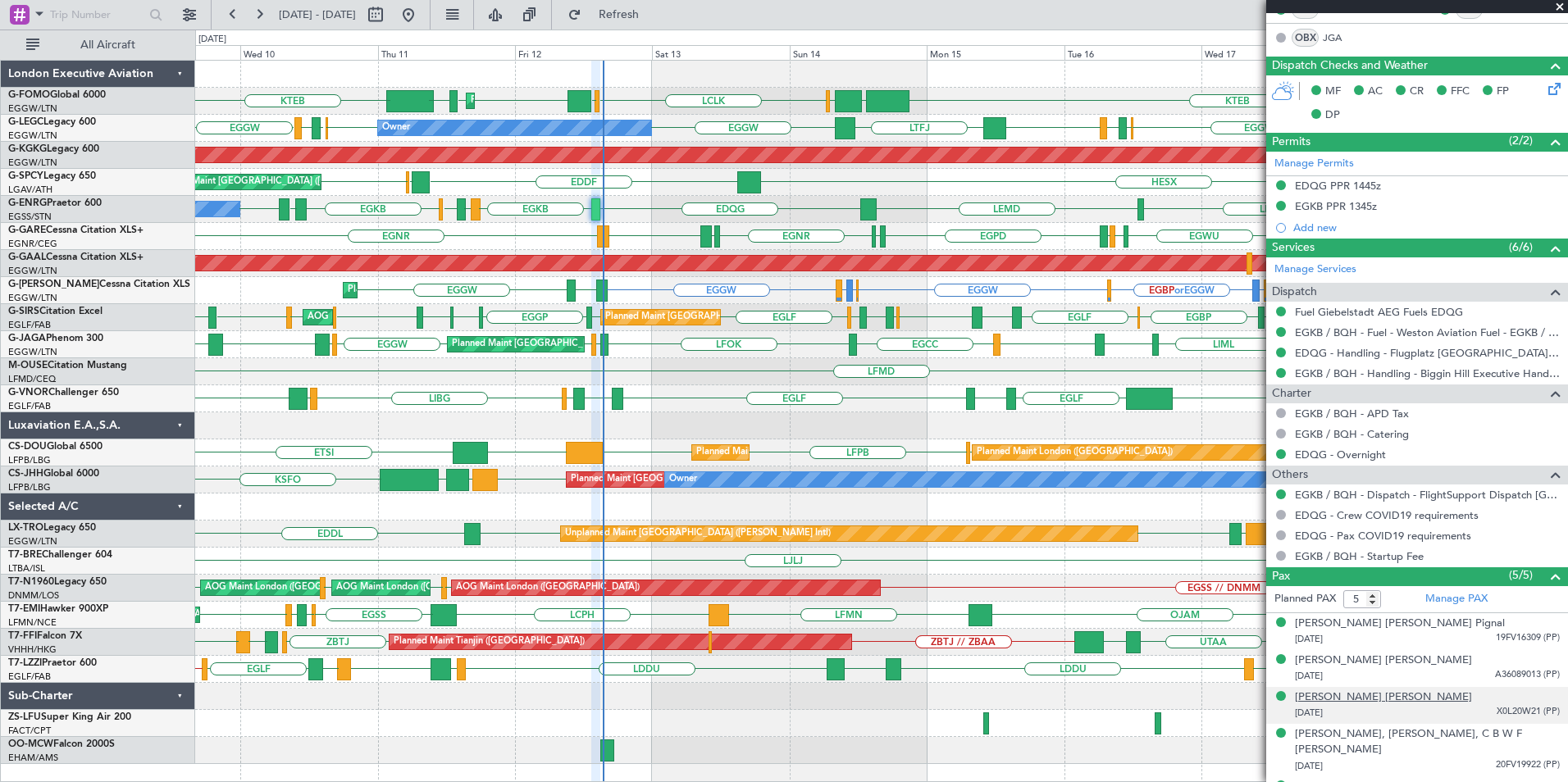
scroll to position [389, 0]
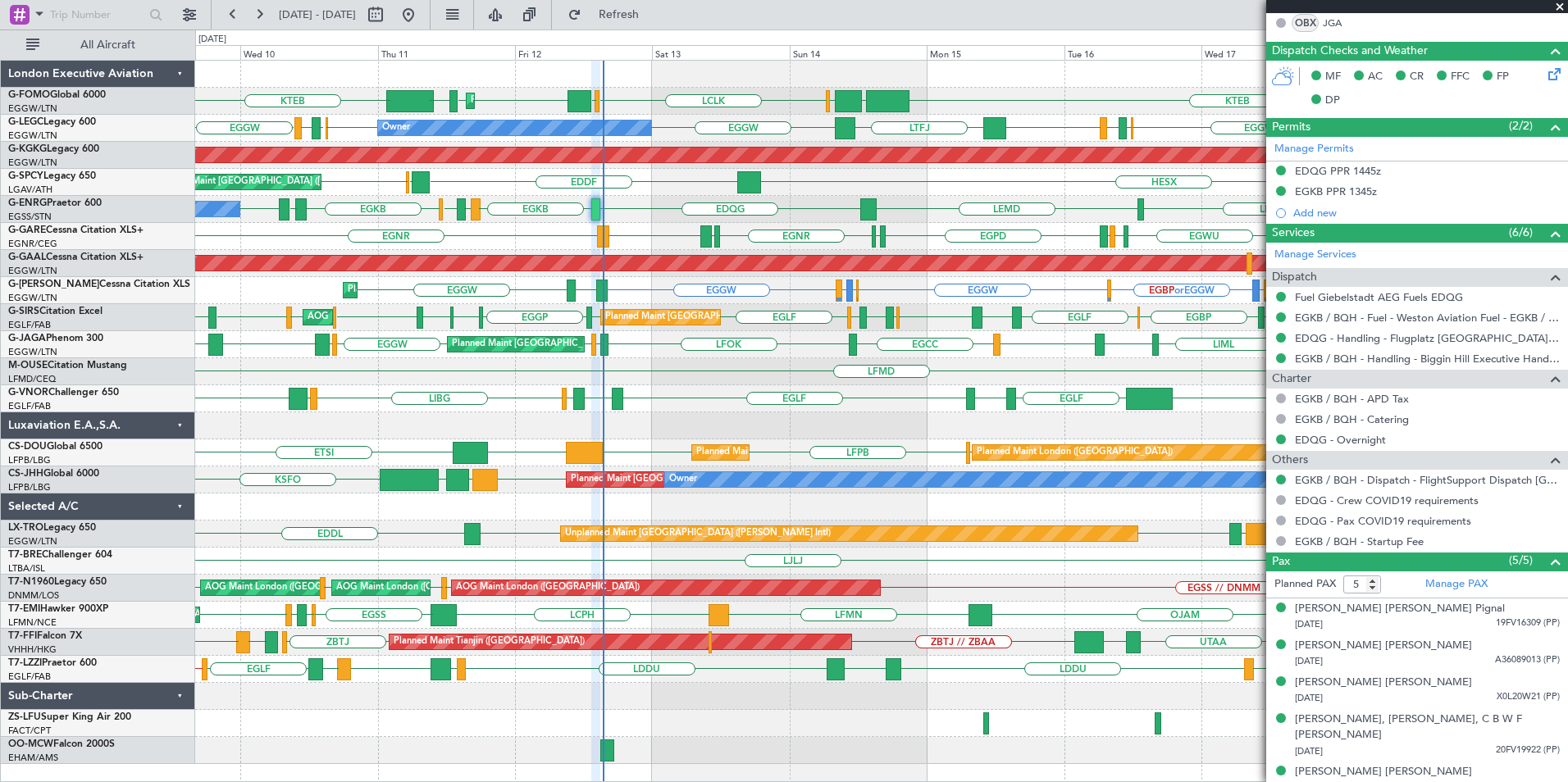
click at [1559, 4] on span at bounding box center [1559, 7] width 16 height 15
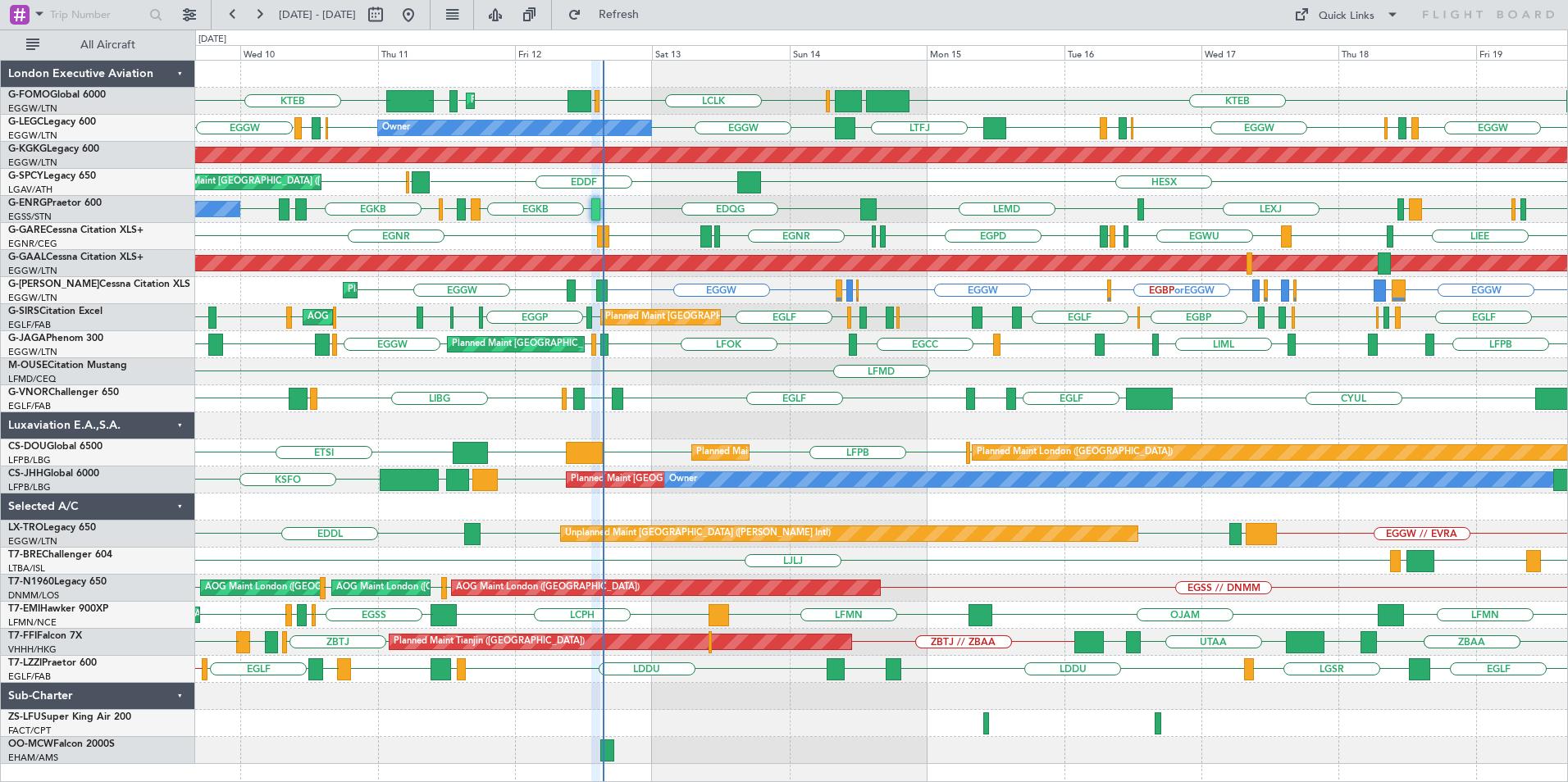
type input "0"
click at [642, 8] on button "Refresh" at bounding box center [609, 15] width 98 height 27
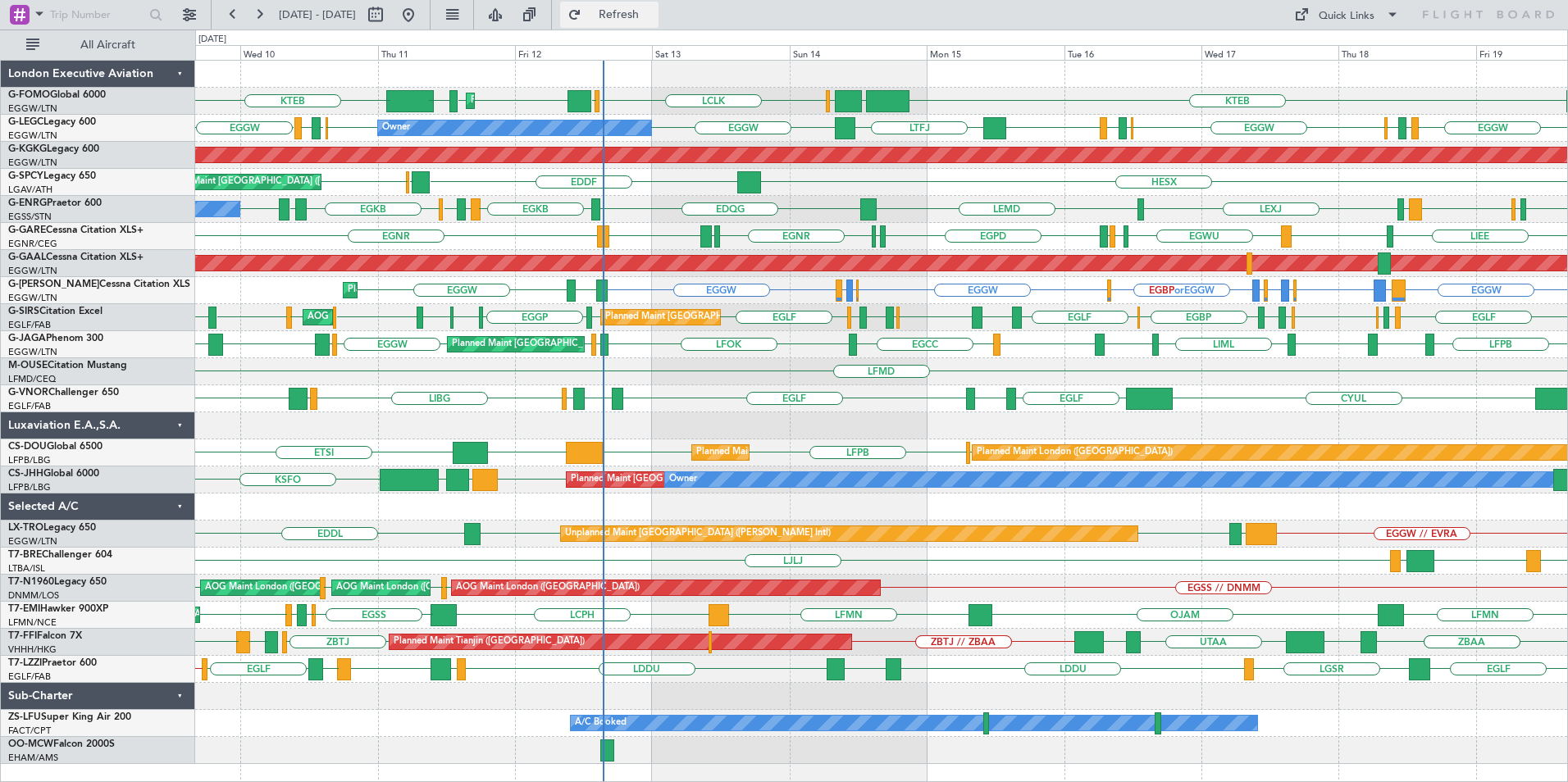
click at [653, 17] on span "Refresh" at bounding box center [619, 14] width 69 height 12
